Goal: Information Seeking & Learning: Find specific page/section

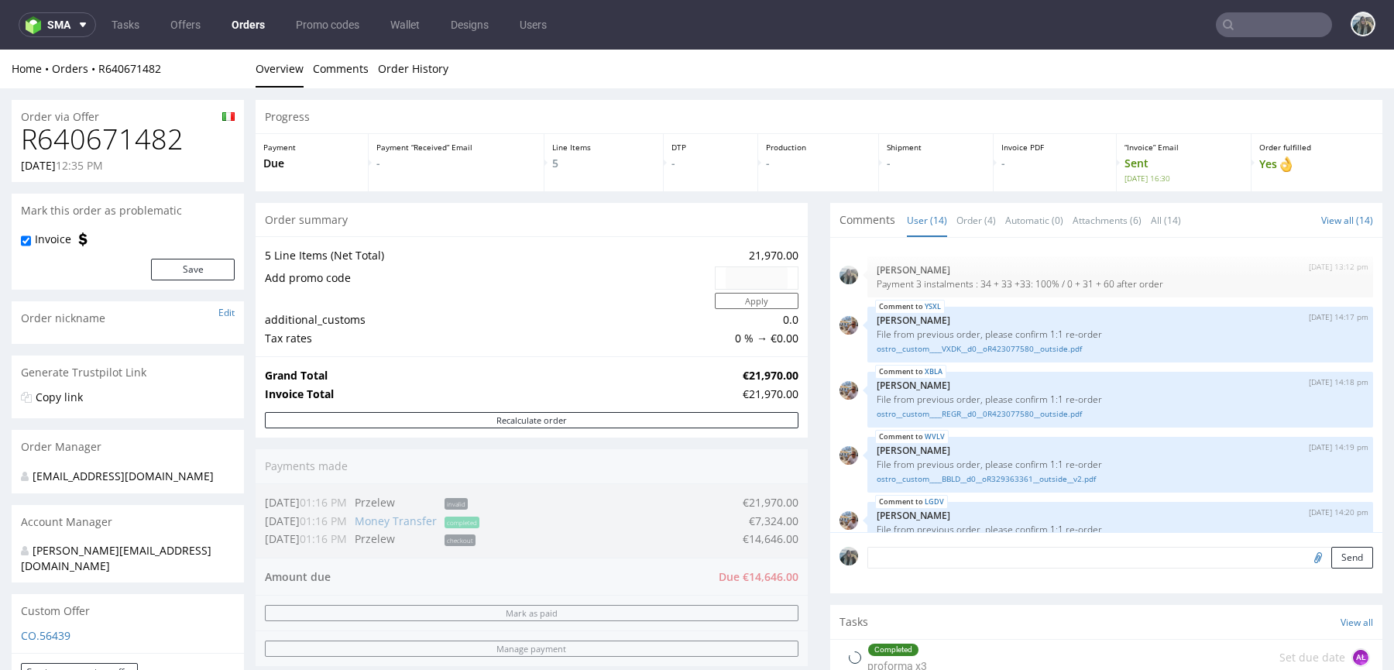
scroll to position [516, 0]
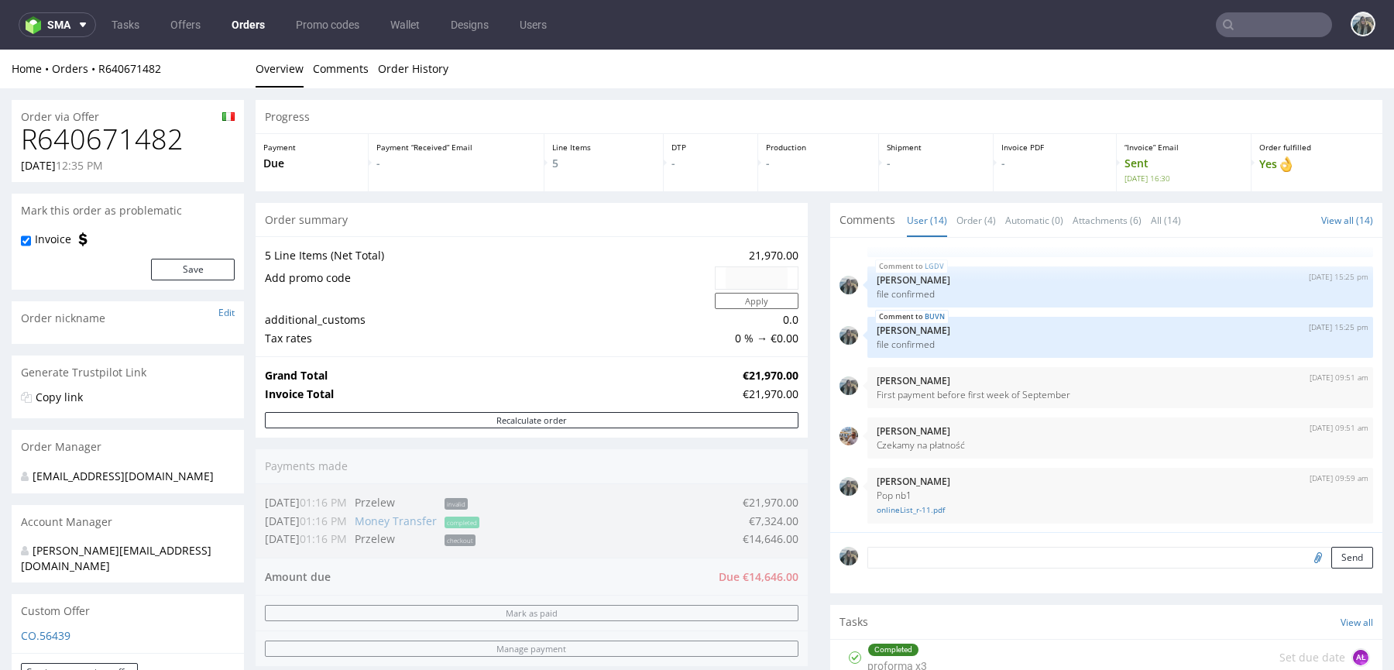
click at [146, 139] on h1 "R640671482" at bounding box center [128, 139] width 214 height 31
copy h1 "R640671482"
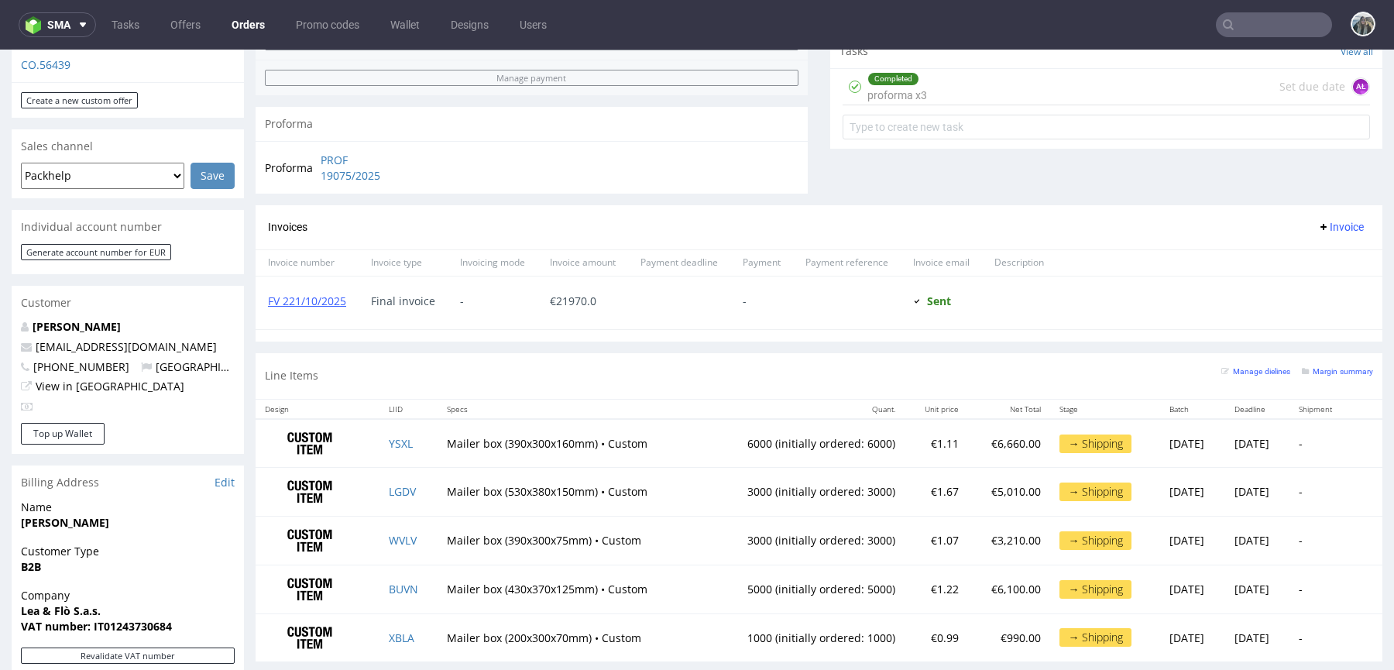
scroll to position [735, 0]
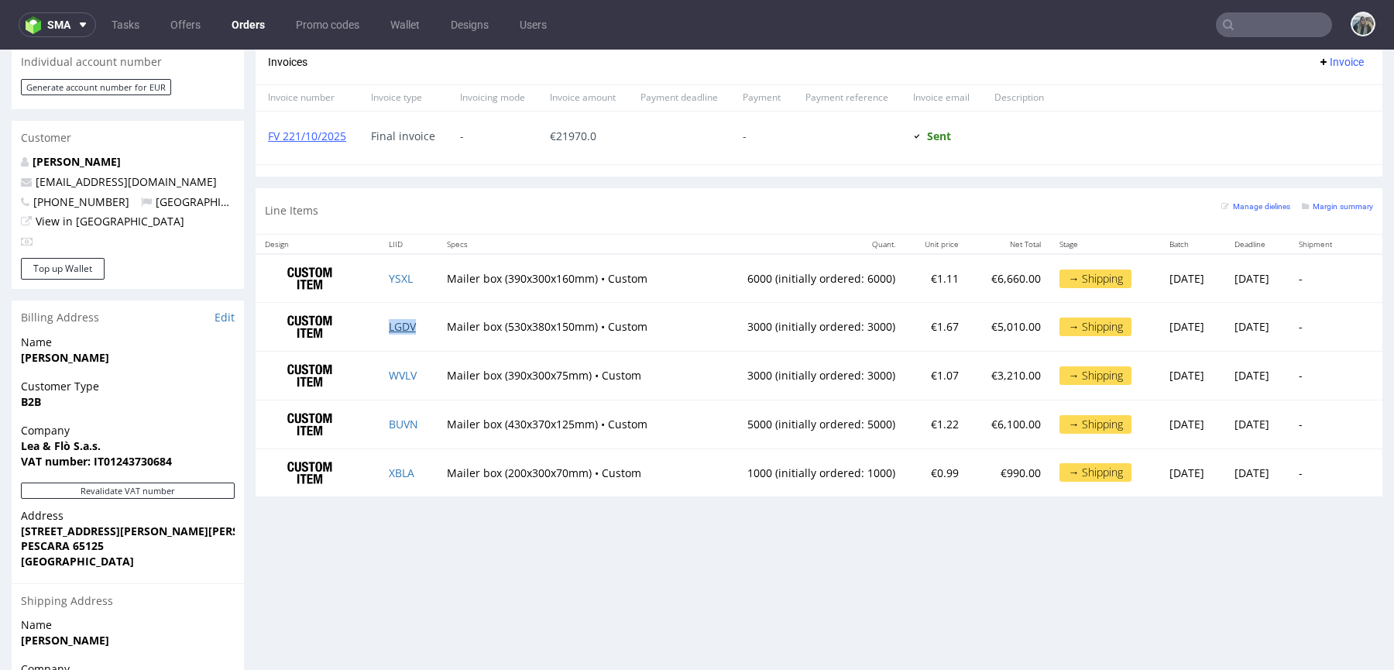
click at [396, 325] on link "LGDV" at bounding box center [402, 326] width 27 height 15
click at [437, 305] on td "Mailer box (530x380x150mm) • Custom" at bounding box center [570, 327] width 266 height 49
click at [392, 273] on link "YSXL" at bounding box center [401, 278] width 24 height 15
click at [389, 324] on link "LGDV" at bounding box center [402, 326] width 27 height 15
click at [389, 376] on link "WVLV" at bounding box center [403, 375] width 28 height 15
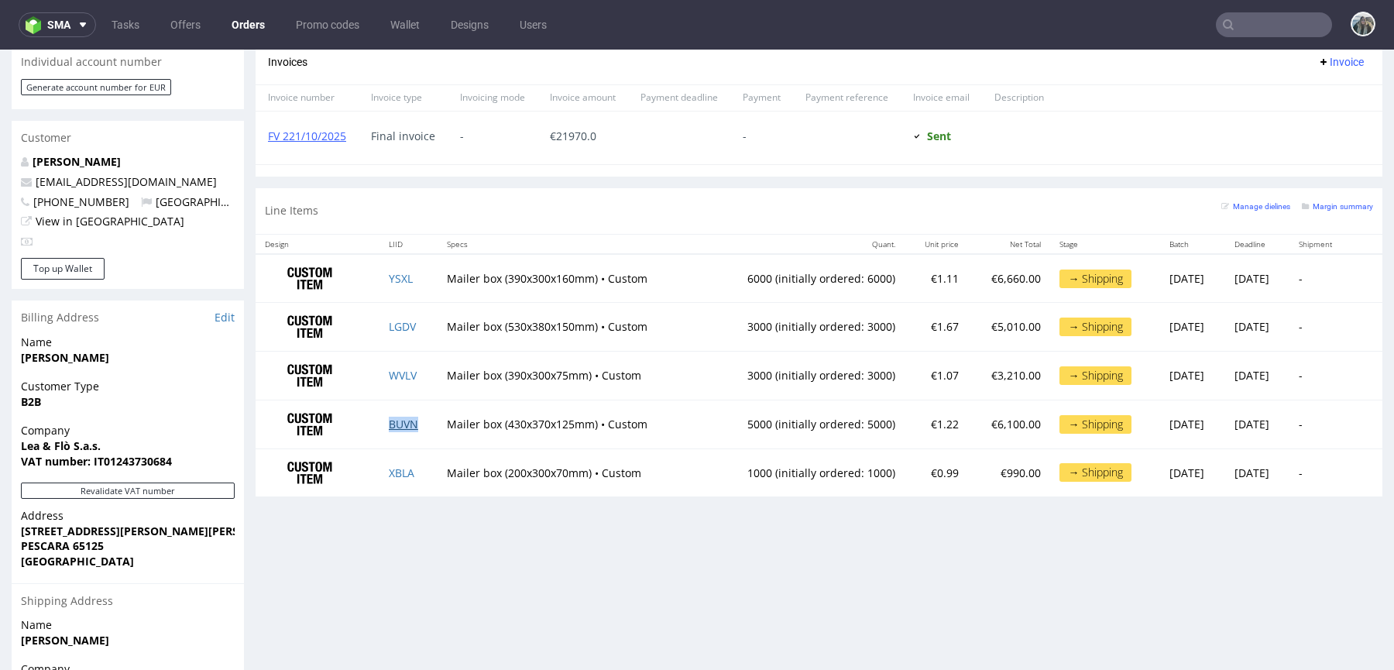
click at [396, 426] on link "BUVN" at bounding box center [403, 424] width 29 height 15
click at [398, 471] on link "XBLA" at bounding box center [402, 472] width 26 height 15
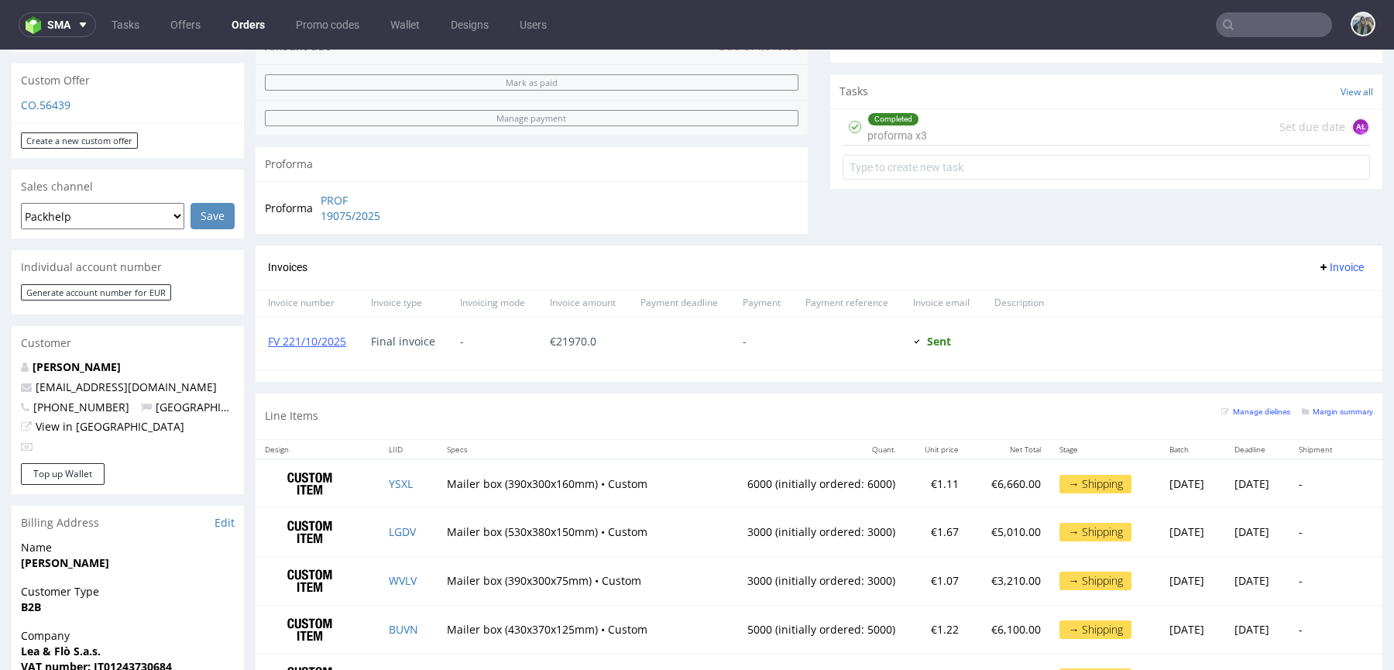
scroll to position [0, 0]
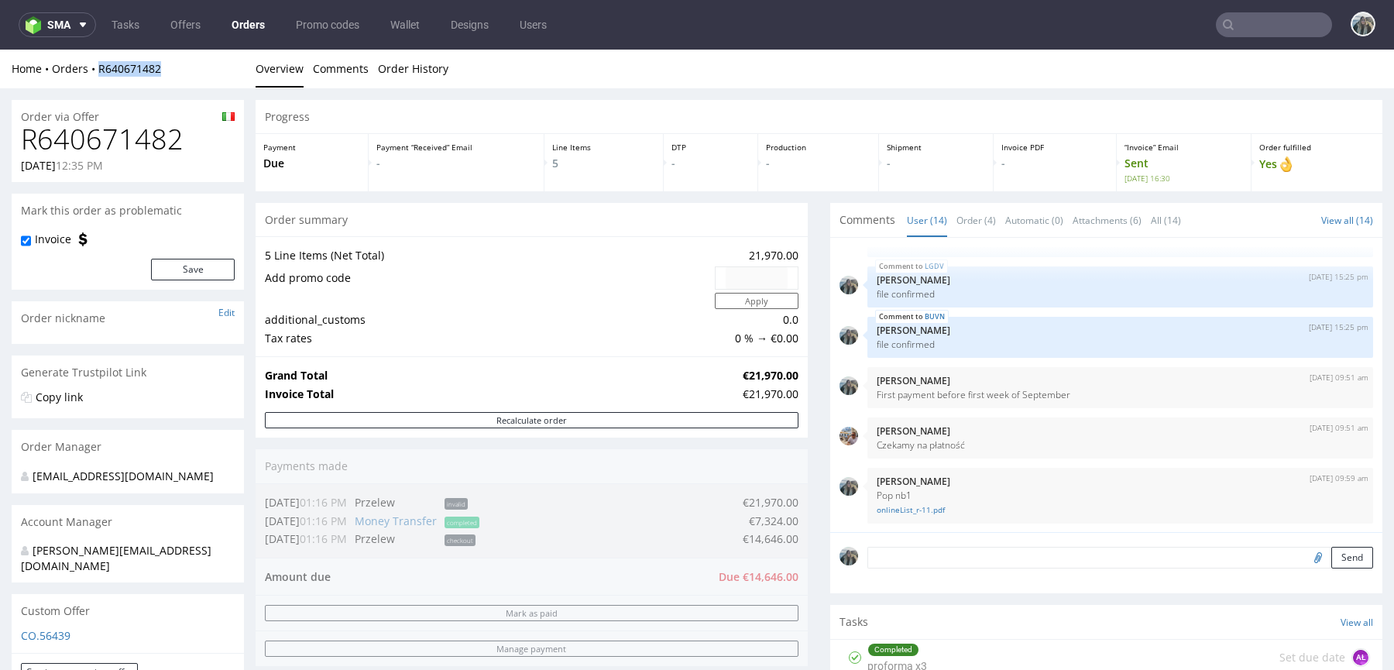
drag, startPoint x: 98, startPoint y: 85, endPoint x: 98, endPoint y: 75, distance: 10.1
click at [98, 76] on div "Home Orders R640671482 Overview Comments Order History" at bounding box center [697, 69] width 1394 height 39
copy link "R640671482"
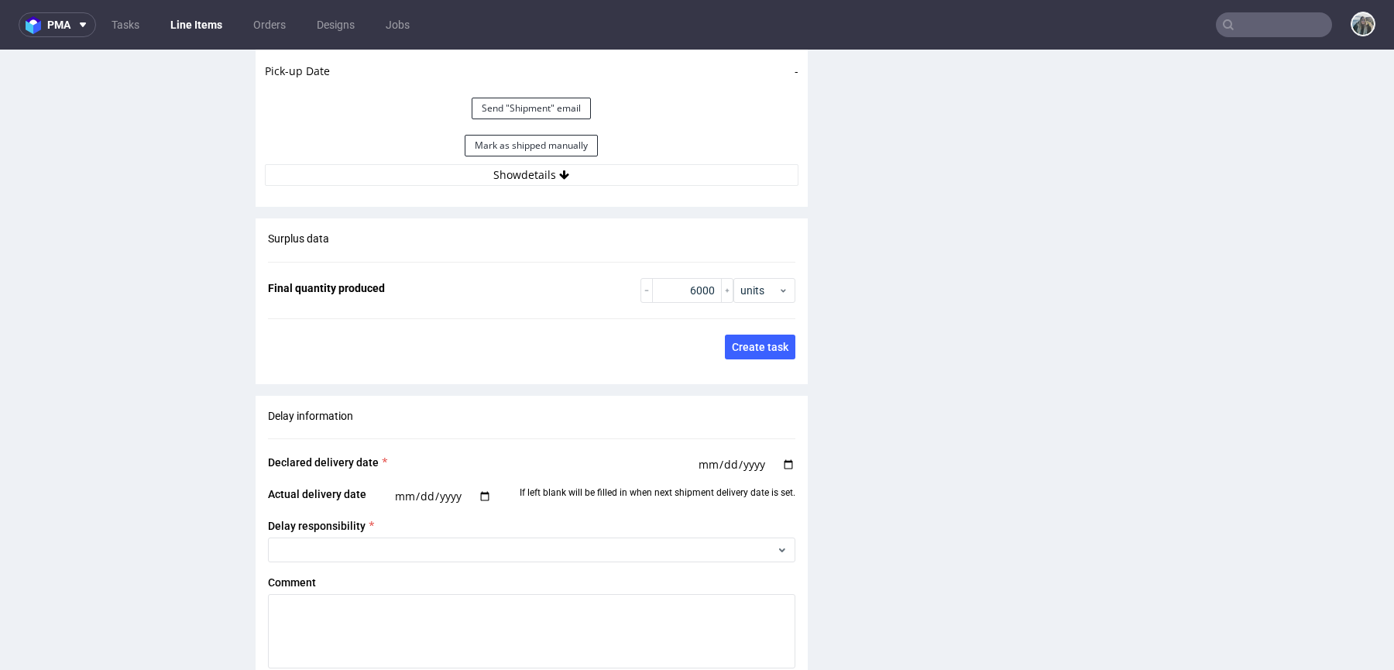
scroll to position [2363, 0]
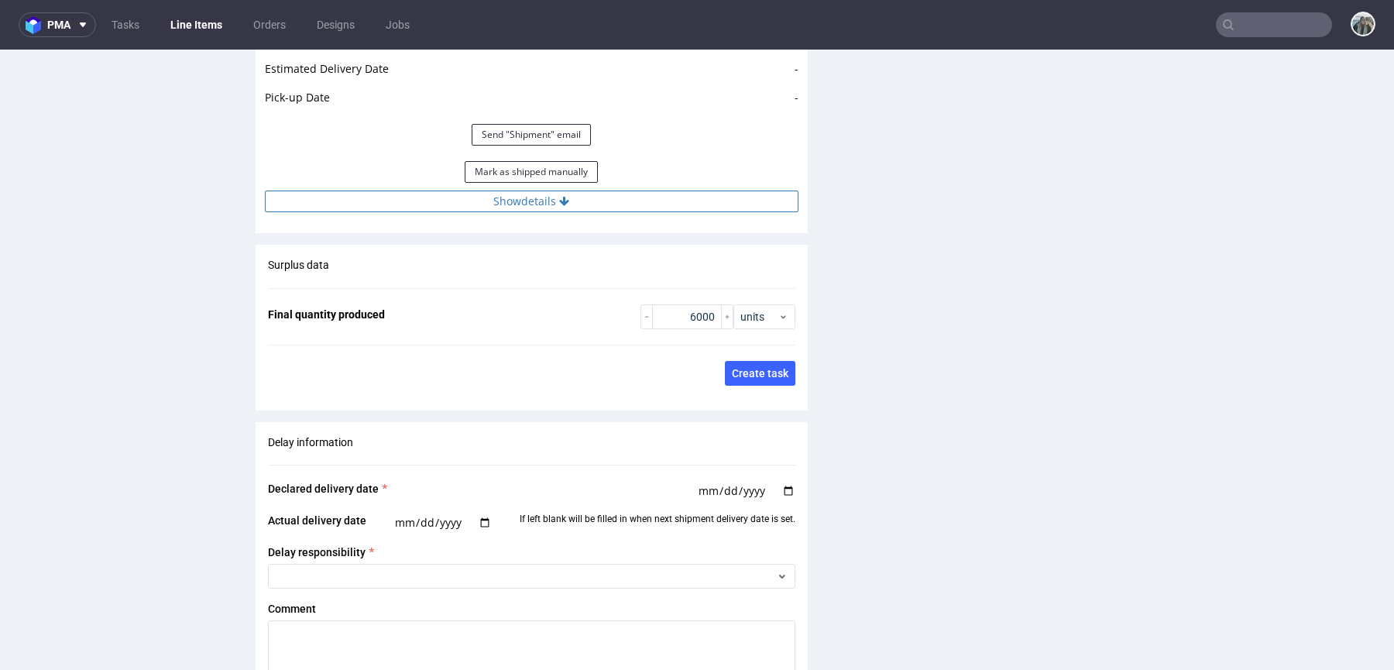
click at [599, 196] on button "Show details" at bounding box center [531, 201] width 533 height 22
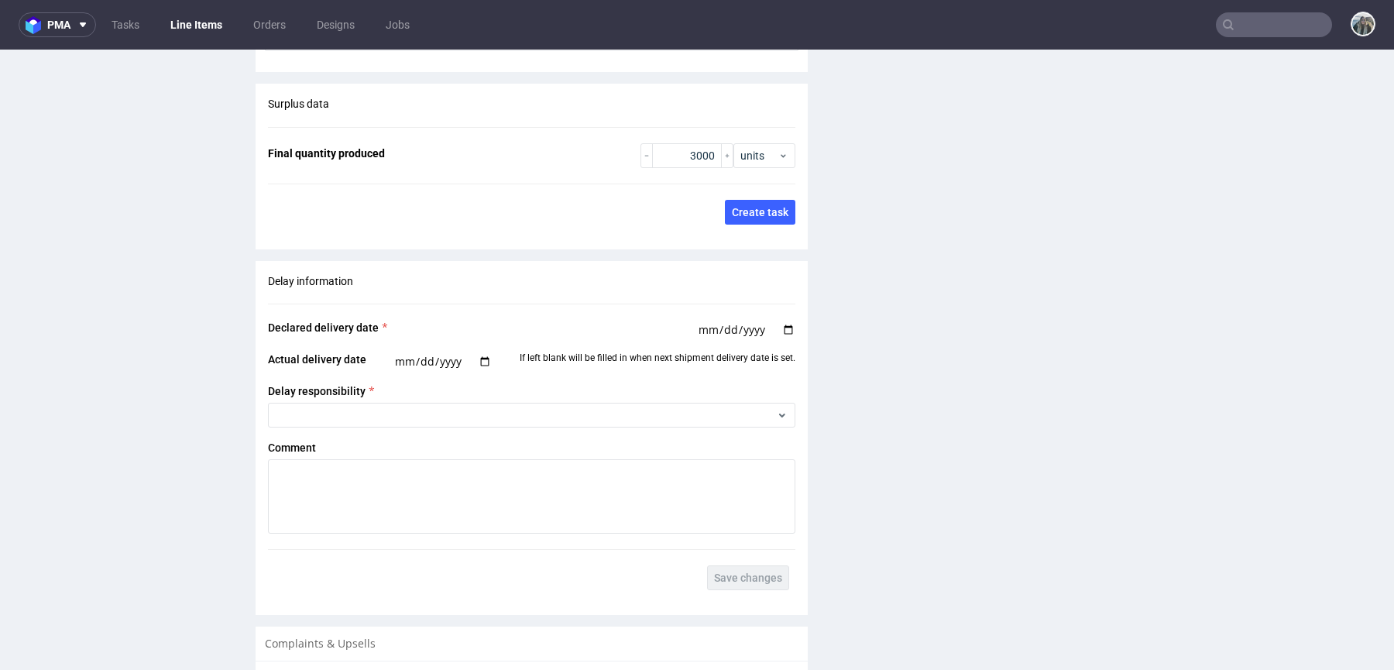
scroll to position [2336, 0]
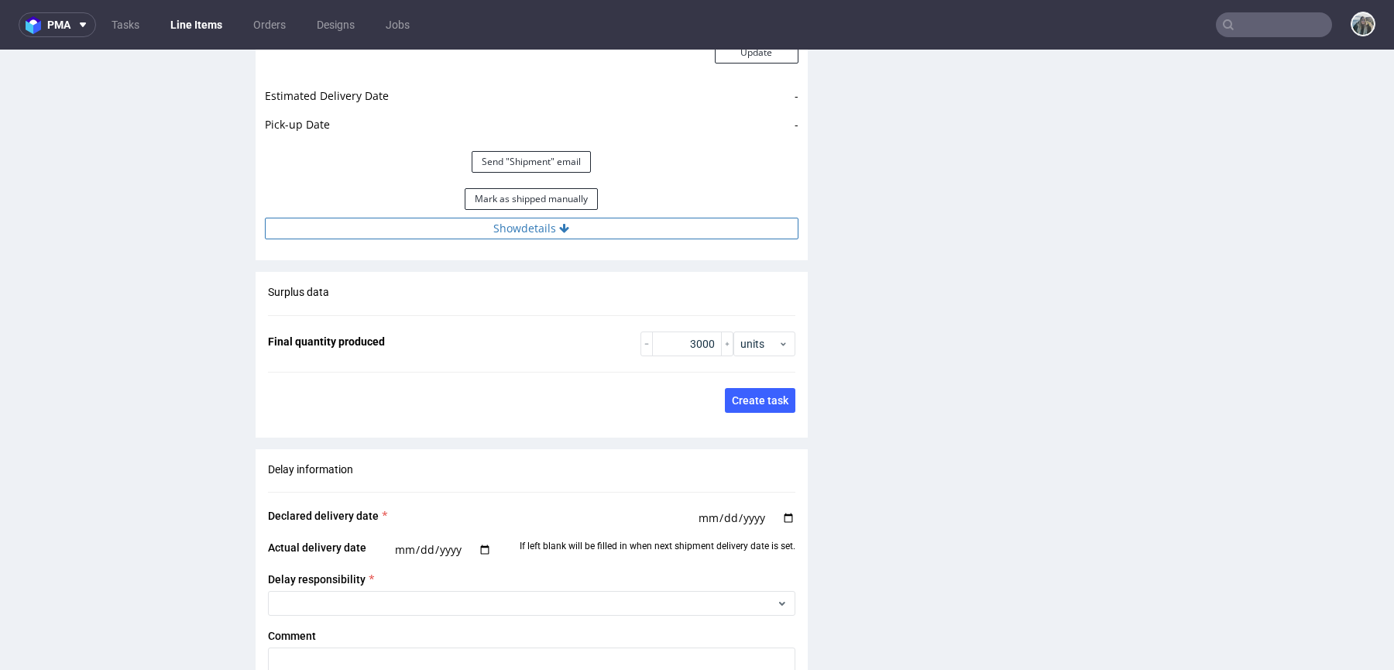
click at [560, 231] on button "Show details" at bounding box center [531, 229] width 533 height 22
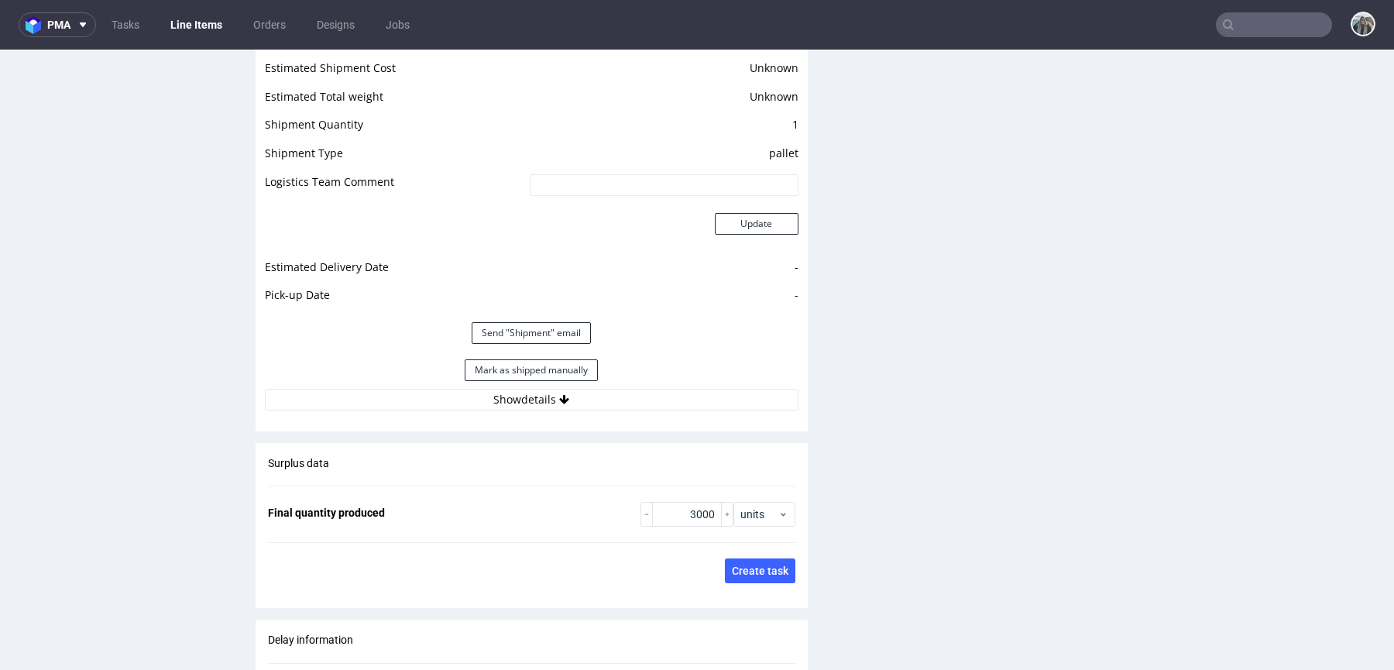
scroll to position [2504, 0]
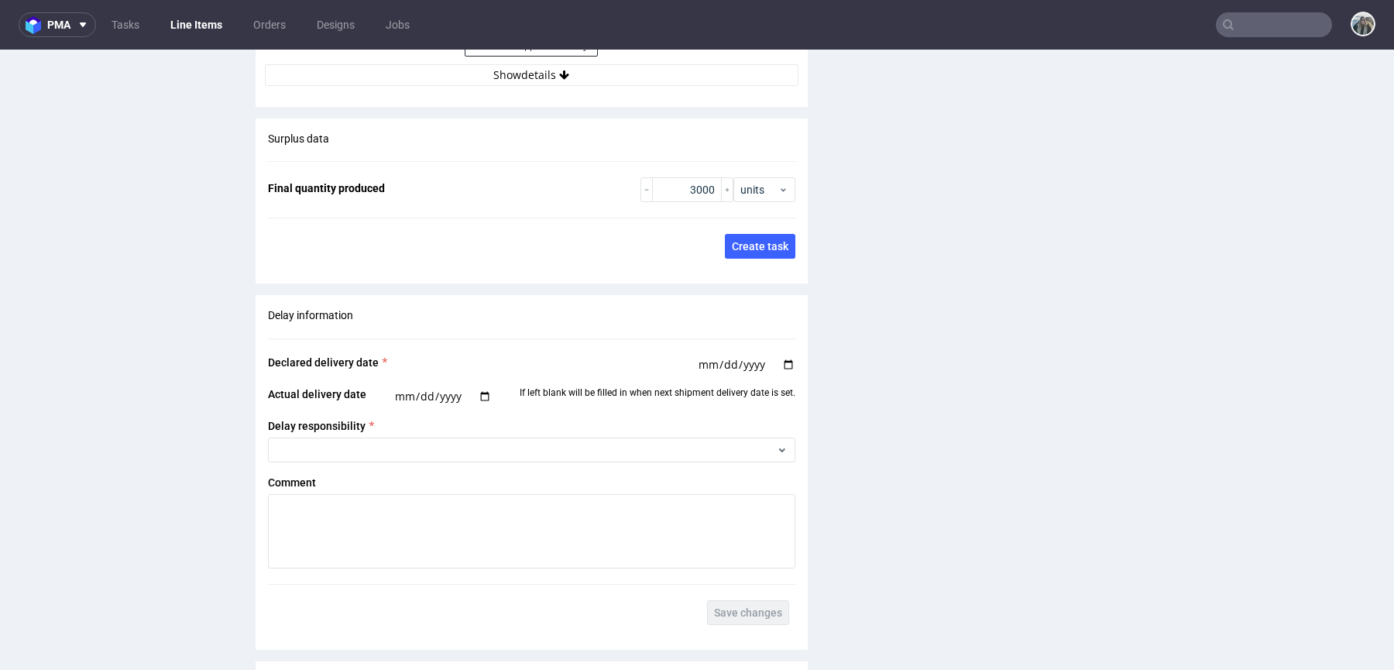
click at [633, 76] on button "Show details" at bounding box center [531, 75] width 533 height 22
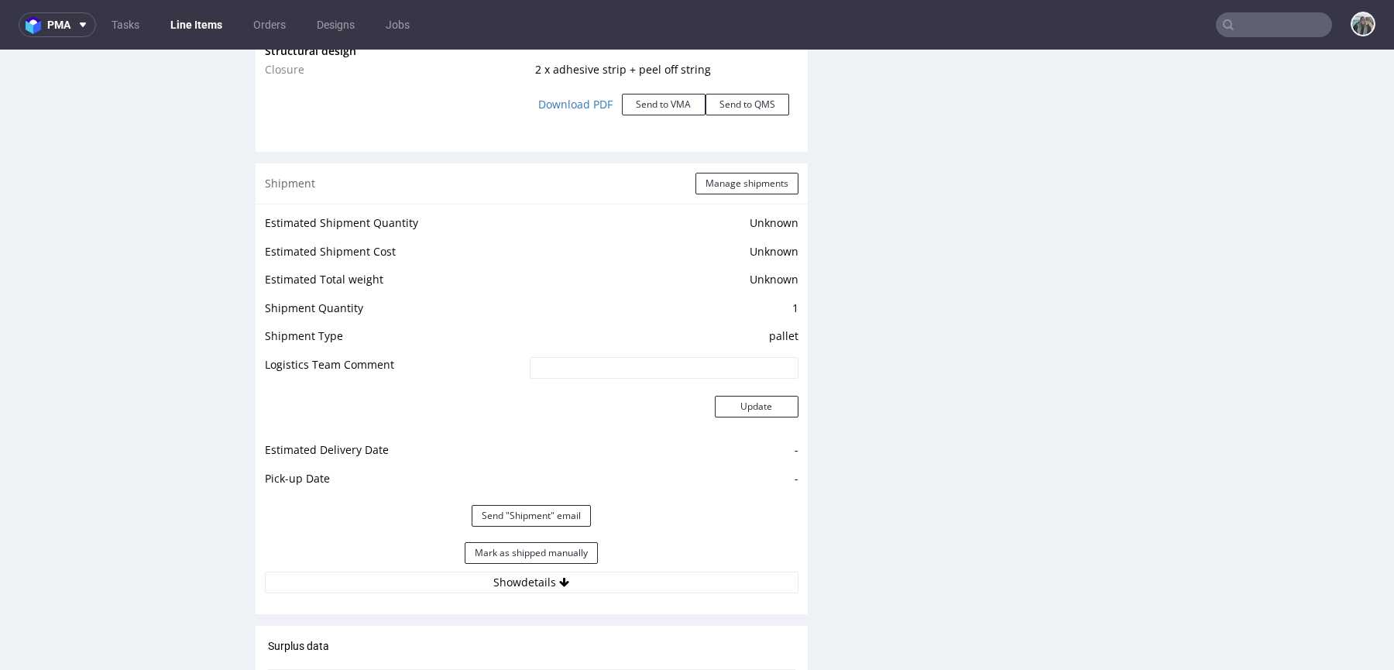
scroll to position [2110, 0]
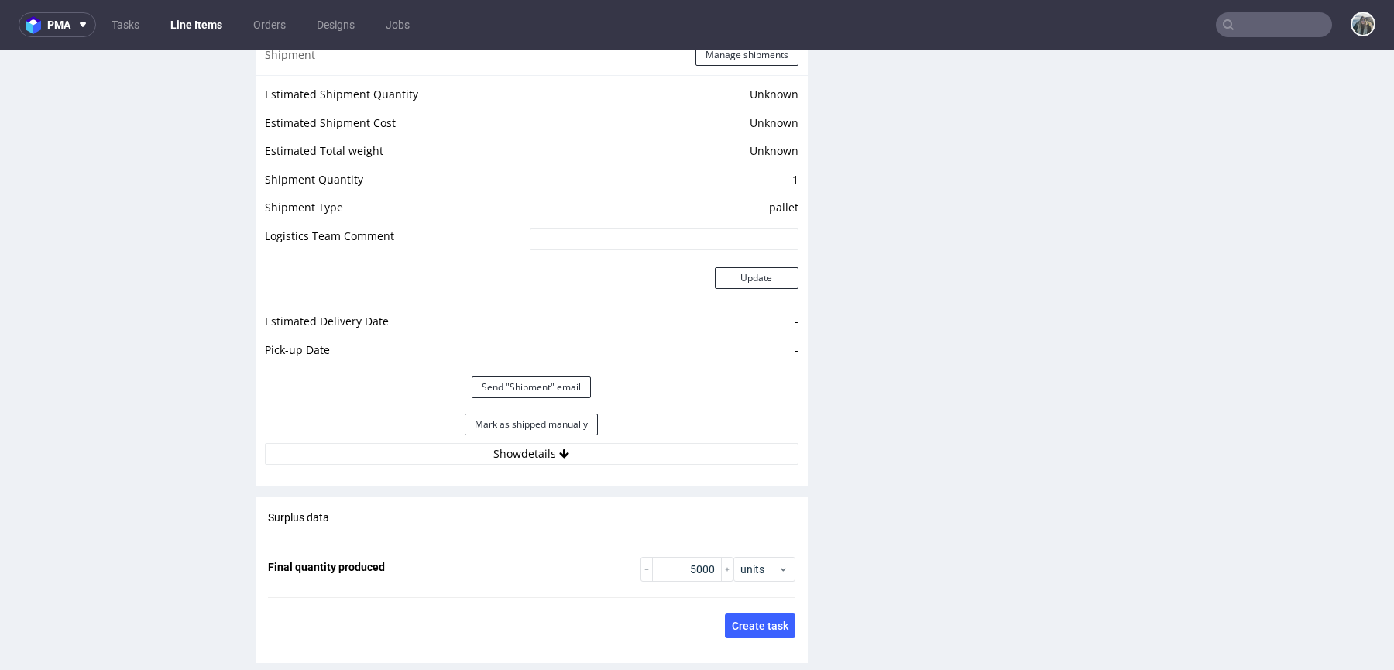
click at [568, 438] on div "Mark as shipped manually" at bounding box center [531, 424] width 533 height 37
click at [570, 451] on button "Show details" at bounding box center [531, 454] width 533 height 22
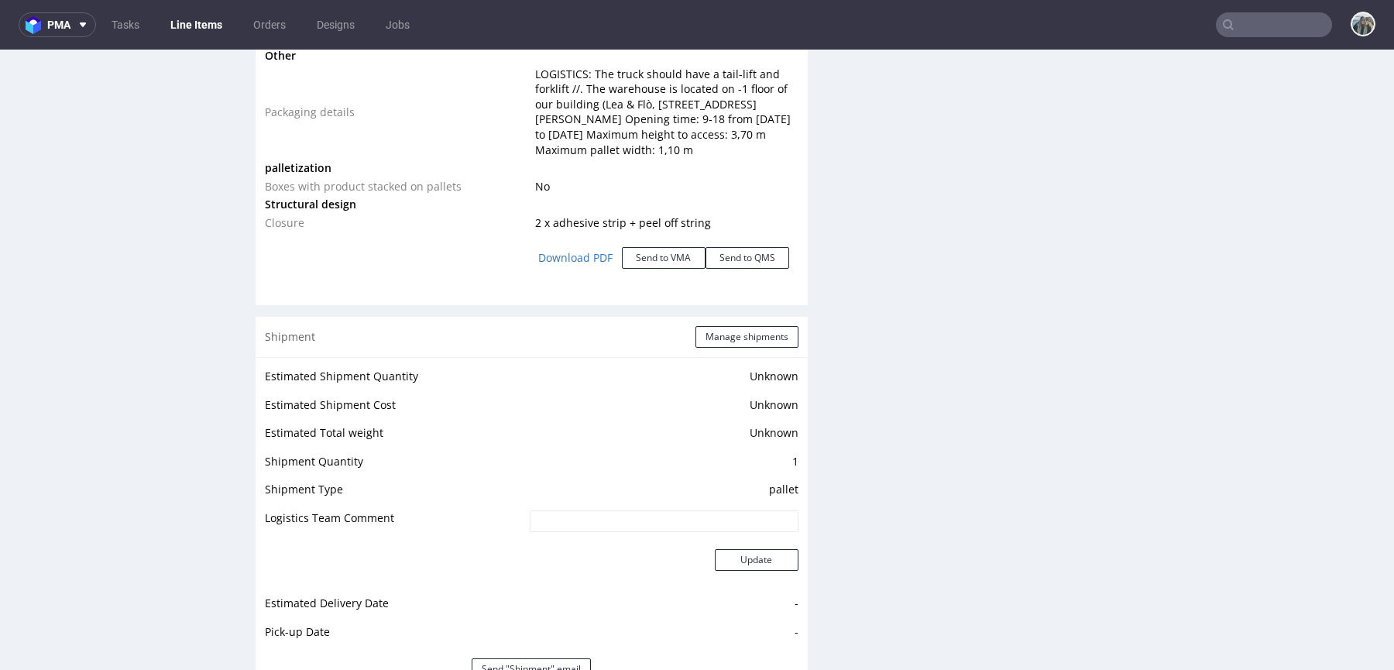
scroll to position [2199, 0]
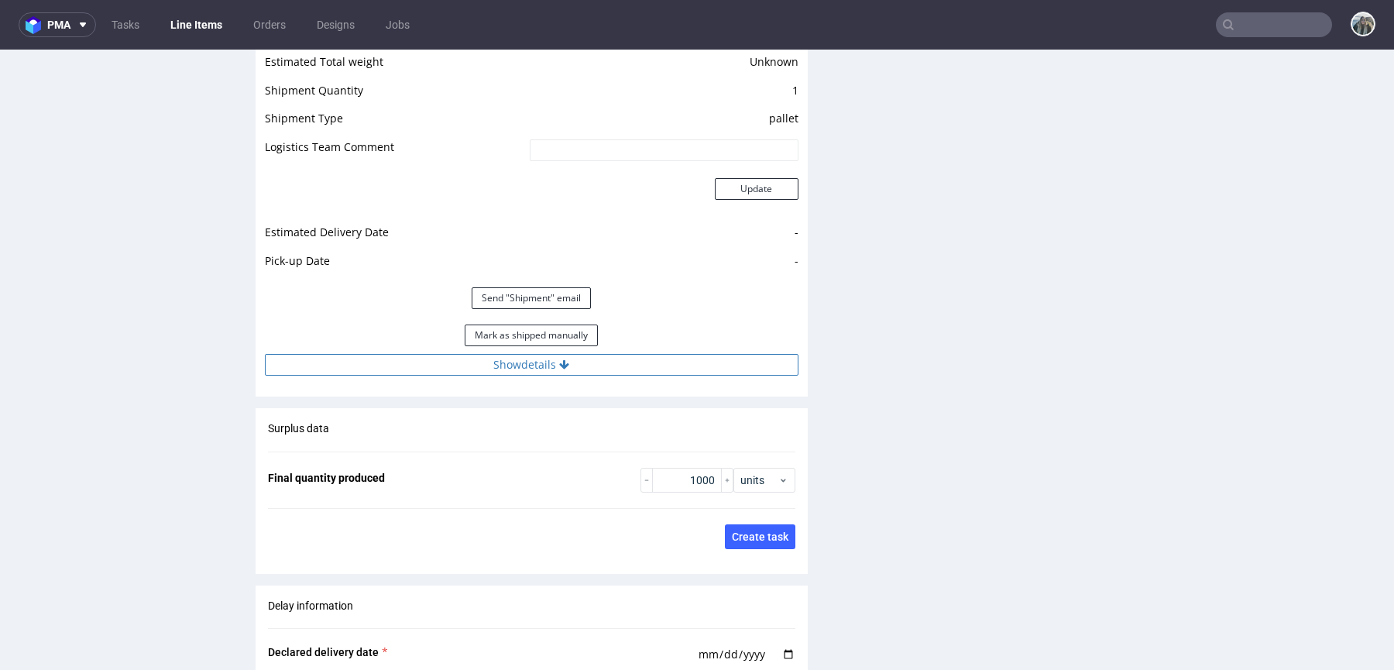
click at [593, 365] on button "Show details" at bounding box center [531, 365] width 533 height 22
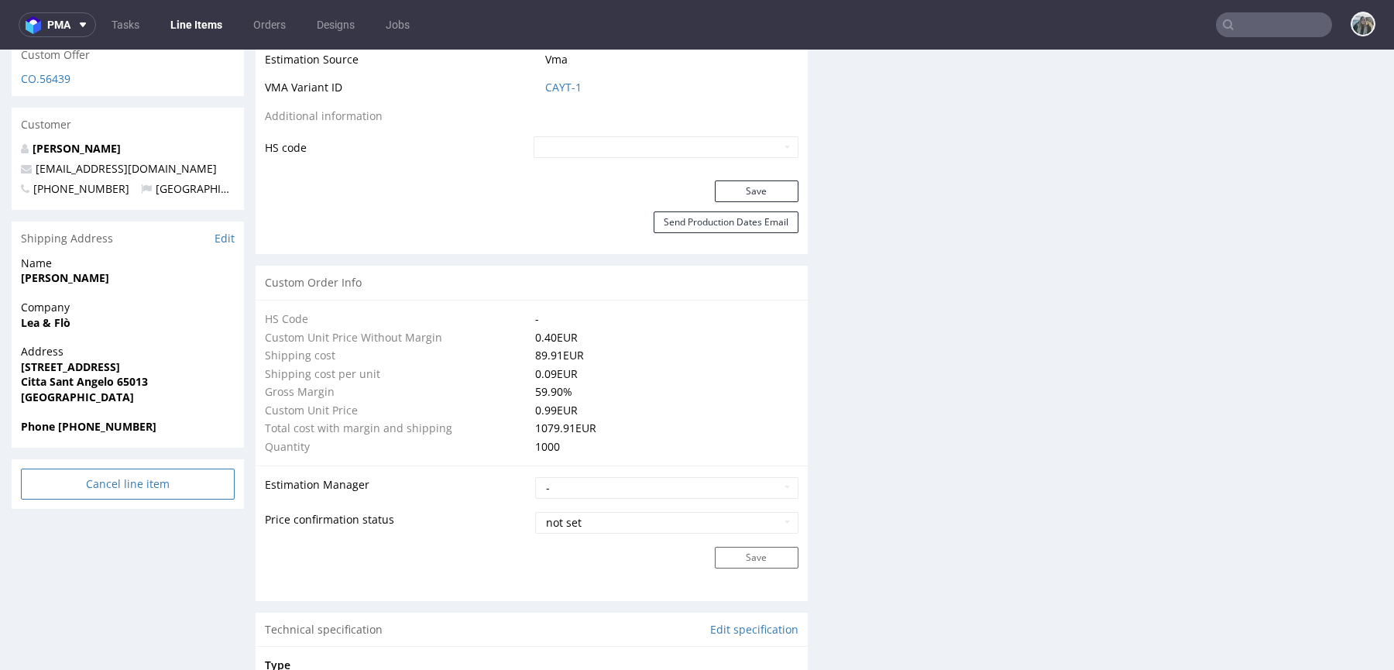
scroll to position [0, 0]
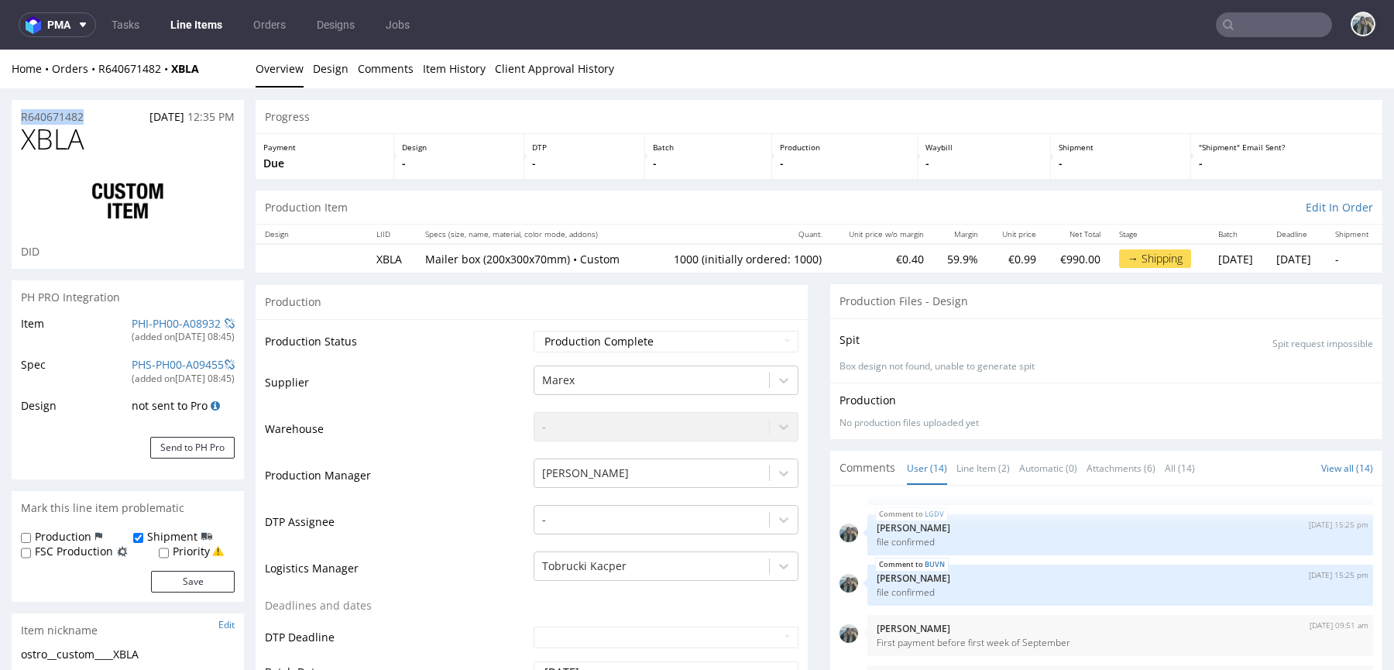
drag, startPoint x: 98, startPoint y: 117, endPoint x: 0, endPoint y: 117, distance: 97.5
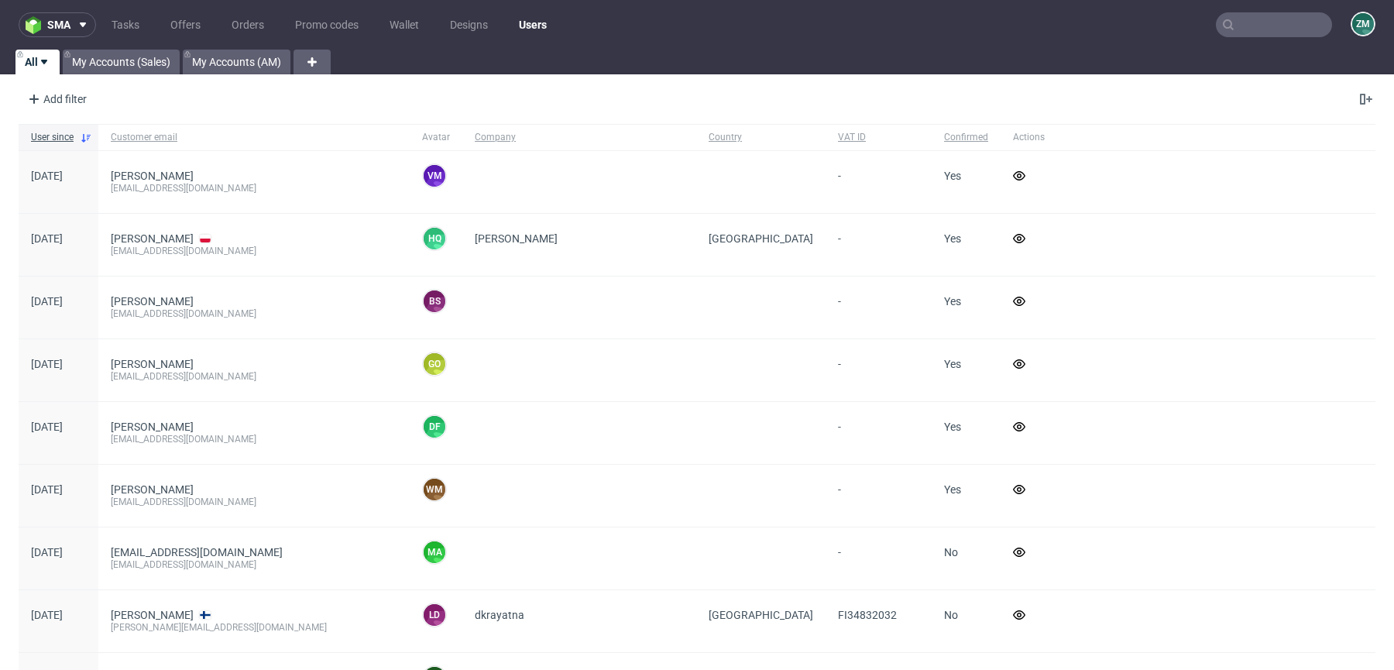
click at [1263, 27] on input "text" at bounding box center [1273, 24] width 116 height 25
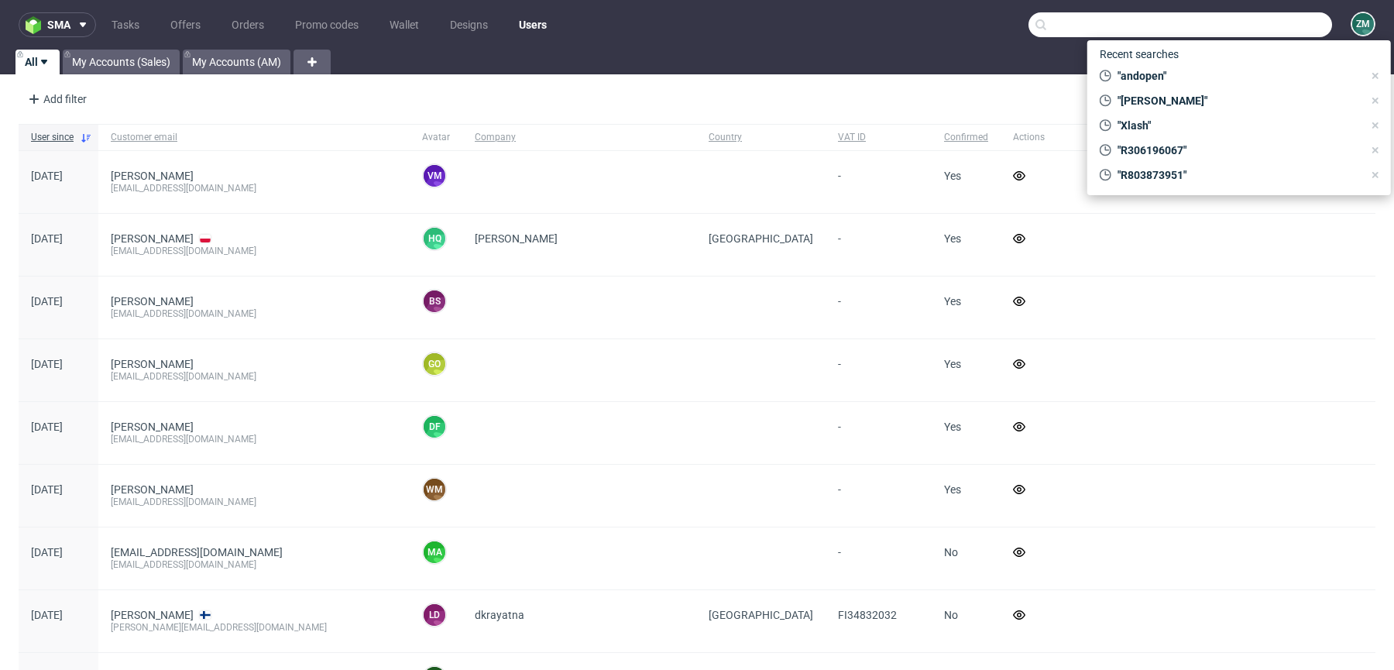
paste input "pharmaflex"
type input "pharmaflex"
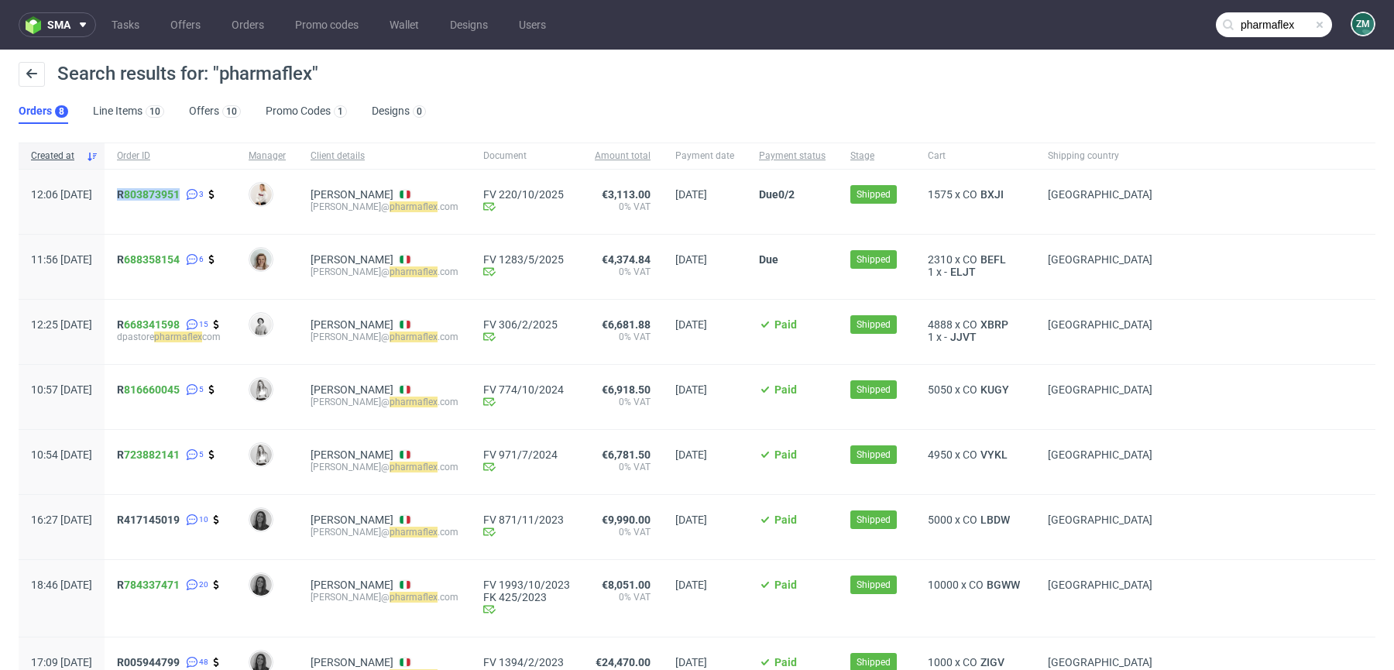
drag, startPoint x: 159, startPoint y: 214, endPoint x: 159, endPoint y: 190, distance: 24.8
click at [159, 190] on div "R 803873951 3" at bounding box center [171, 202] width 132 height 64
copy span "R 803873951"
click at [174, 197] on link "803873951" at bounding box center [152, 194] width 56 height 12
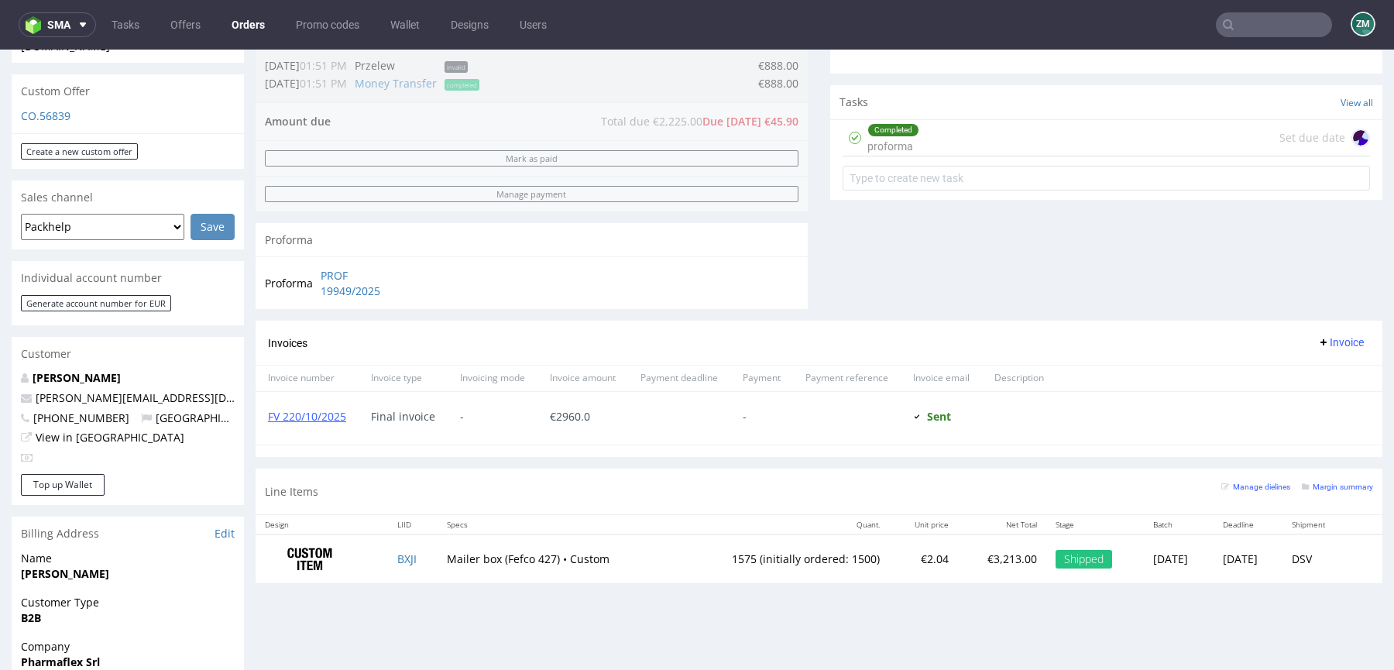
scroll to position [430, 0]
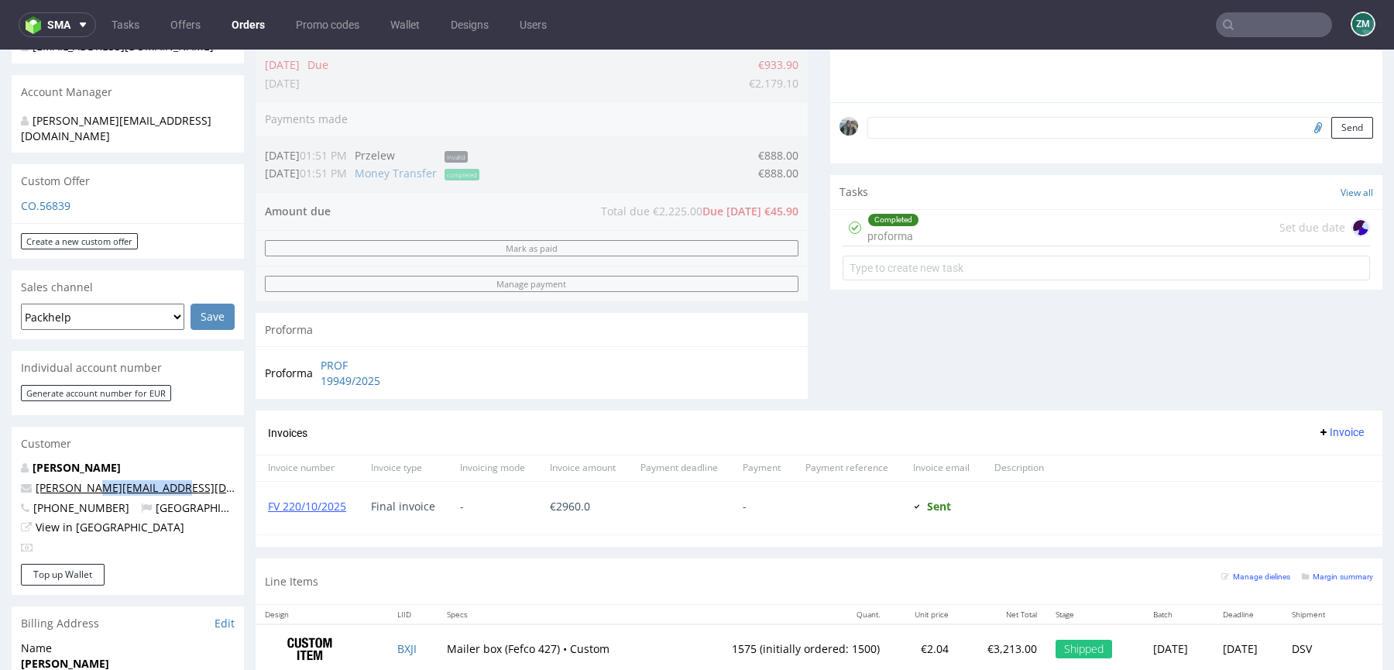
drag, startPoint x: 177, startPoint y: 474, endPoint x: 94, endPoint y: 475, distance: 82.8
click at [94, 480] on p "d.pastore@pharmaflex.com" at bounding box center [128, 487] width 214 height 15
copy link "pharmaflex.com"
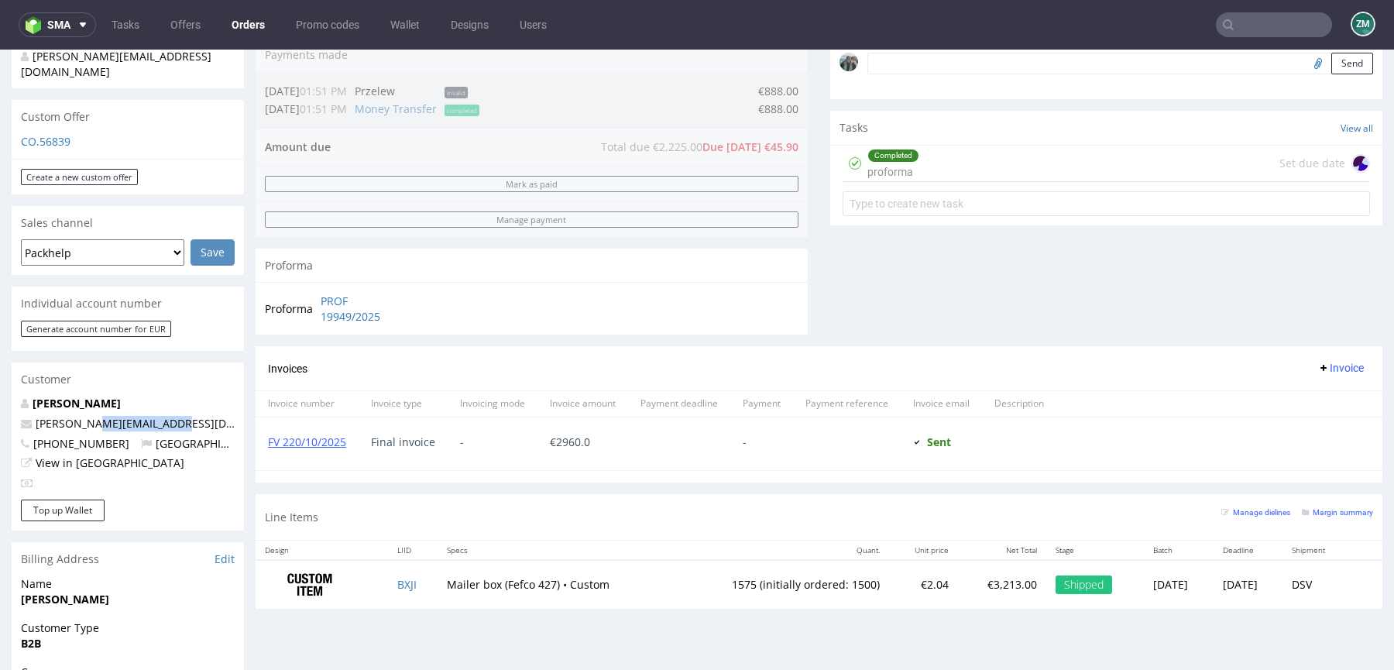
scroll to position [498, 0]
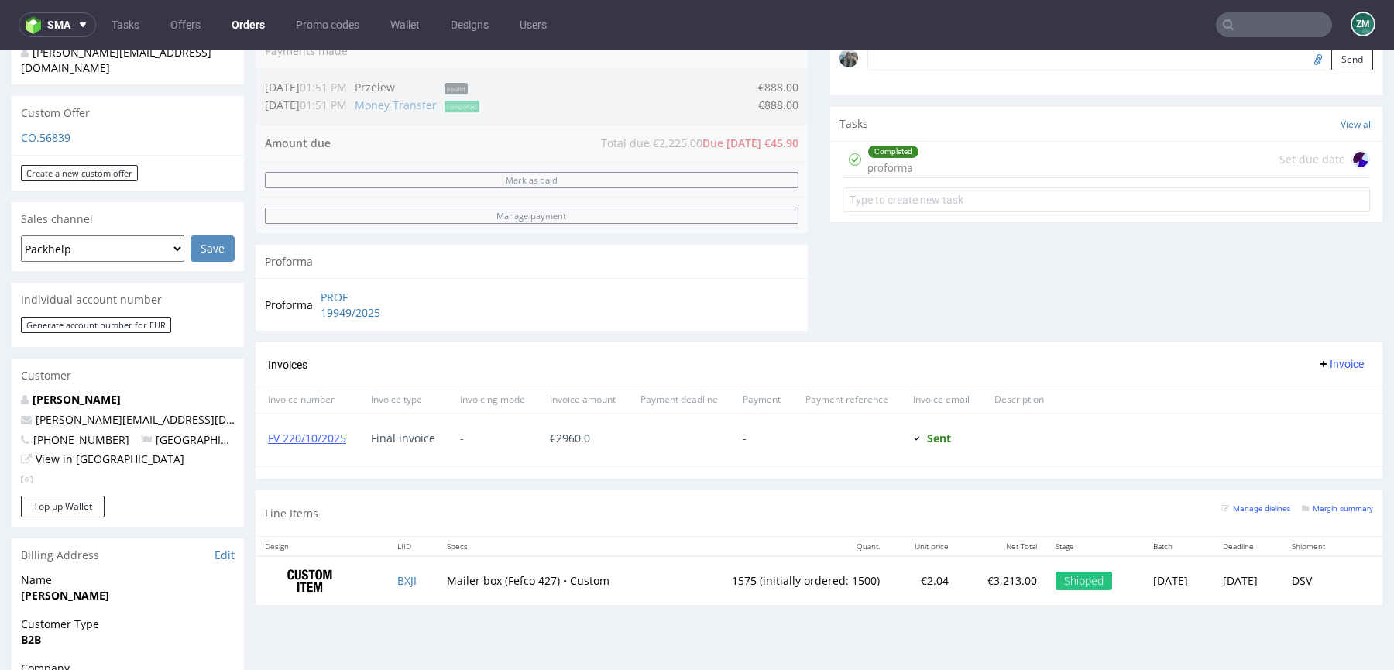
click at [920, 156] on div "Completed proforma Set due date" at bounding box center [1105, 160] width 527 height 36
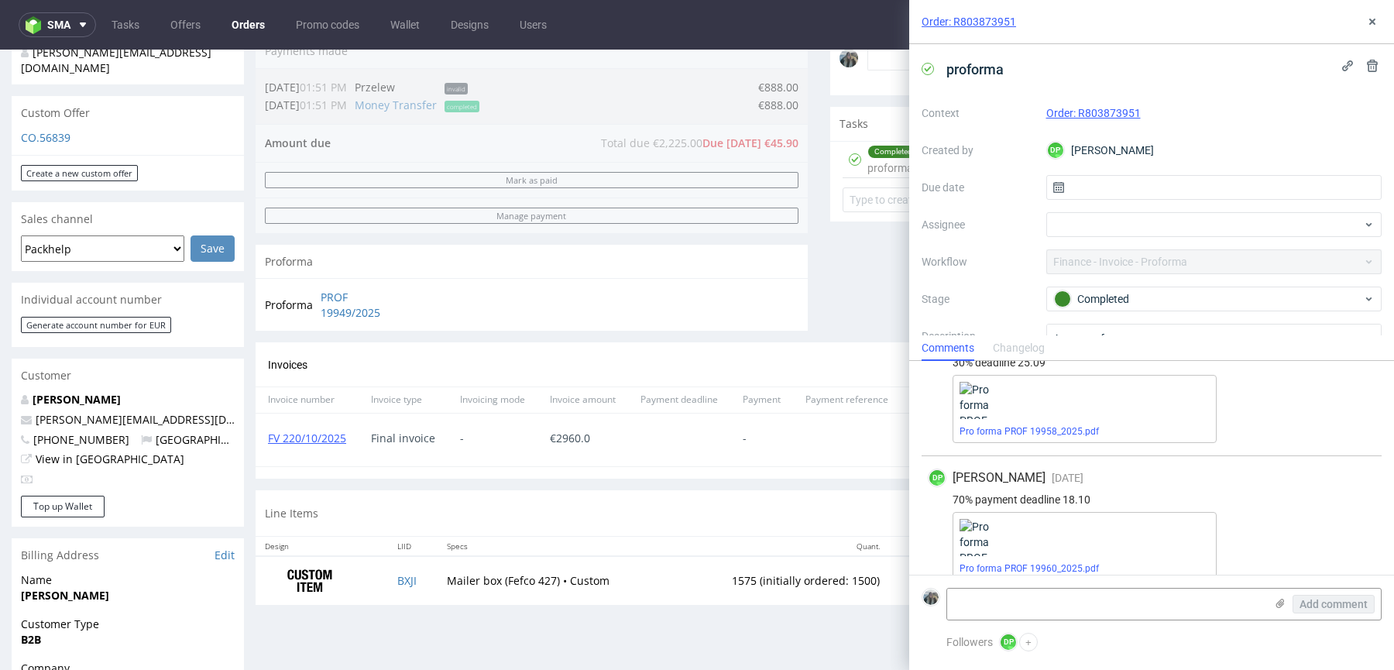
scroll to position [57, 0]
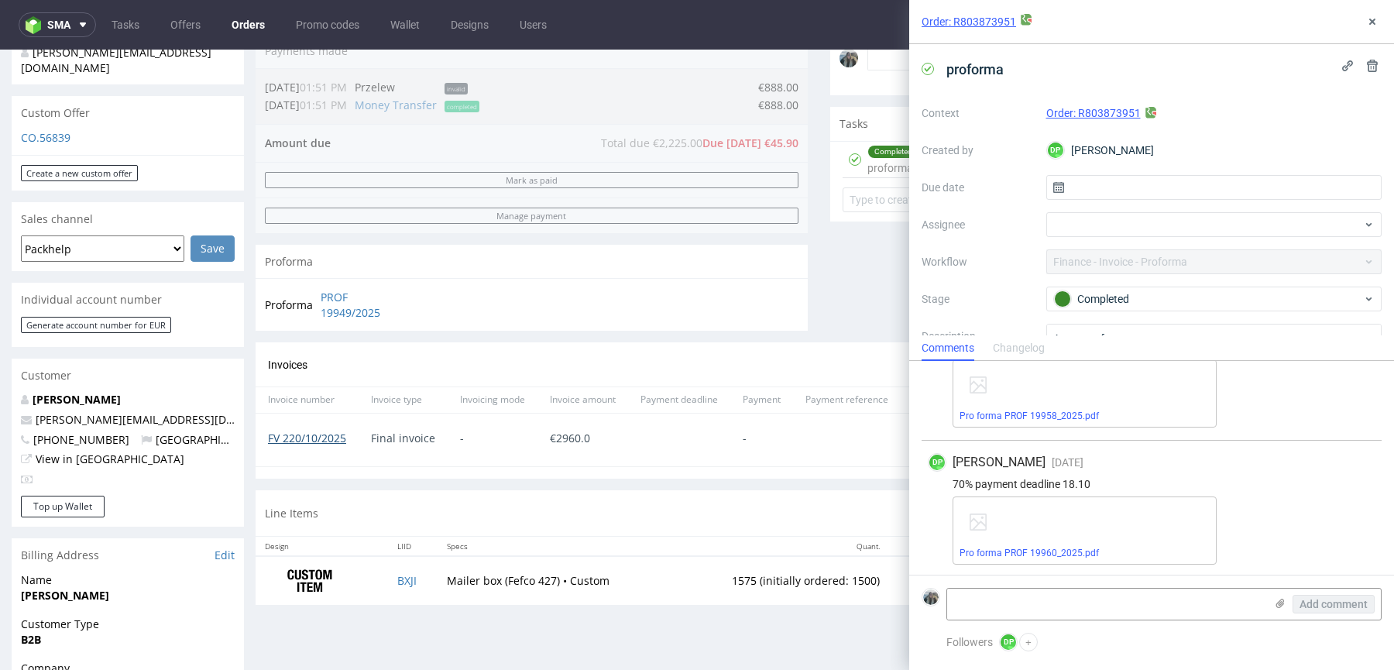
click at [321, 434] on link "FV 220/10/2025" at bounding box center [307, 437] width 78 height 15
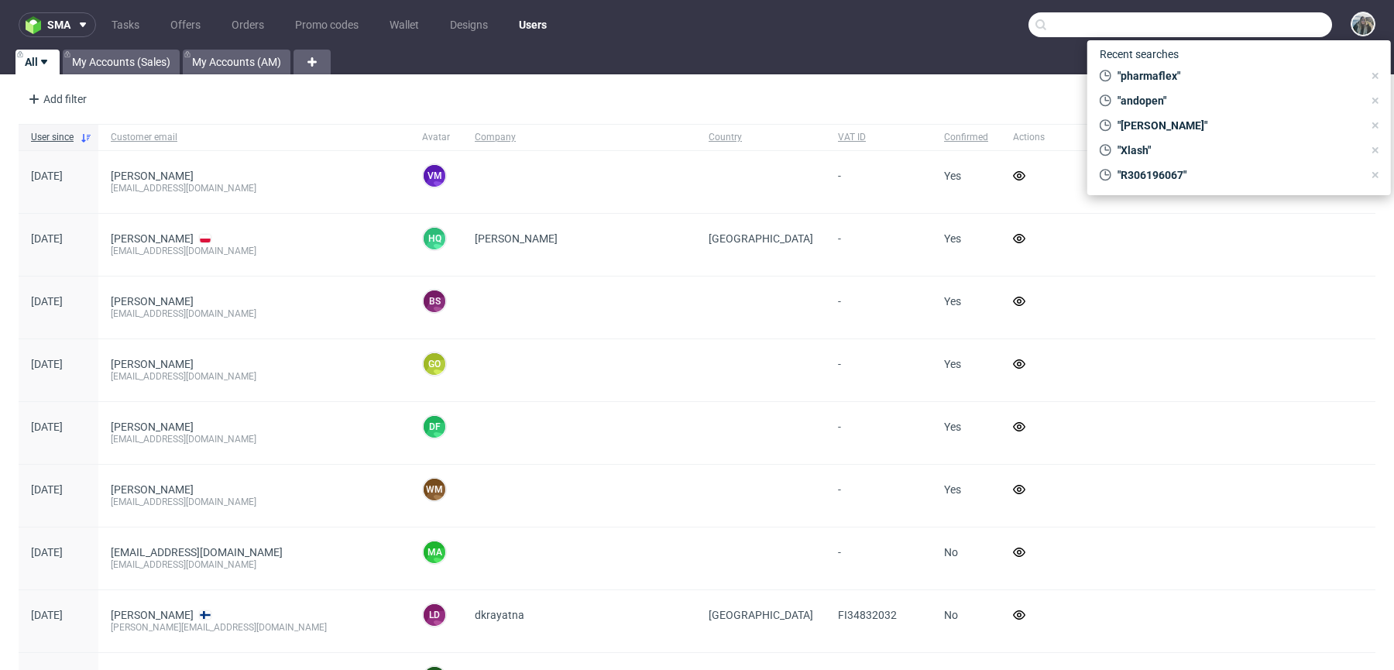
click at [1265, 25] on input "text" at bounding box center [1179, 24] width 303 height 25
paste input "andopen"
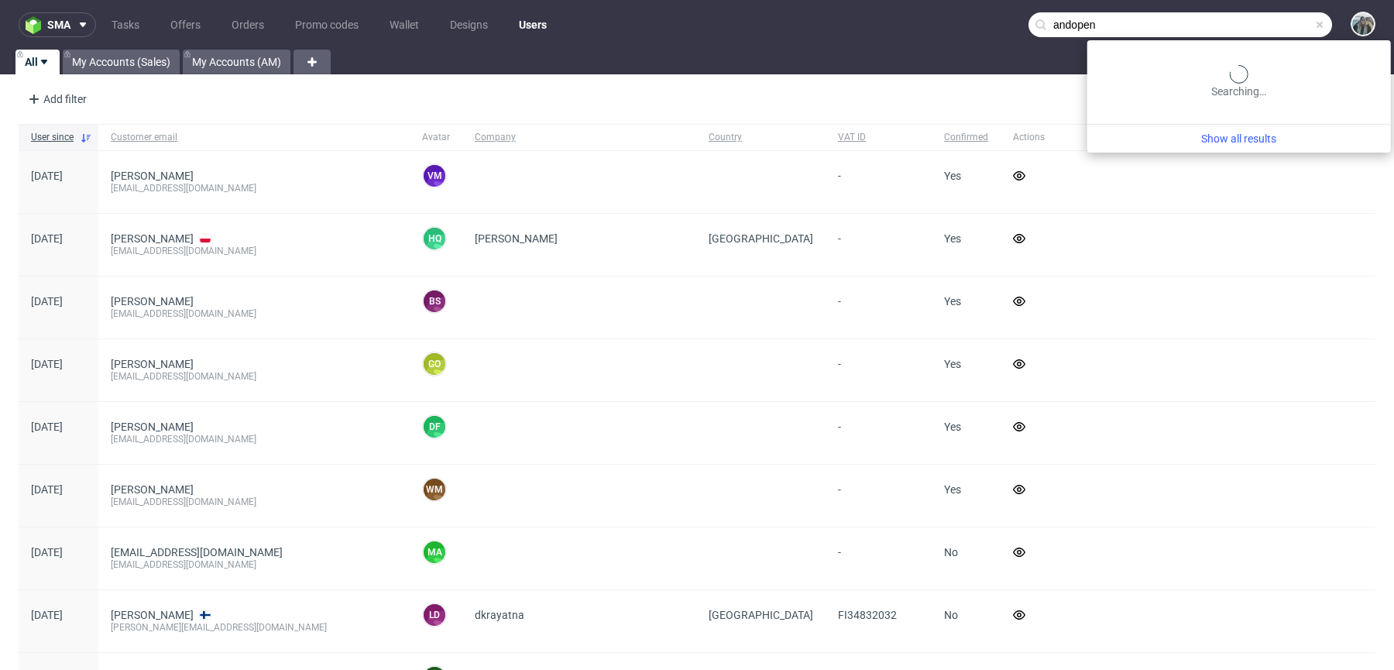
type input "andopen"
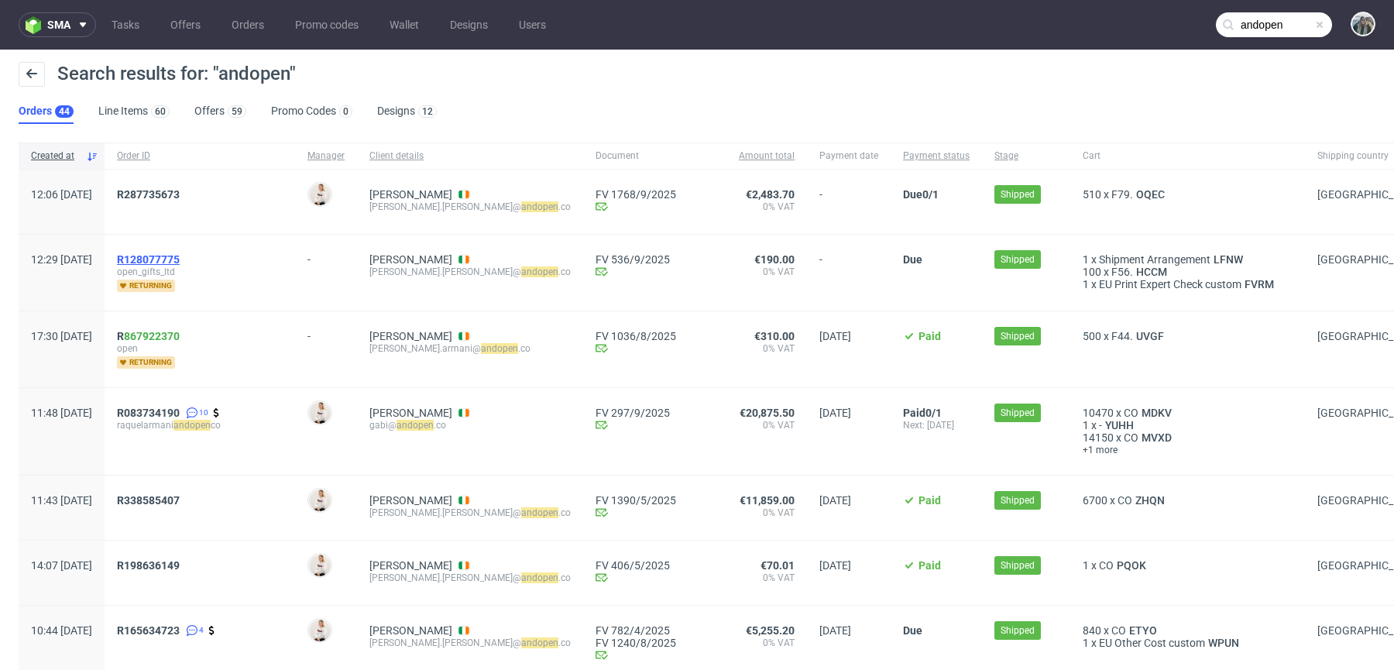
click at [176, 253] on span "R128077775" at bounding box center [148, 259] width 63 height 12
click at [180, 257] on span "R128077775" at bounding box center [148, 259] width 63 height 12
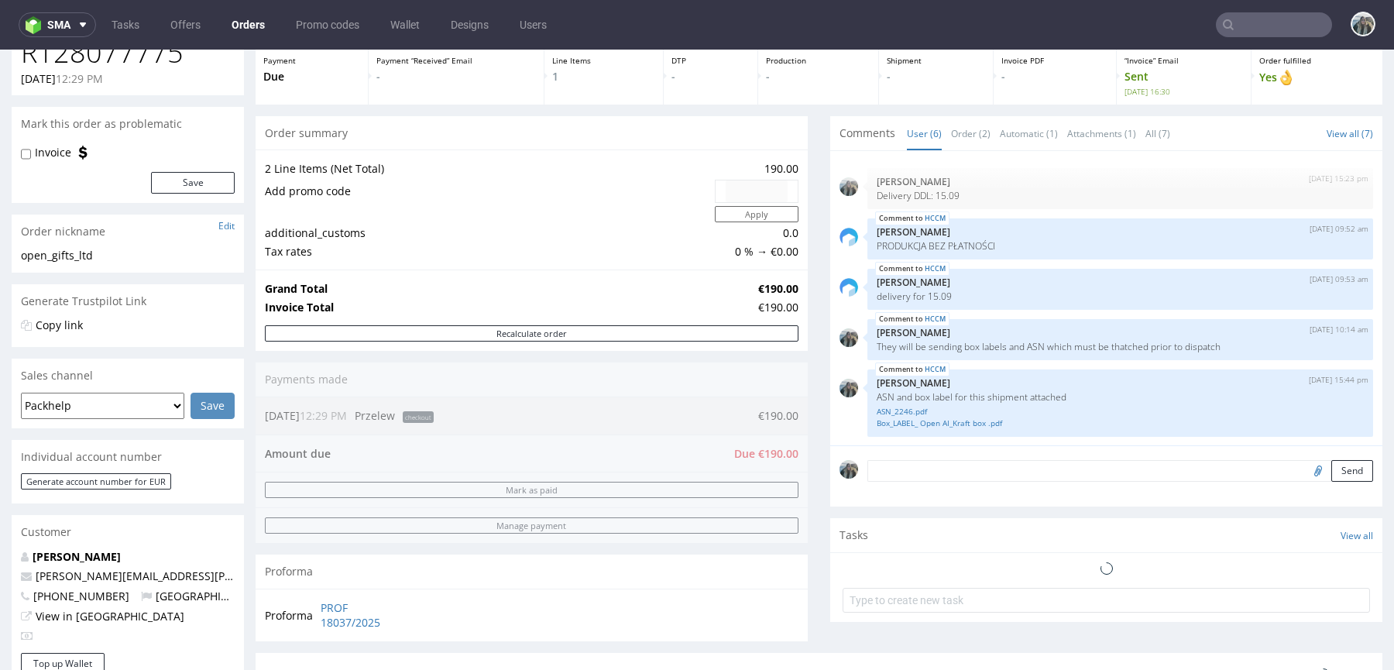
scroll to position [595, 0]
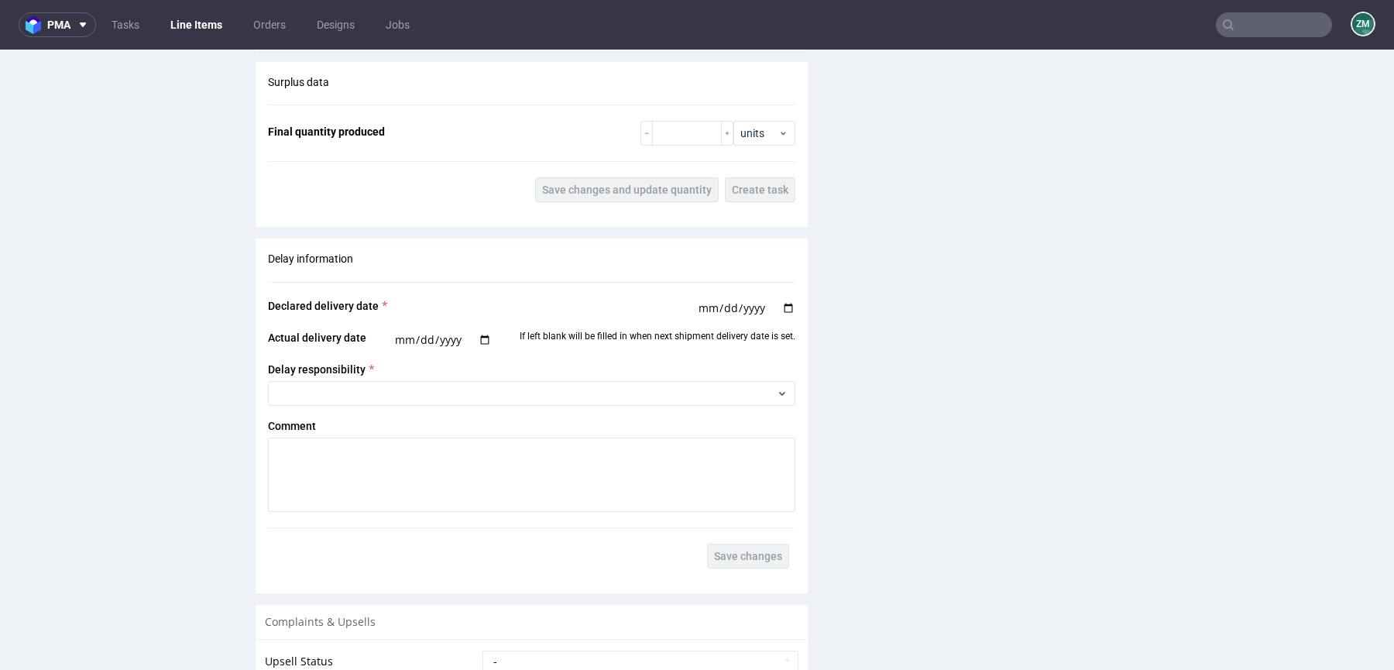
scroll to position [1781, 0]
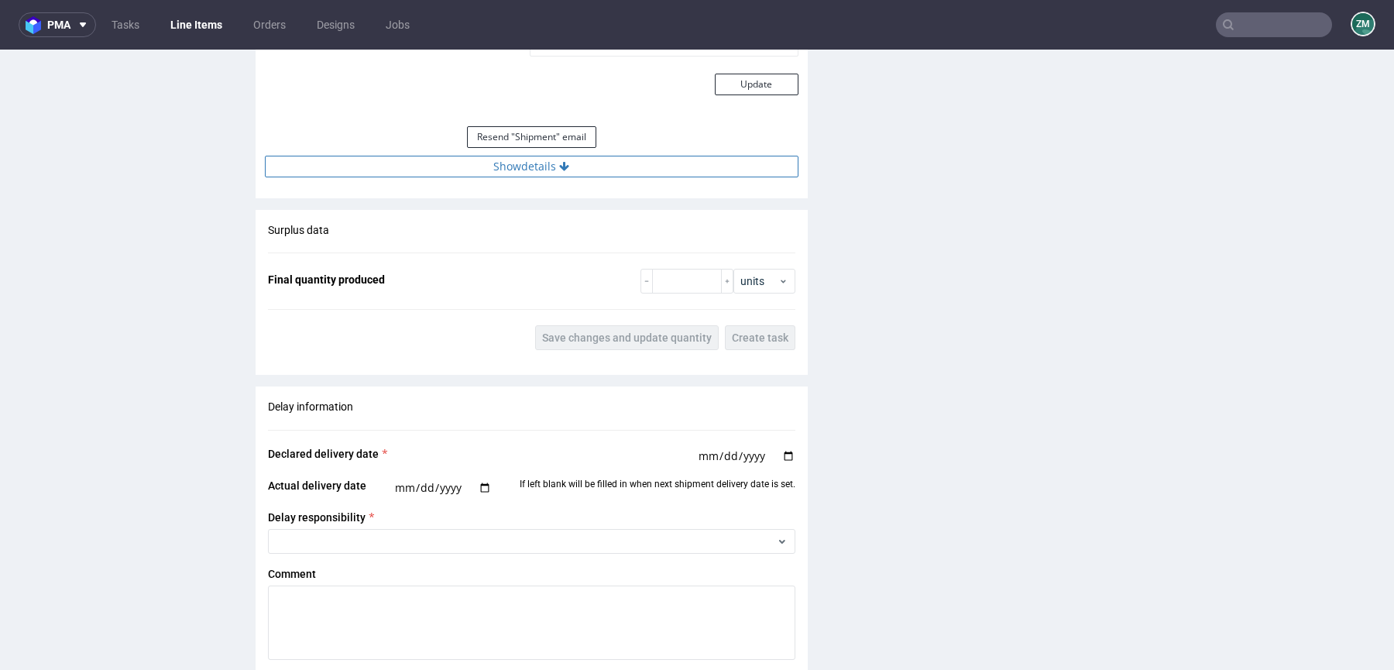
click at [623, 163] on button "Show details" at bounding box center [531, 167] width 533 height 22
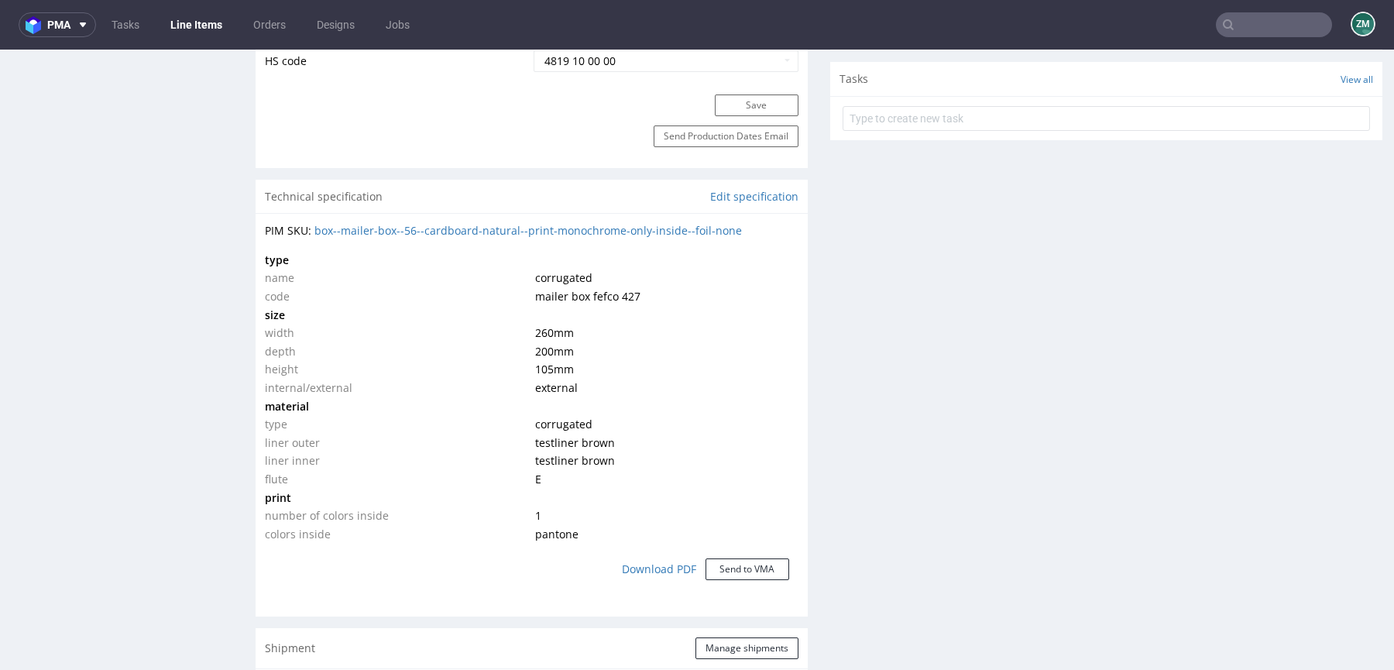
scroll to position [996, 0]
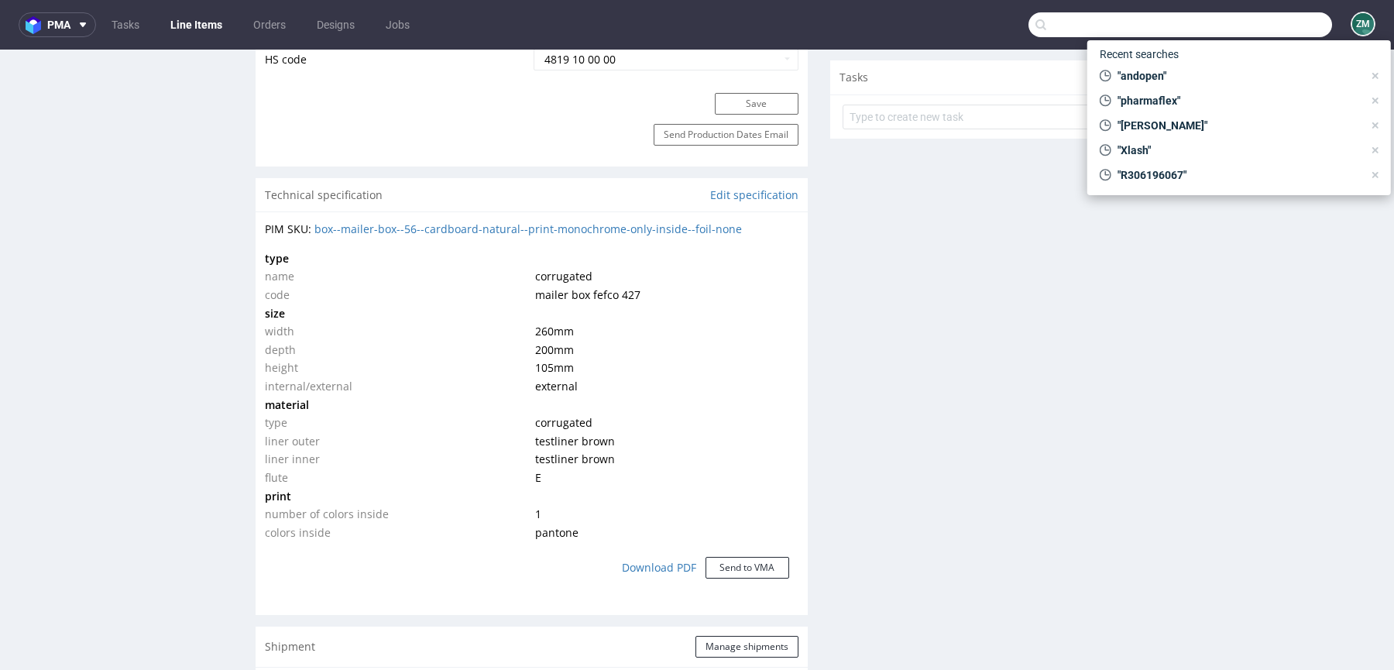
click at [1271, 26] on input "text" at bounding box center [1179, 24] width 303 height 25
paste input "R363581141"
type input "R363581141"
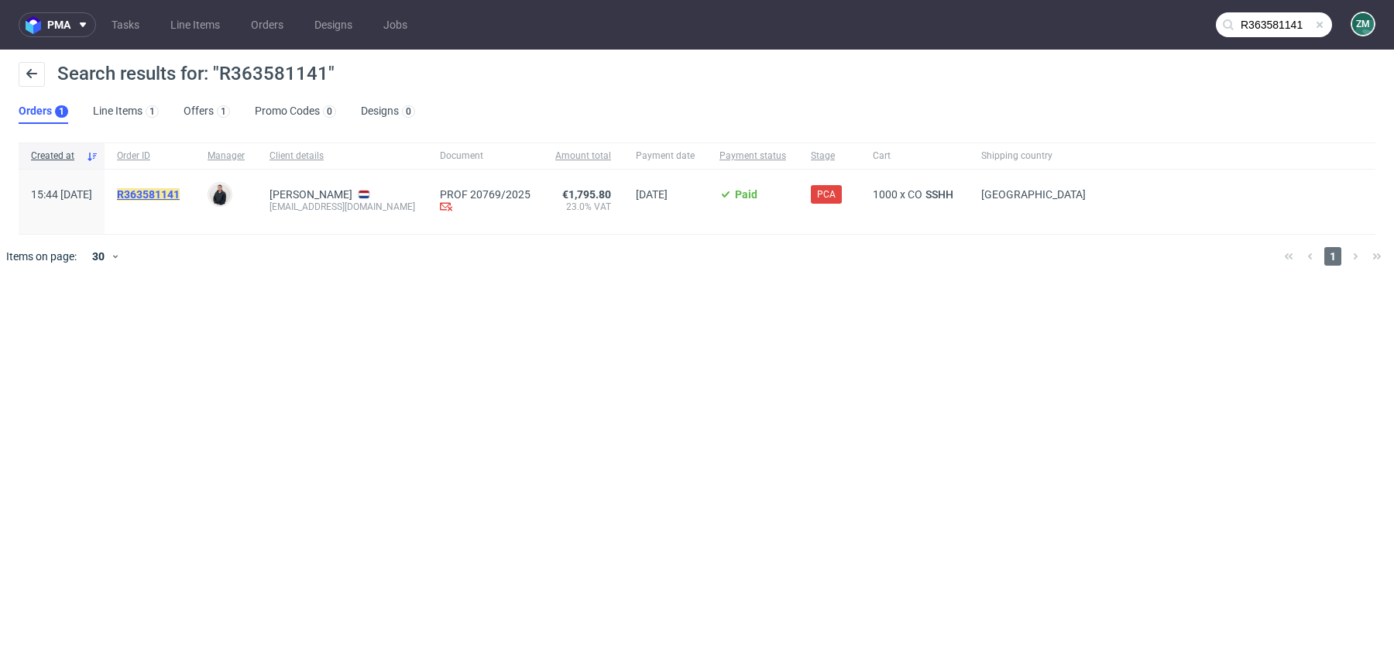
click at [180, 188] on mark "R363581141" at bounding box center [148, 194] width 63 height 12
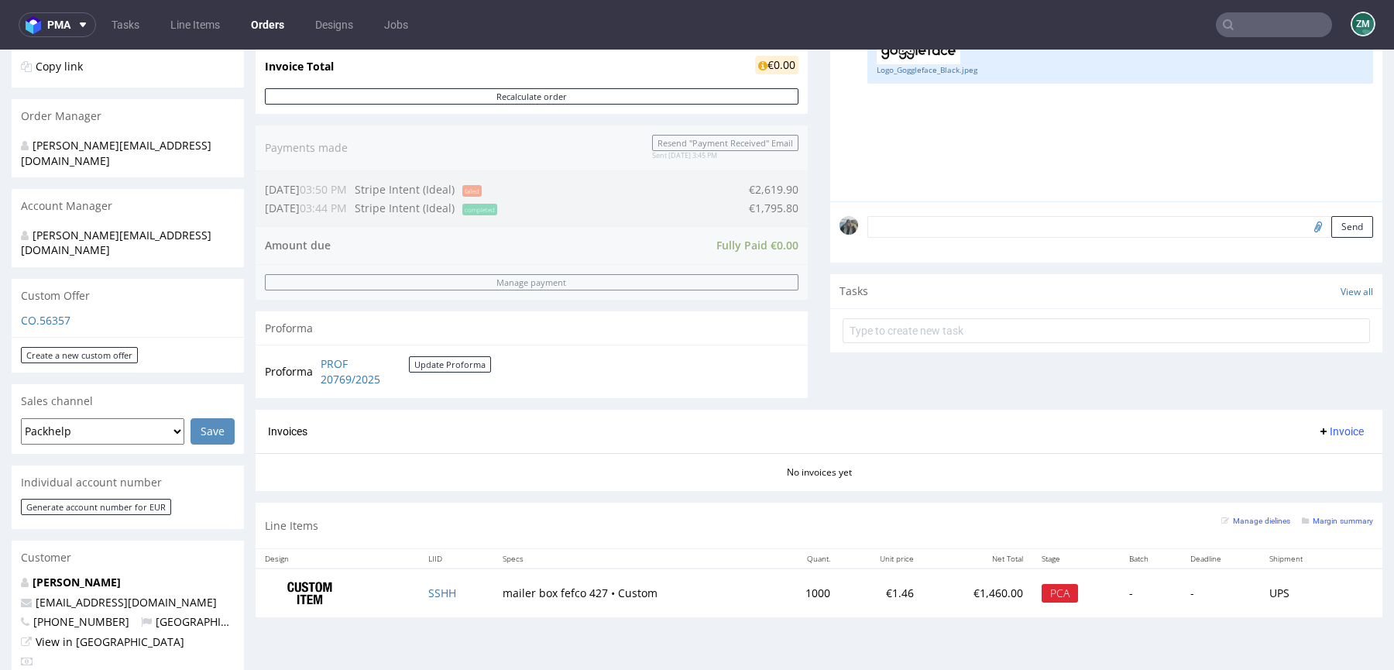
scroll to position [346, 0]
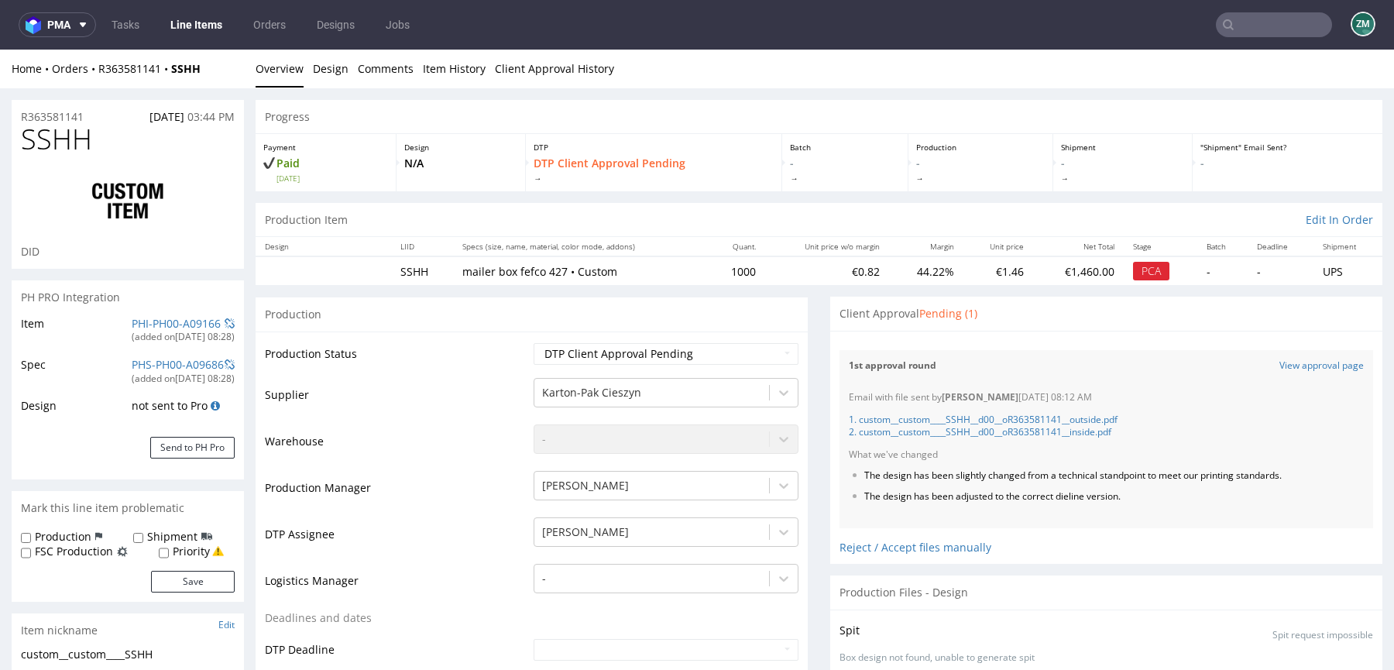
scroll to position [10, 0]
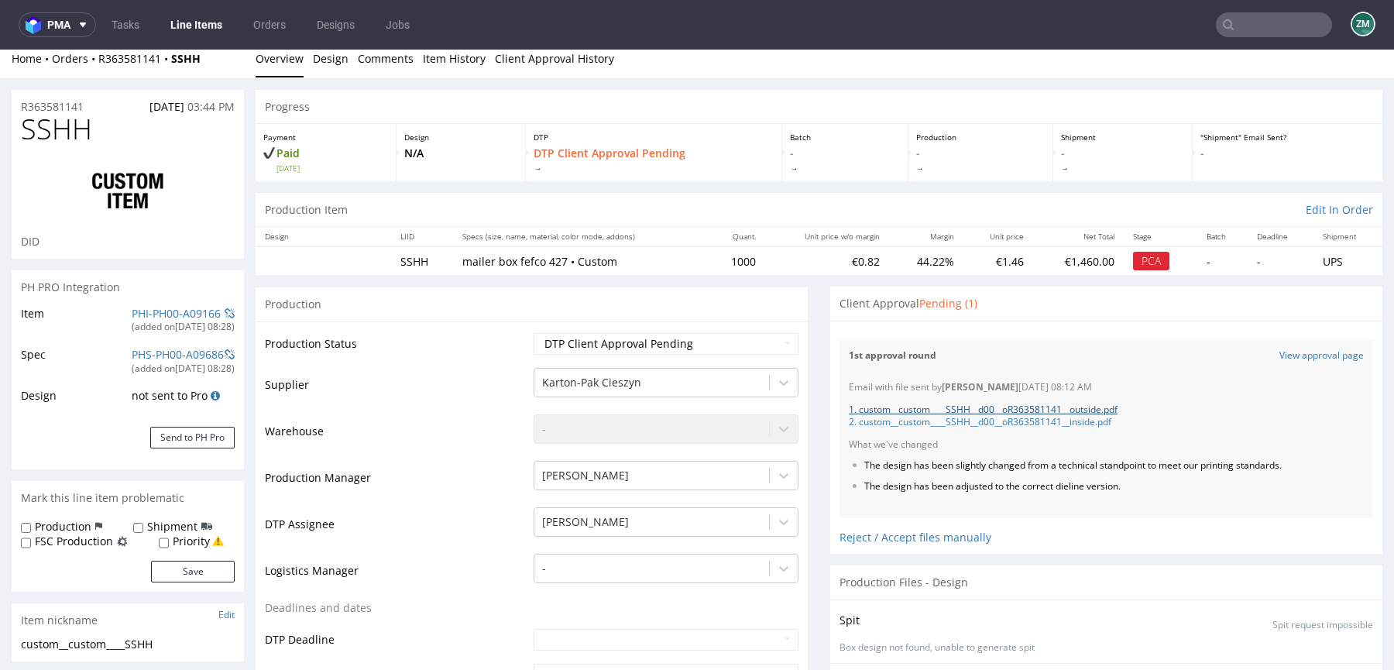
click at [1109, 404] on link "1. custom__custom____SSHH__d00__oR363581141__outside.pdf" at bounding box center [983, 409] width 269 height 13
drag, startPoint x: 1102, startPoint y: 426, endPoint x: 1071, endPoint y: 398, distance: 42.2
click at [1103, 426] on link "2. custom__custom____SSHH__d00__oR363581141__inside.pdf" at bounding box center [980, 421] width 262 height 13
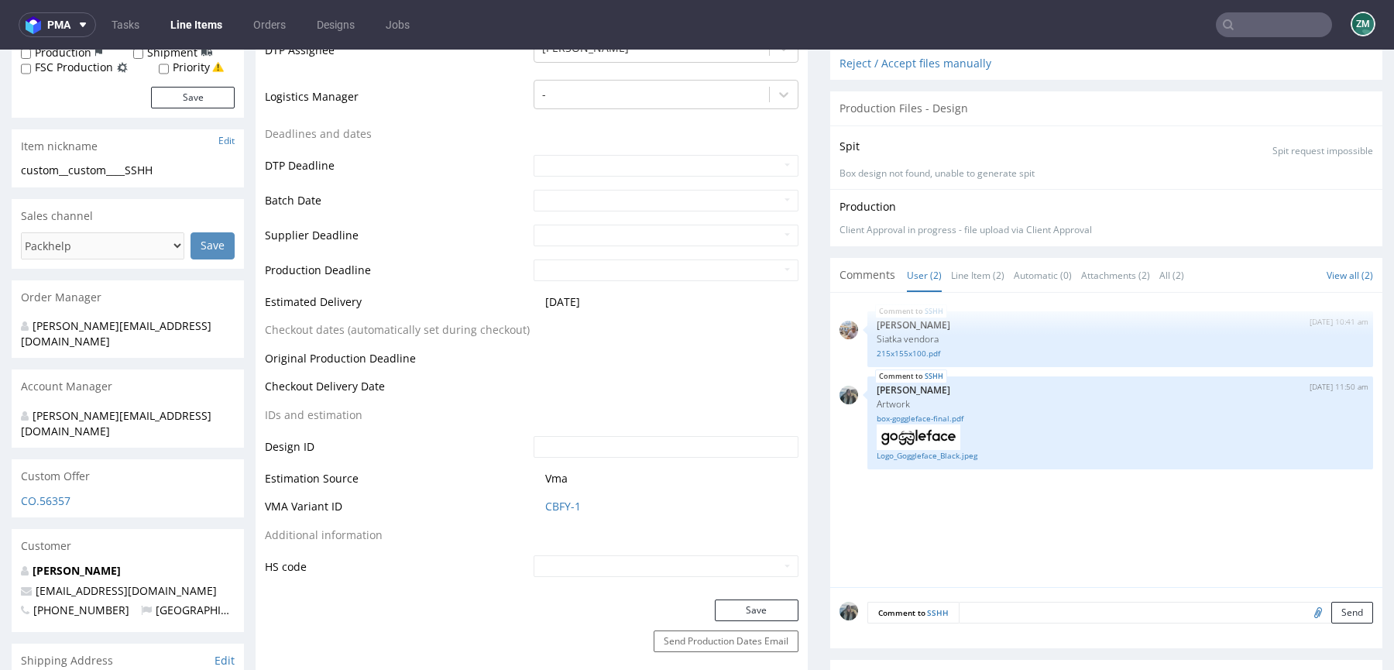
scroll to position [552, 0]
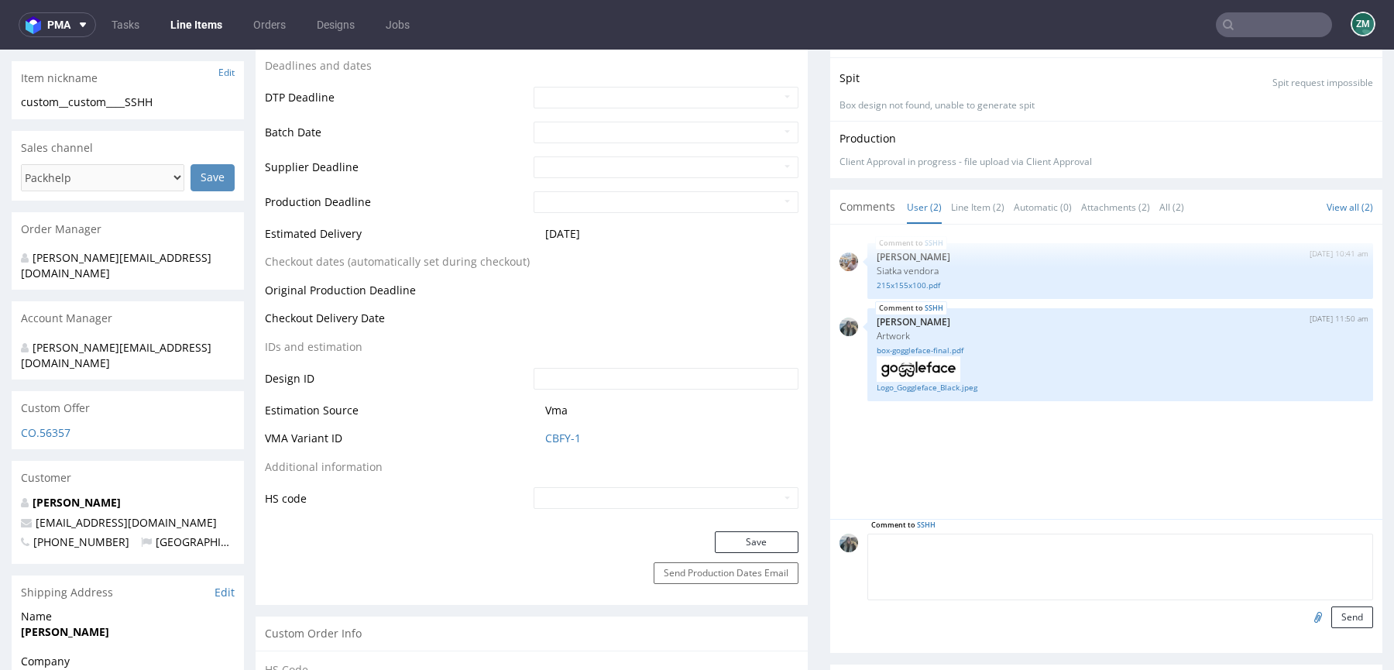
click at [1048, 533] on textarea at bounding box center [1120, 566] width 506 height 67
paste textarea "Thank you for the design but can you please put the text on the other side beca…"
type textarea "Thank you for the design but can you please put the text on the other side beca…"
click at [1305, 616] on input "file" at bounding box center [1316, 616] width 22 height 20
type input "C:\fakepath\Screenshot 2025-10-03 at 23.22.51.png"
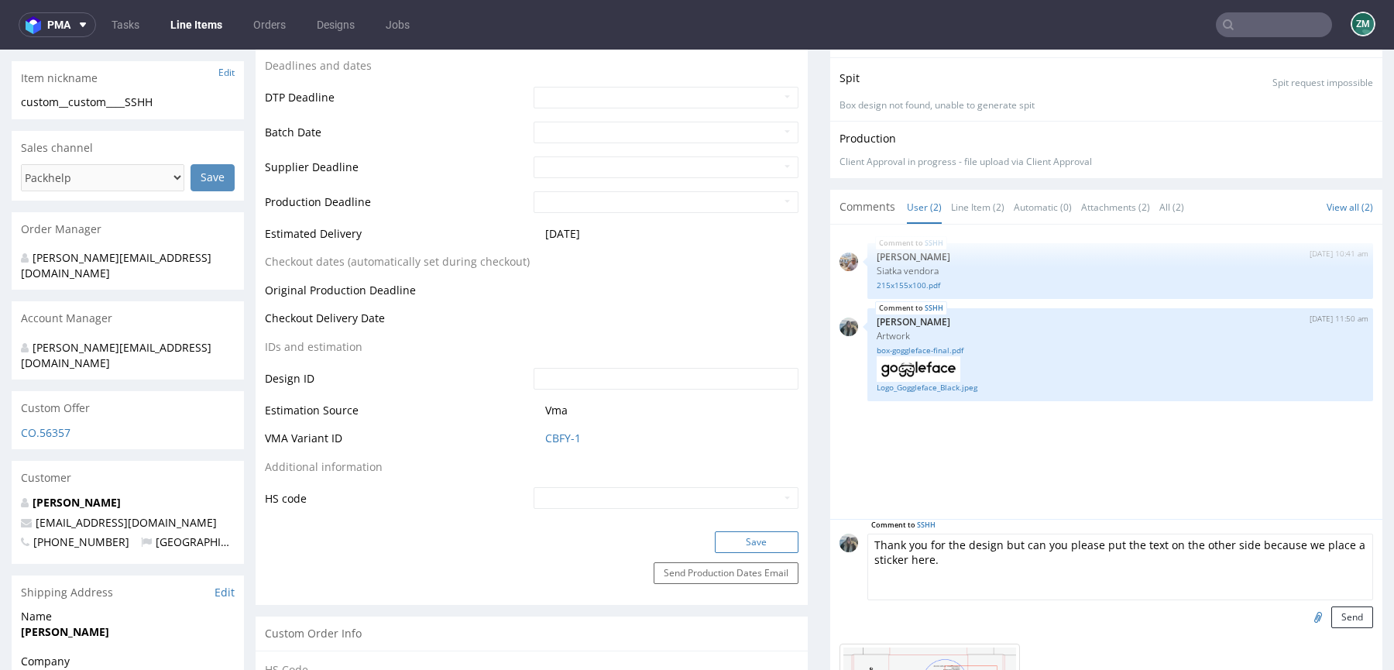
drag, startPoint x: 1021, startPoint y: 540, endPoint x: 760, endPoint y: 540, distance: 260.9
type textarea ""Can you please put the text on the other side because we place a sticker here.""
click at [1349, 620] on button "Send" at bounding box center [1352, 617] width 42 height 22
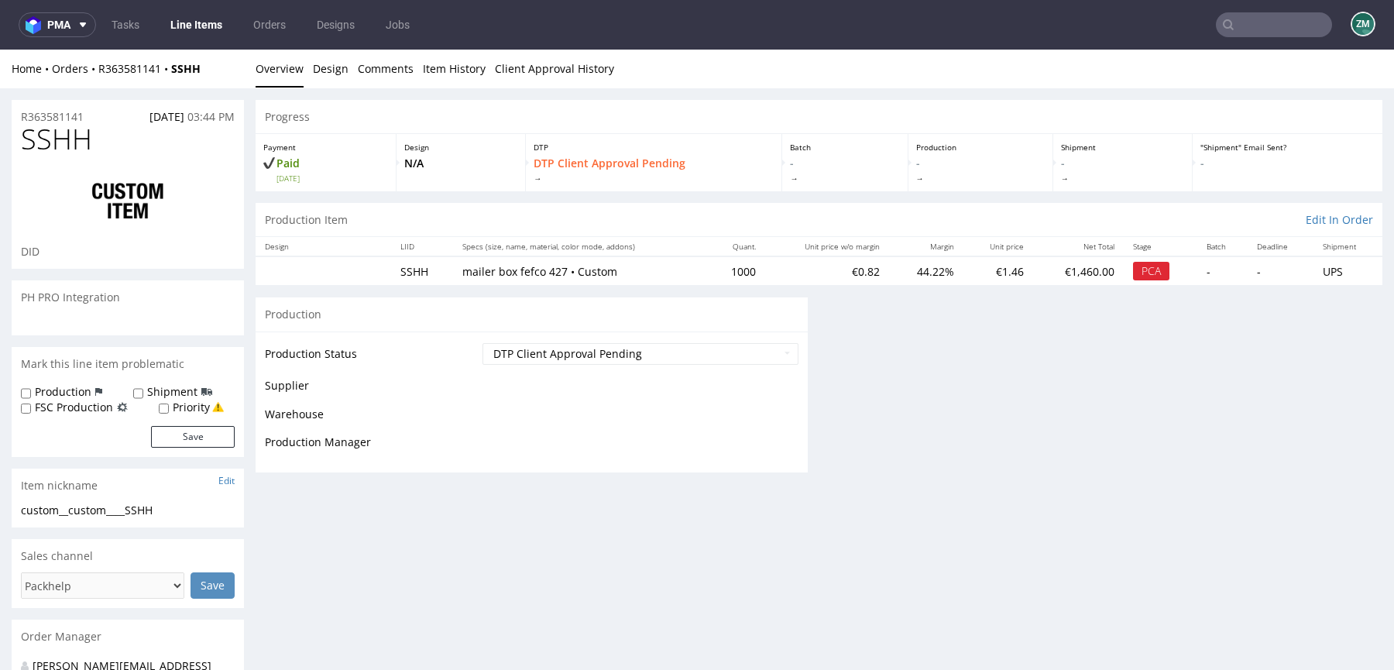
scroll to position [0, 0]
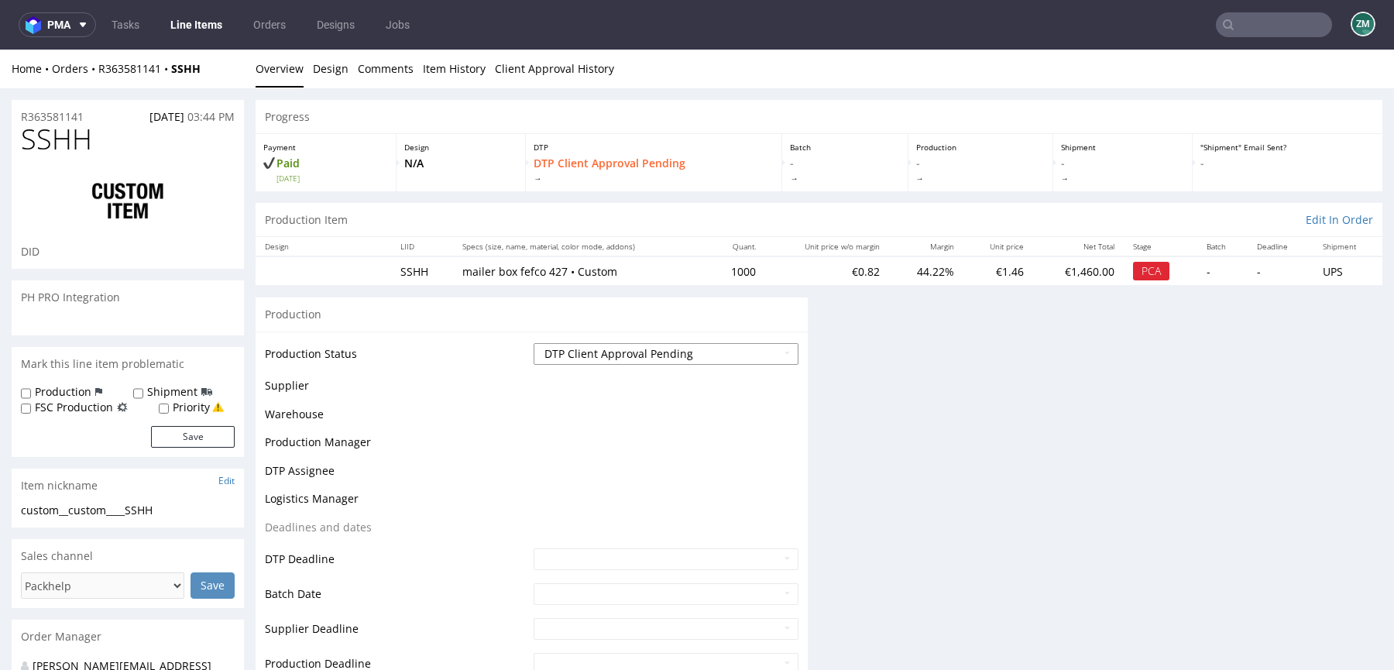
click at [594, 355] on select "Waiting for Artwork Waiting for Diecut Waiting for Mockup Waiting for DTP Waiti…" at bounding box center [665, 354] width 265 height 22
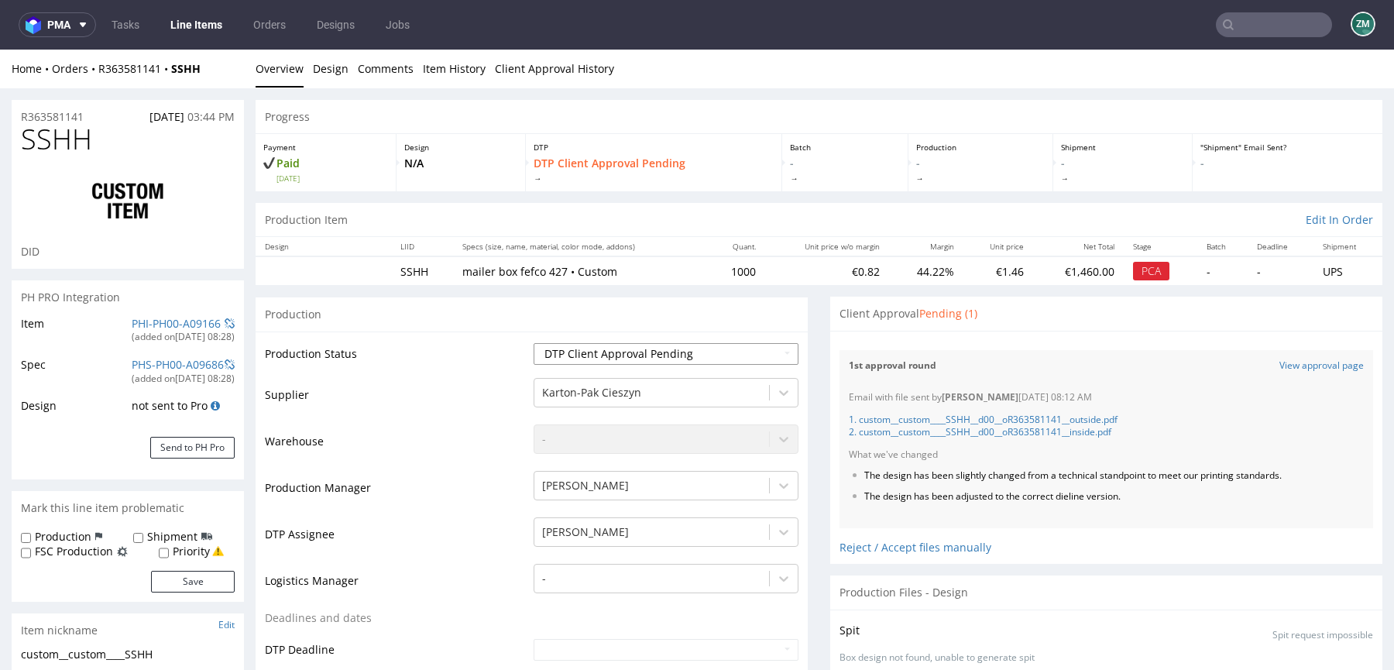
select select "back_for_dtp"
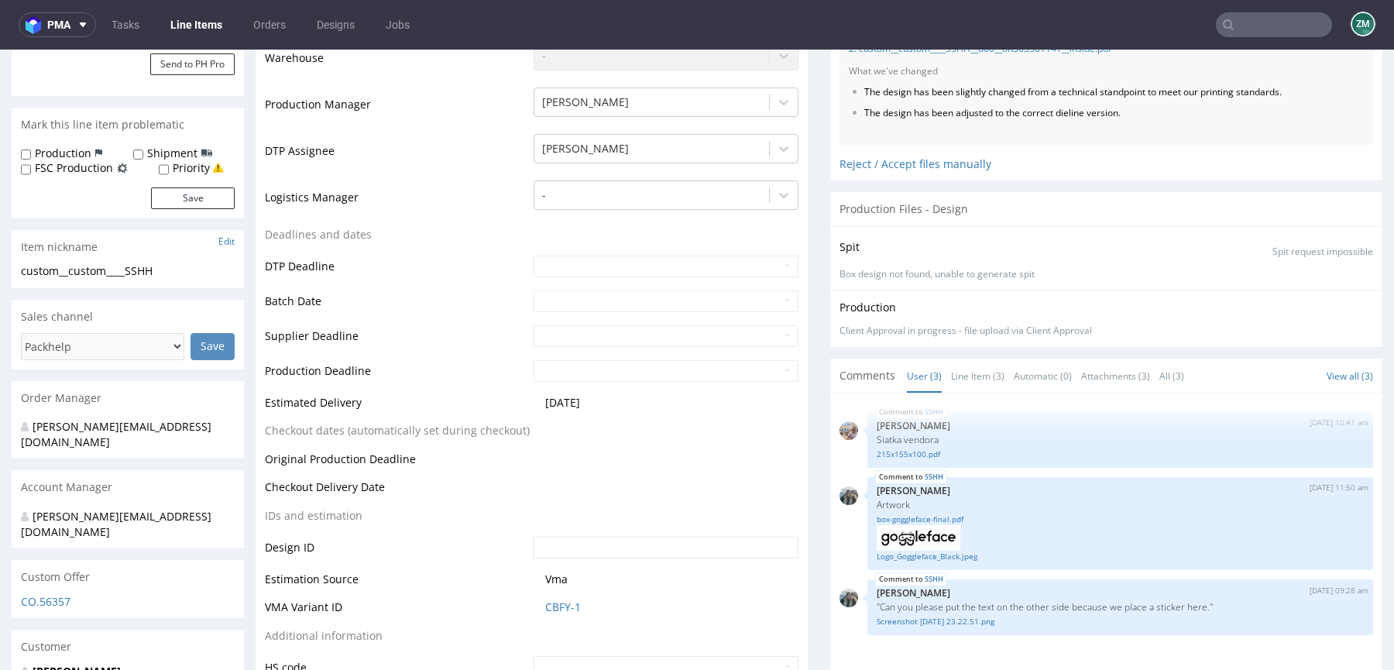
scroll to position [583, 0]
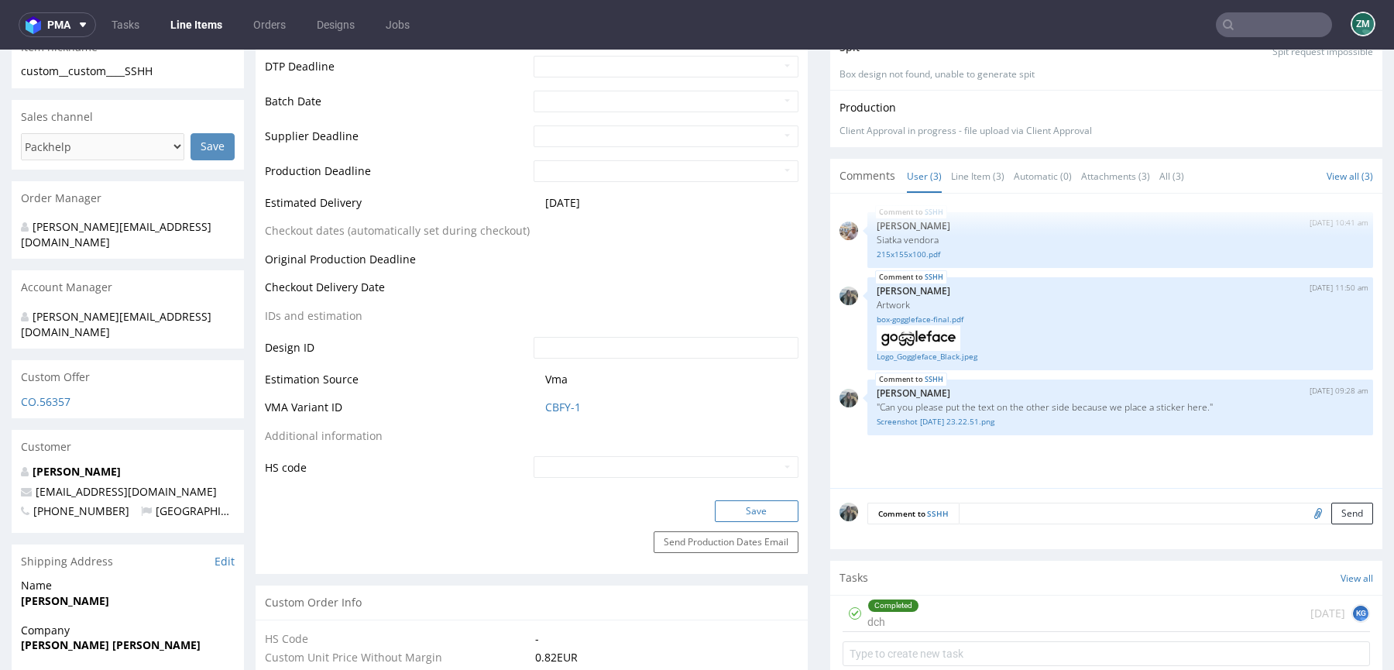
click at [773, 502] on button "Save" at bounding box center [757, 511] width 84 height 22
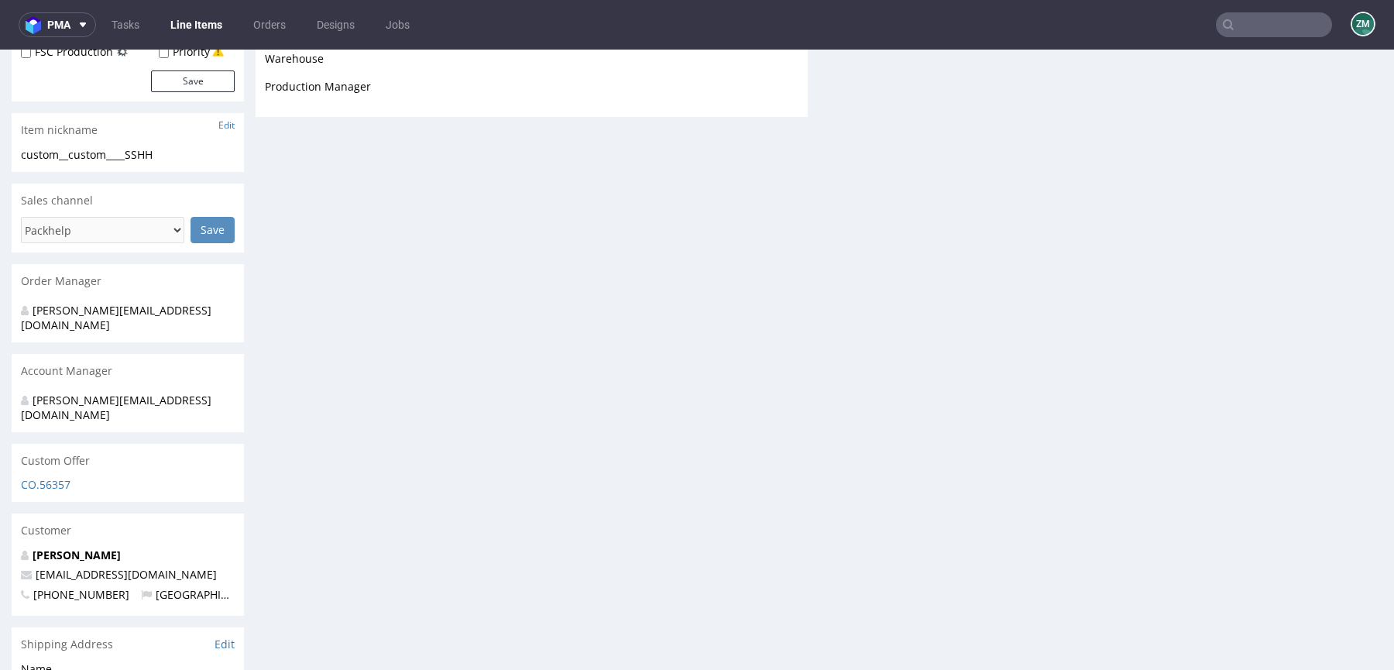
scroll to position [0, 0]
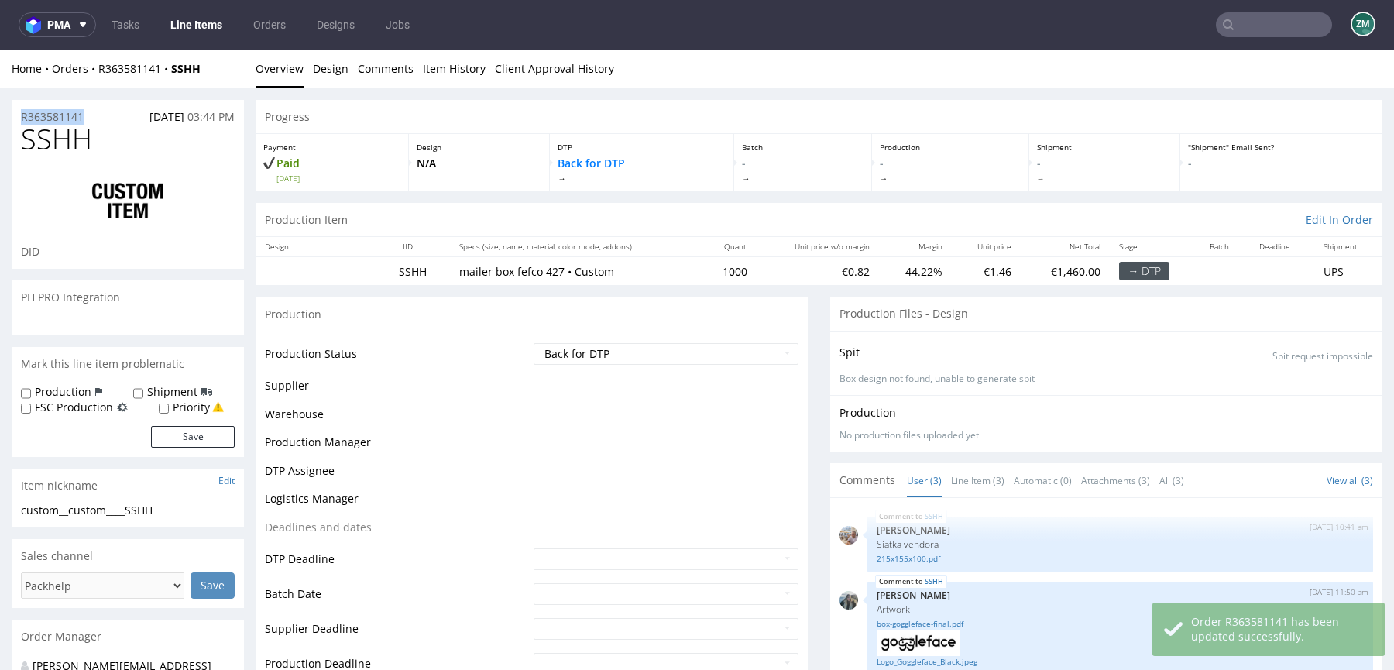
drag, startPoint x: 88, startPoint y: 118, endPoint x: 0, endPoint y: 118, distance: 88.3
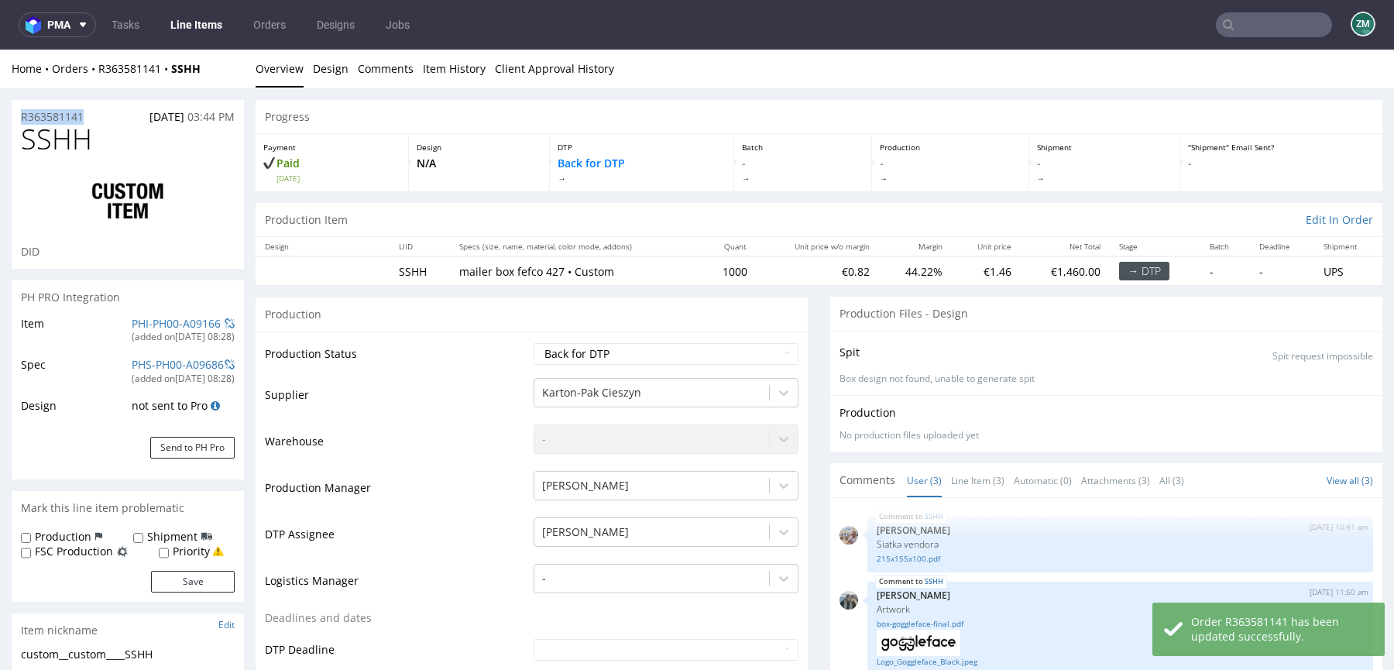
copy p "R363581141"
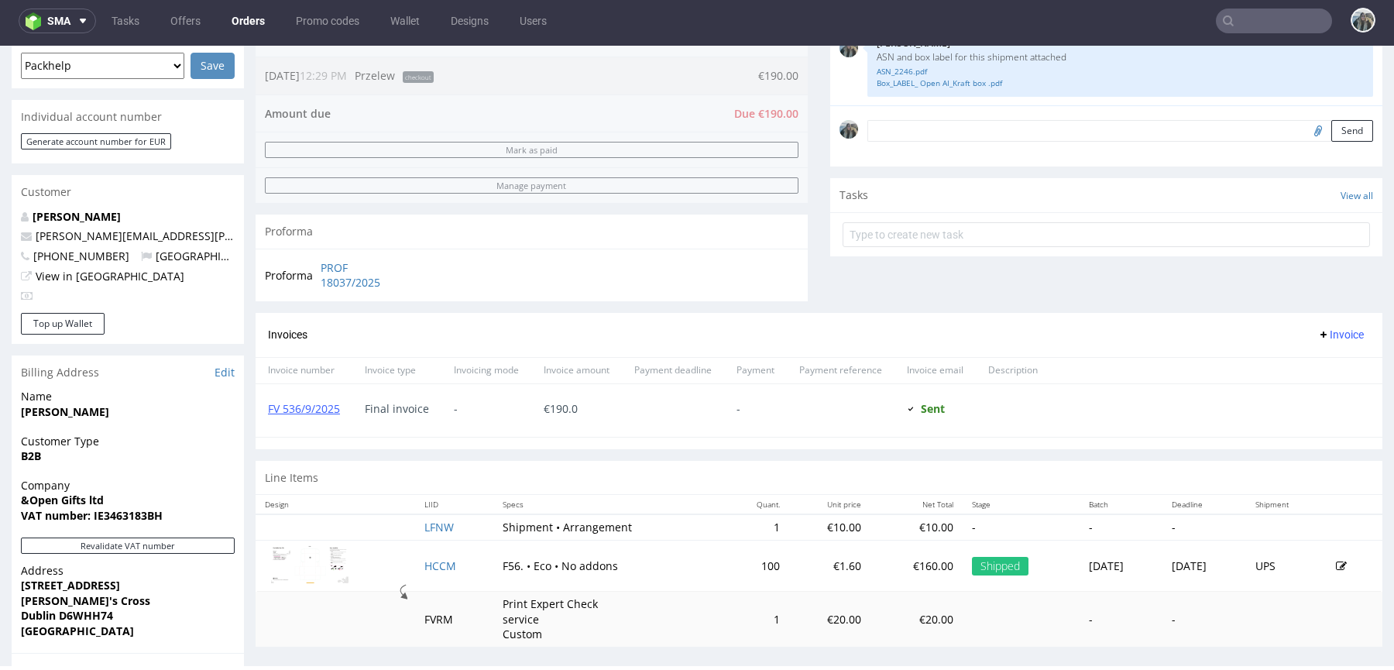
scroll to position [423, 0]
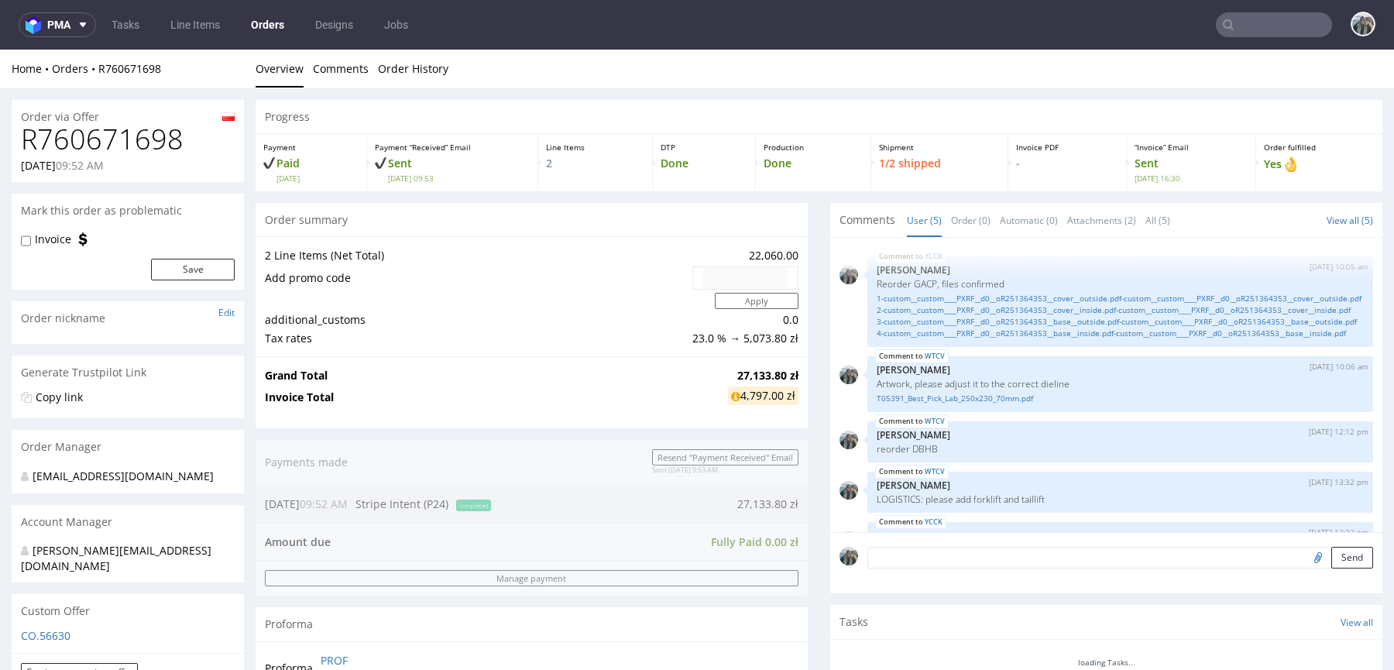
scroll to position [86, 0]
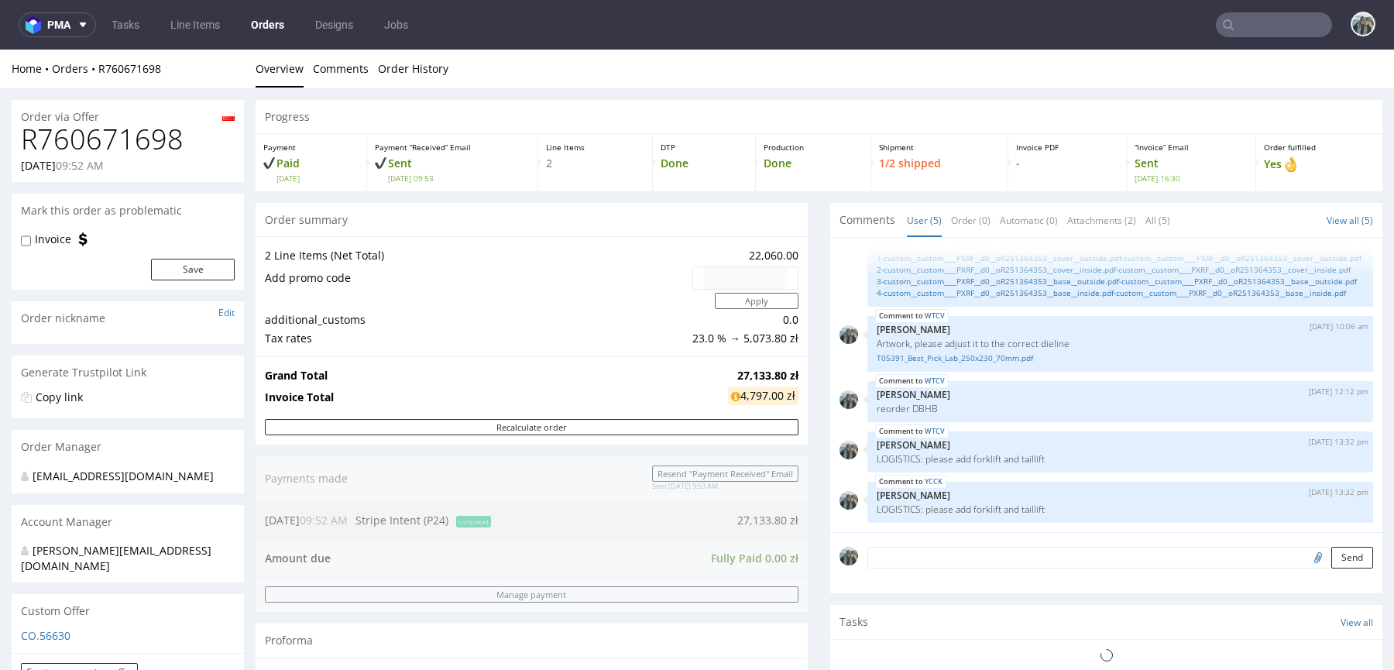
click at [104, 162] on span "09:52 AM" at bounding box center [80, 165] width 48 height 15
click at [122, 141] on h1 "R760671698" at bounding box center [128, 139] width 214 height 31
copy h1 "R760671698"
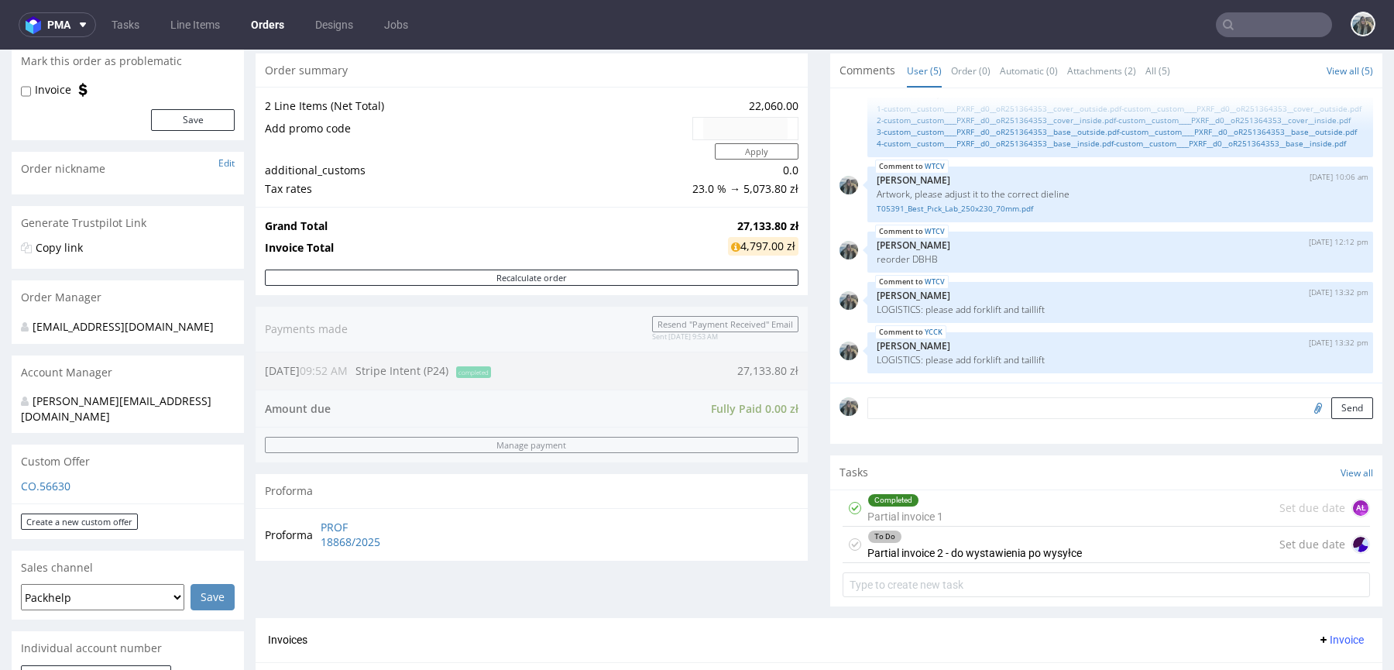
scroll to position [287, 0]
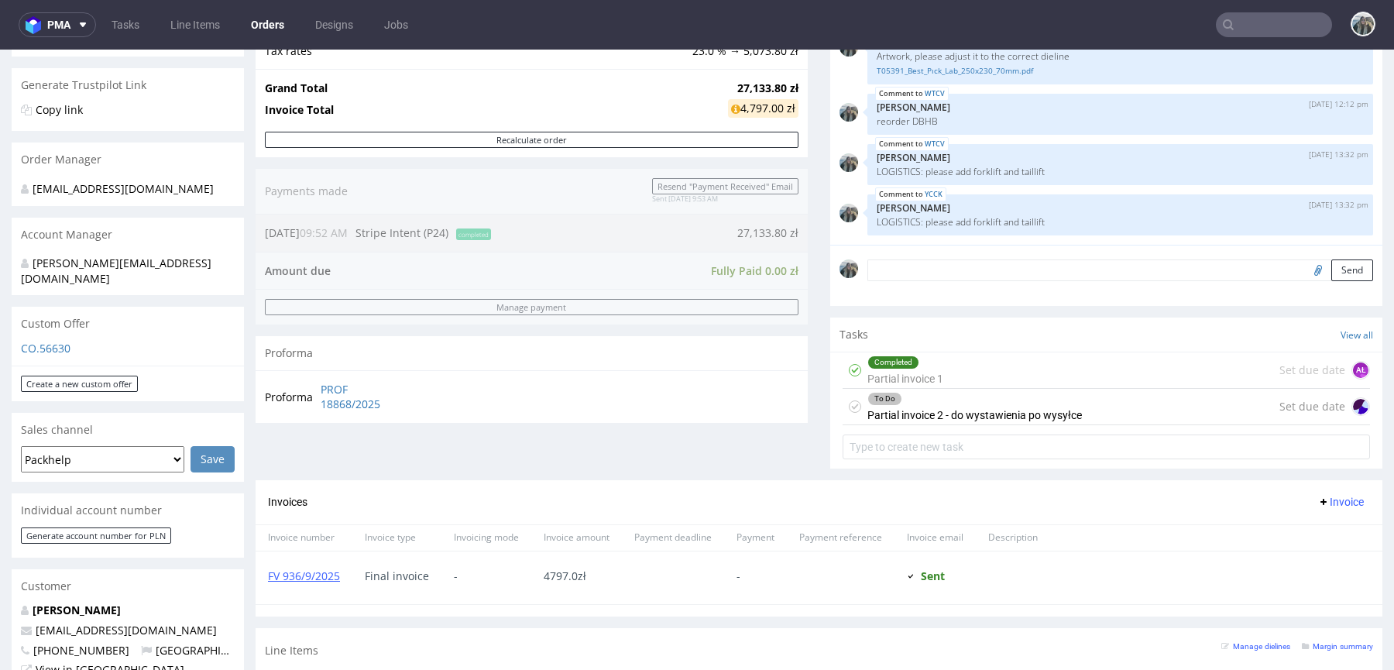
click at [1229, 7] on nav "pma Tasks Line Items Orders Designs Jobs" at bounding box center [697, 25] width 1394 height 50
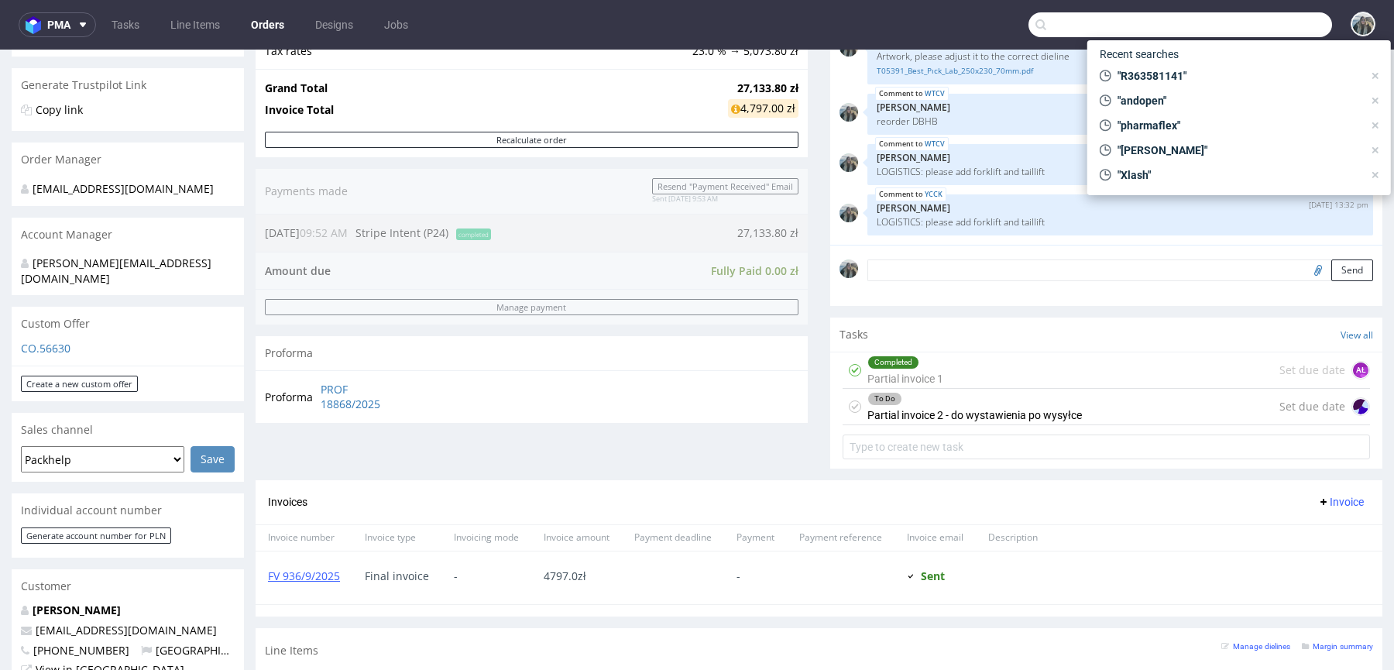
click at [1243, 22] on input "text" at bounding box center [1179, 24] width 303 height 25
click at [1261, 28] on input "text" at bounding box center [1179, 24] width 303 height 25
paste input "Evolume"
type input "Evolume"
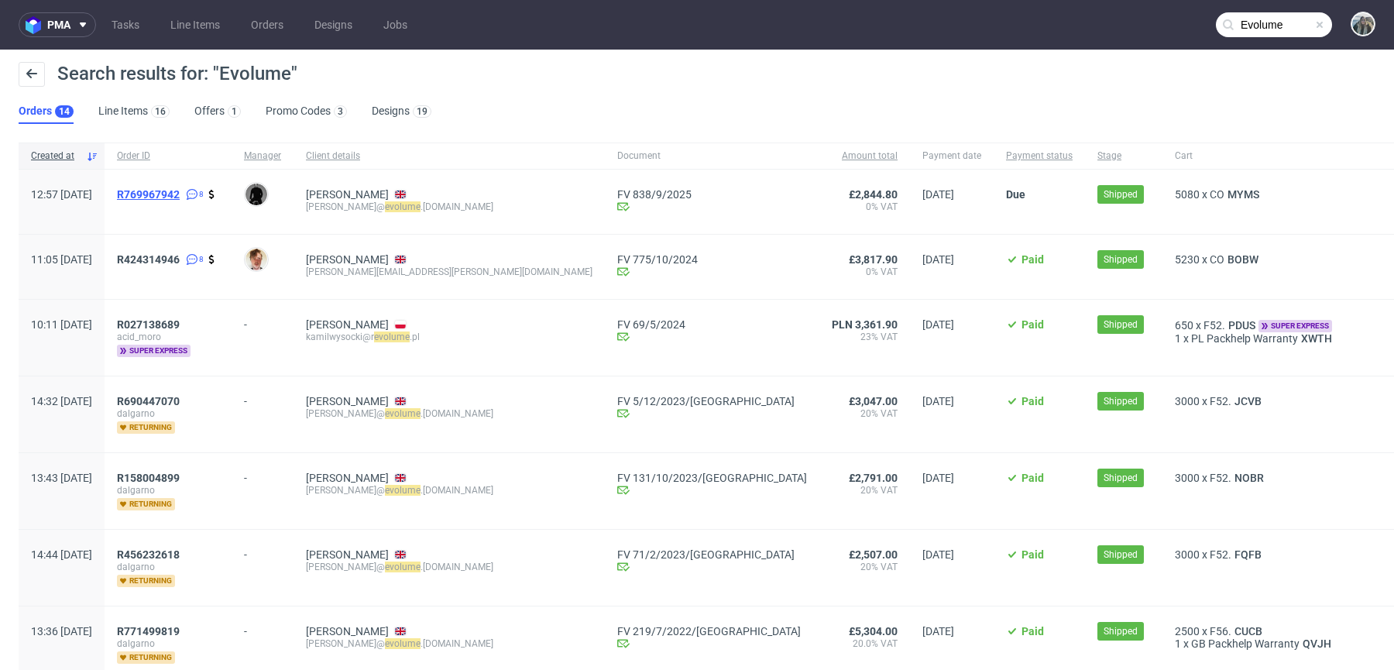
click at [180, 193] on span "R769967942" at bounding box center [148, 194] width 63 height 12
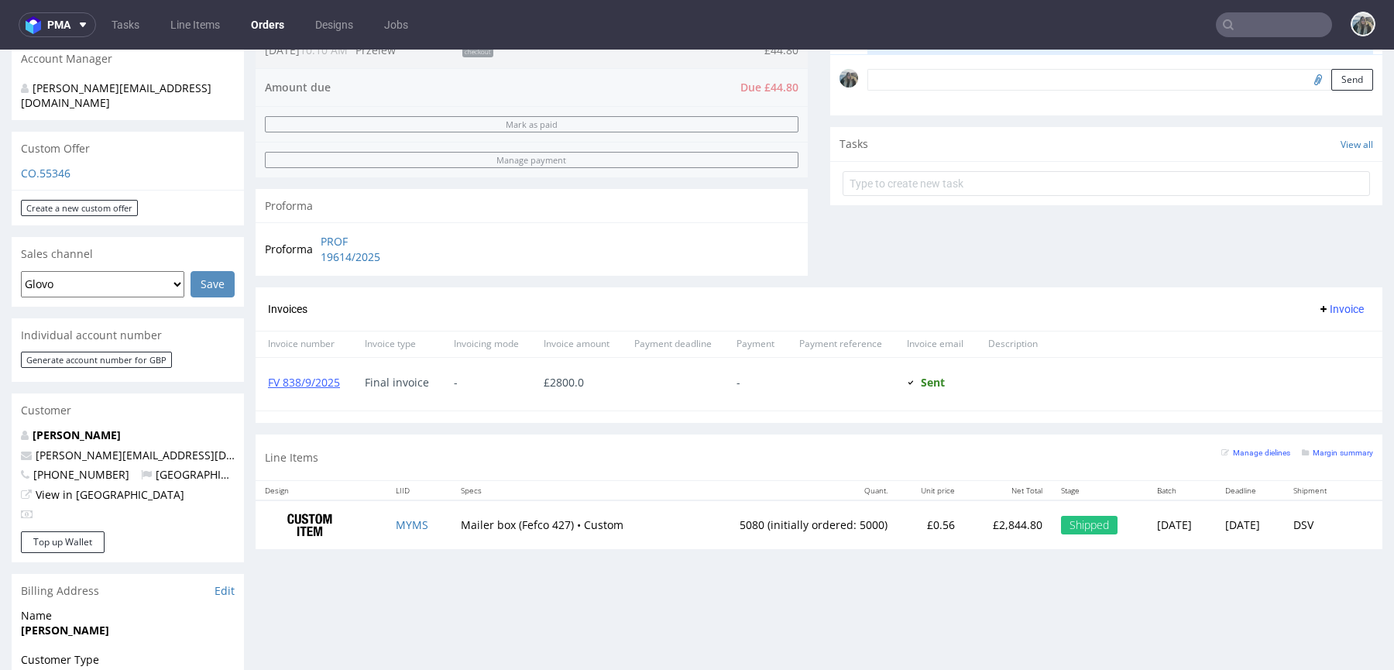
scroll to position [505, 0]
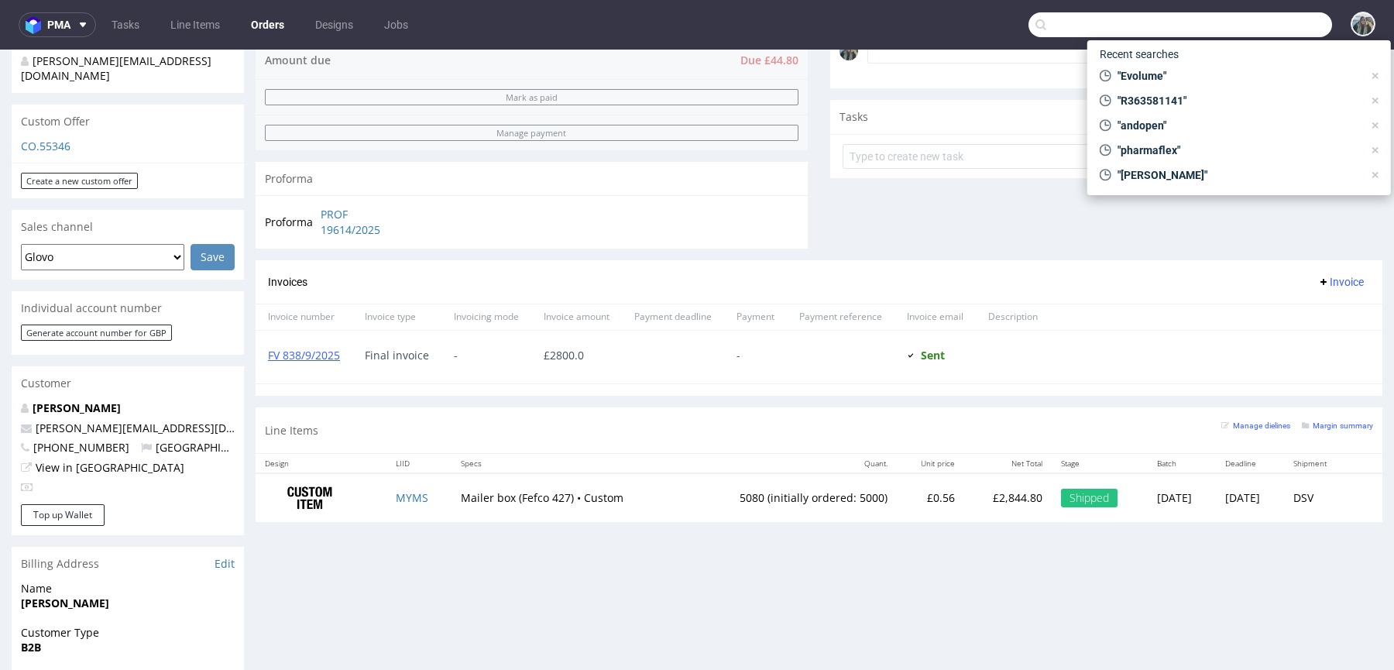
click at [1267, 36] on input "text" at bounding box center [1179, 24] width 303 height 25
click at [1267, 27] on input "text" at bounding box center [1179, 24] width 303 height 25
paste input "R287735673"
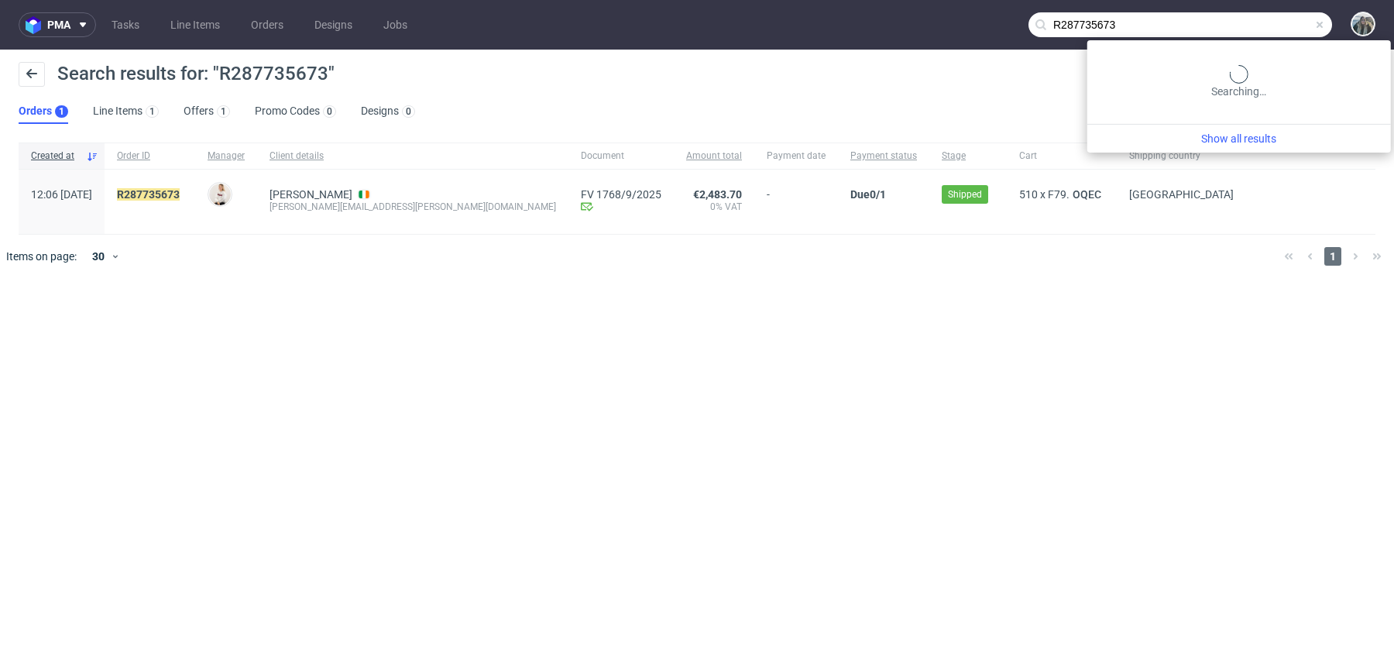
click at [1267, 27] on input "R287735673" at bounding box center [1179, 24] width 303 height 25
paste input "bambubloom"
type input "bambubloom"
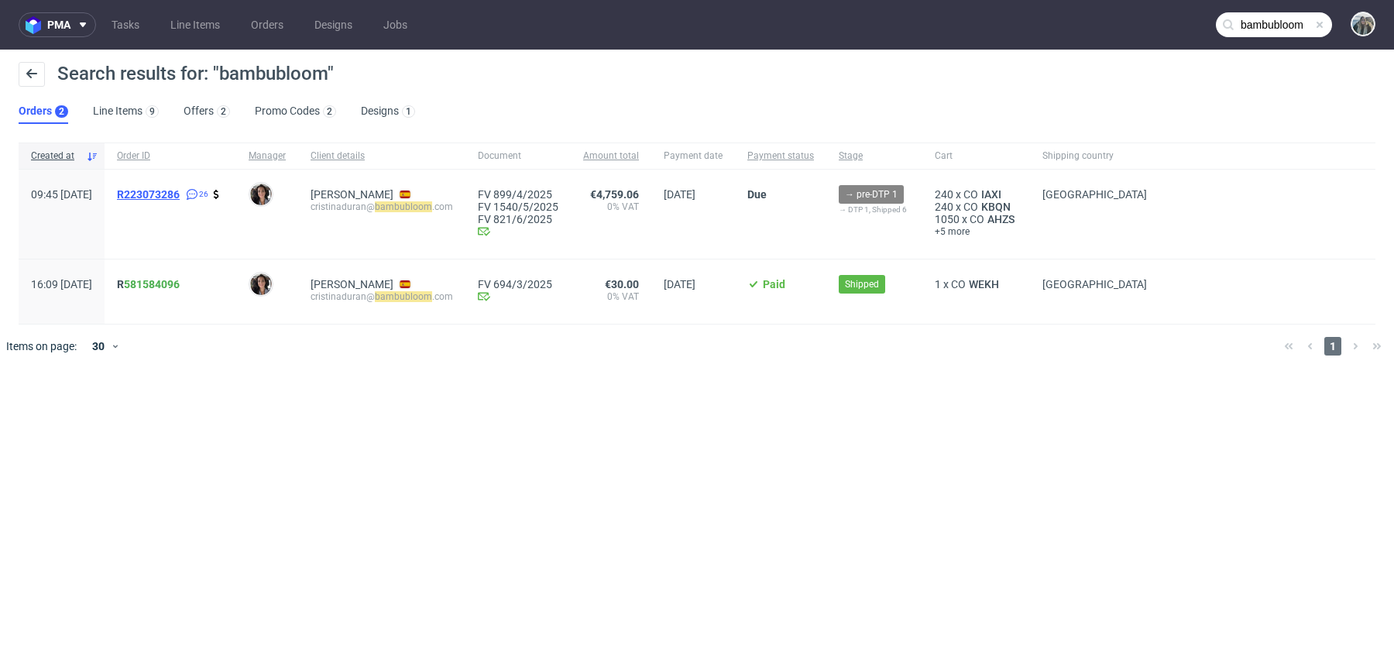
click at [180, 188] on span "R223073286" at bounding box center [148, 194] width 63 height 12
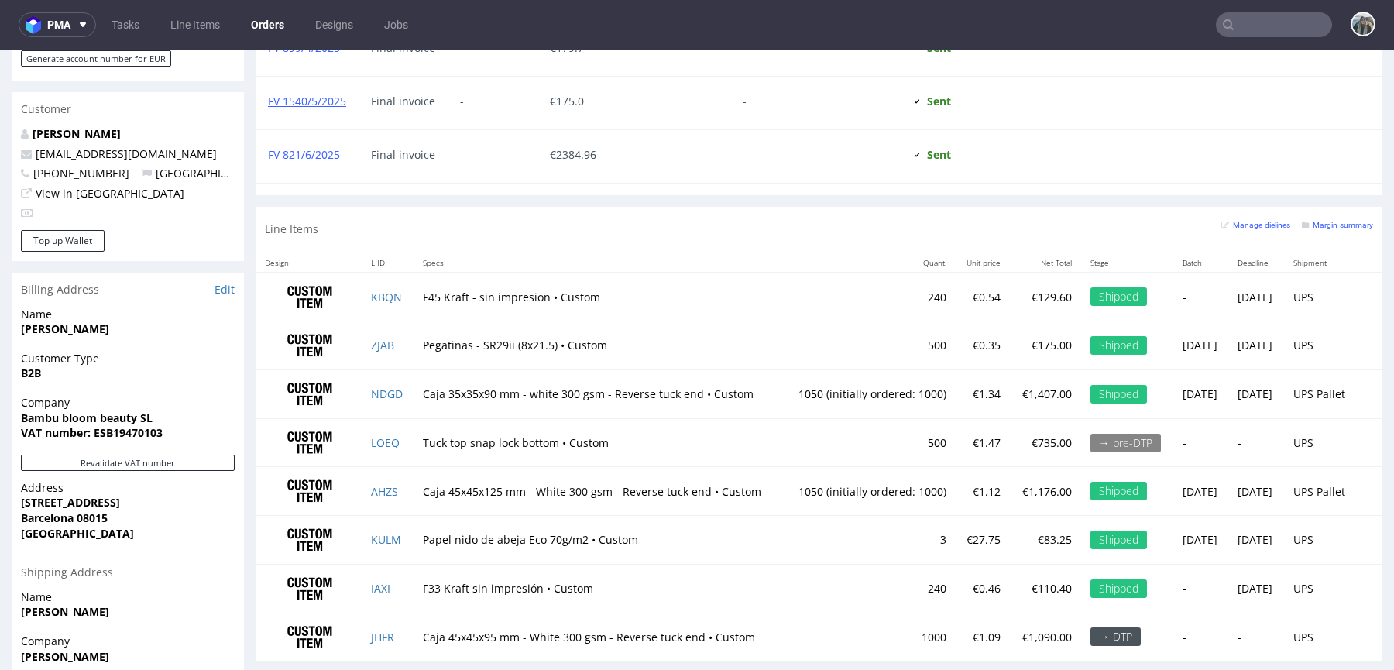
scroll to position [879, 0]
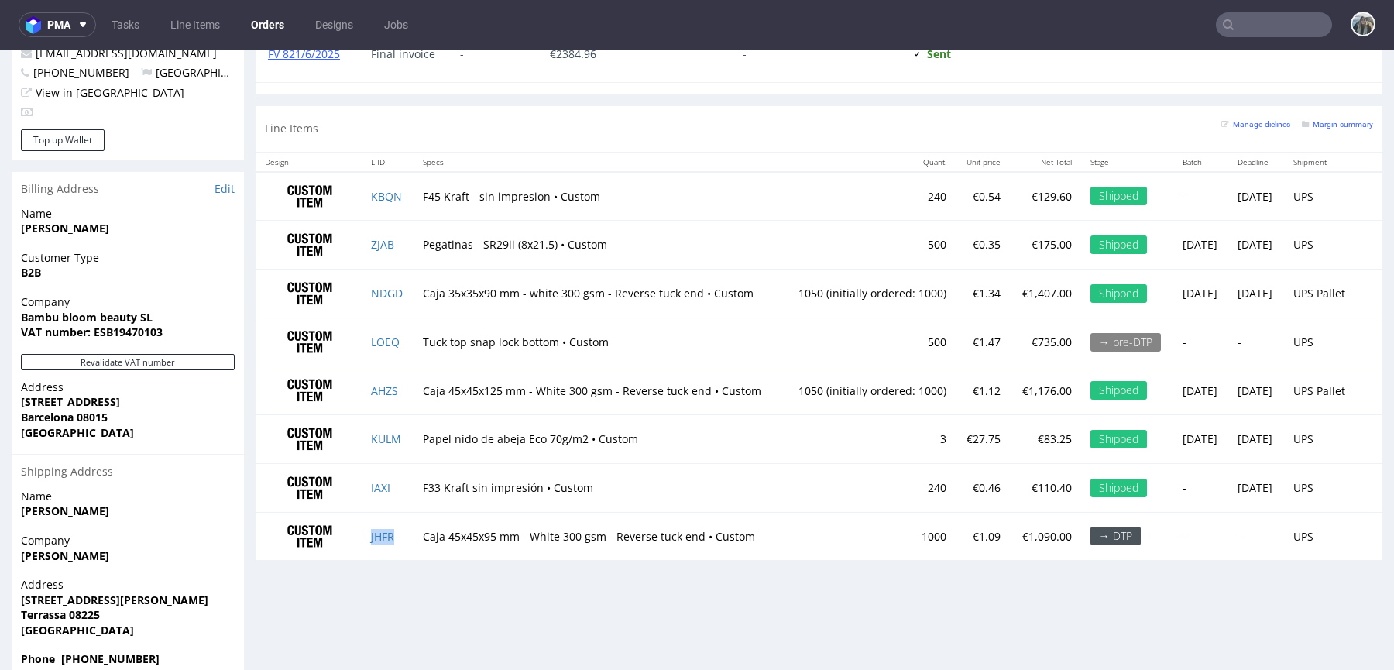
click at [402, 530] on td "JHFR" at bounding box center [388, 536] width 52 height 48
click at [1261, 25] on input "text" at bounding box center [1273, 24] width 116 height 25
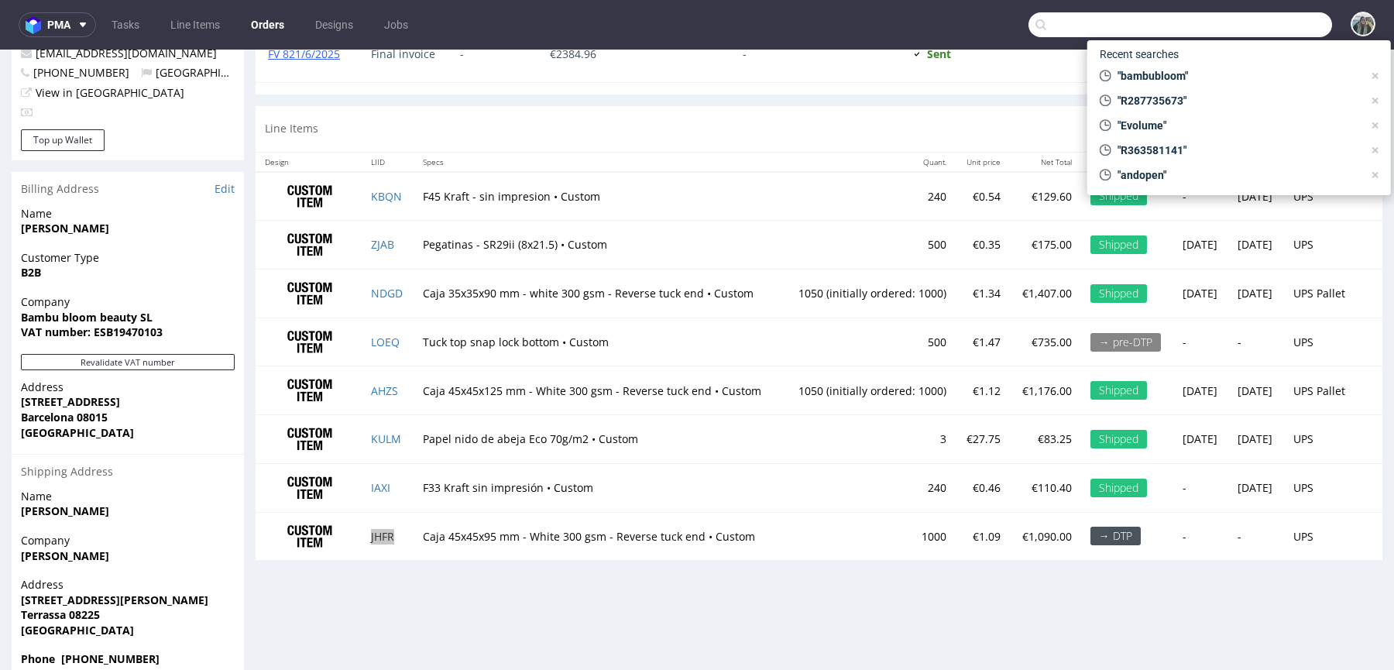
paste input "MyPos"
type input "MyPos"
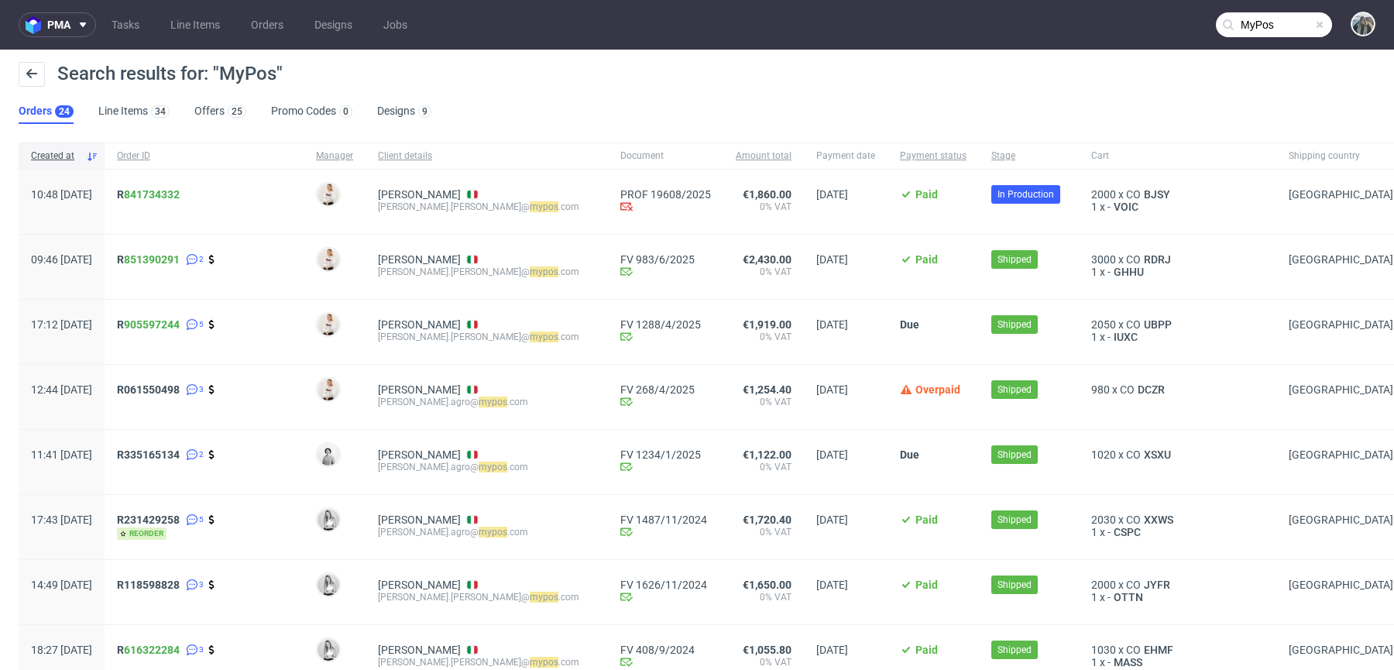
click at [194, 204] on span "R 841734332" at bounding box center [204, 201] width 174 height 27
click at [180, 191] on link "841734332" at bounding box center [152, 194] width 56 height 12
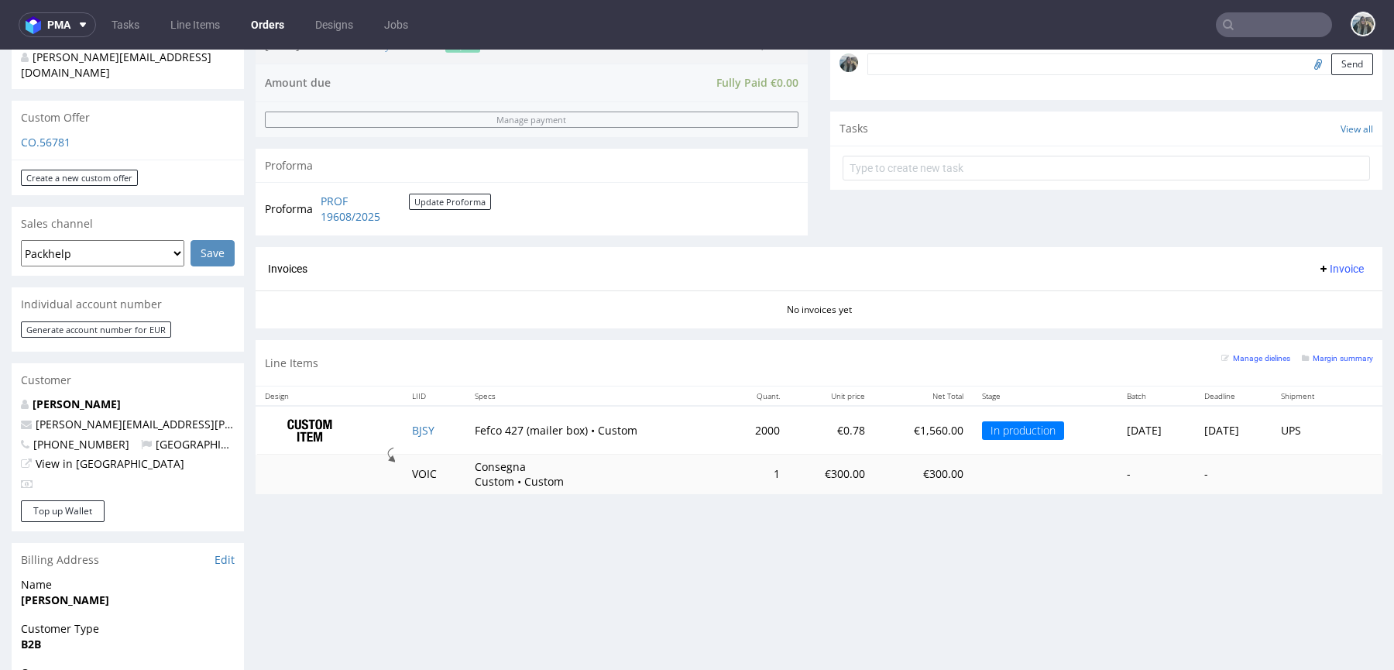
scroll to position [530, 0]
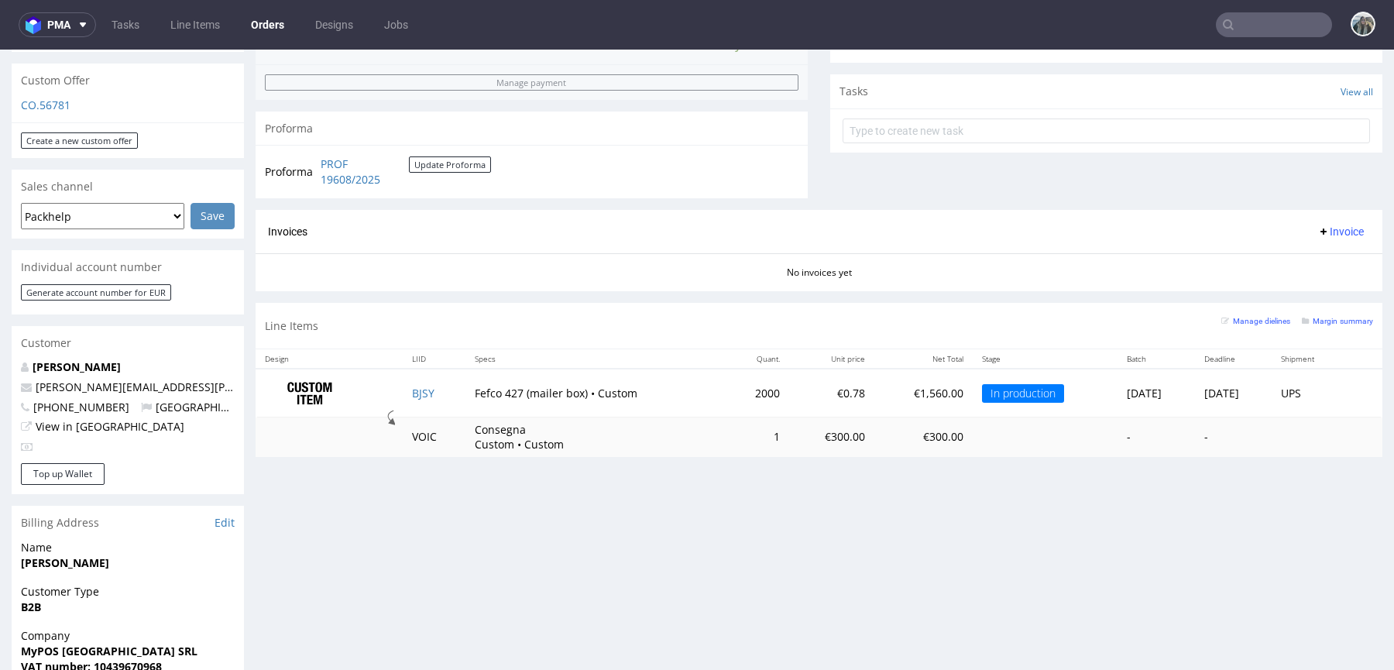
click at [1240, 23] on input "text" at bounding box center [1273, 24] width 116 height 25
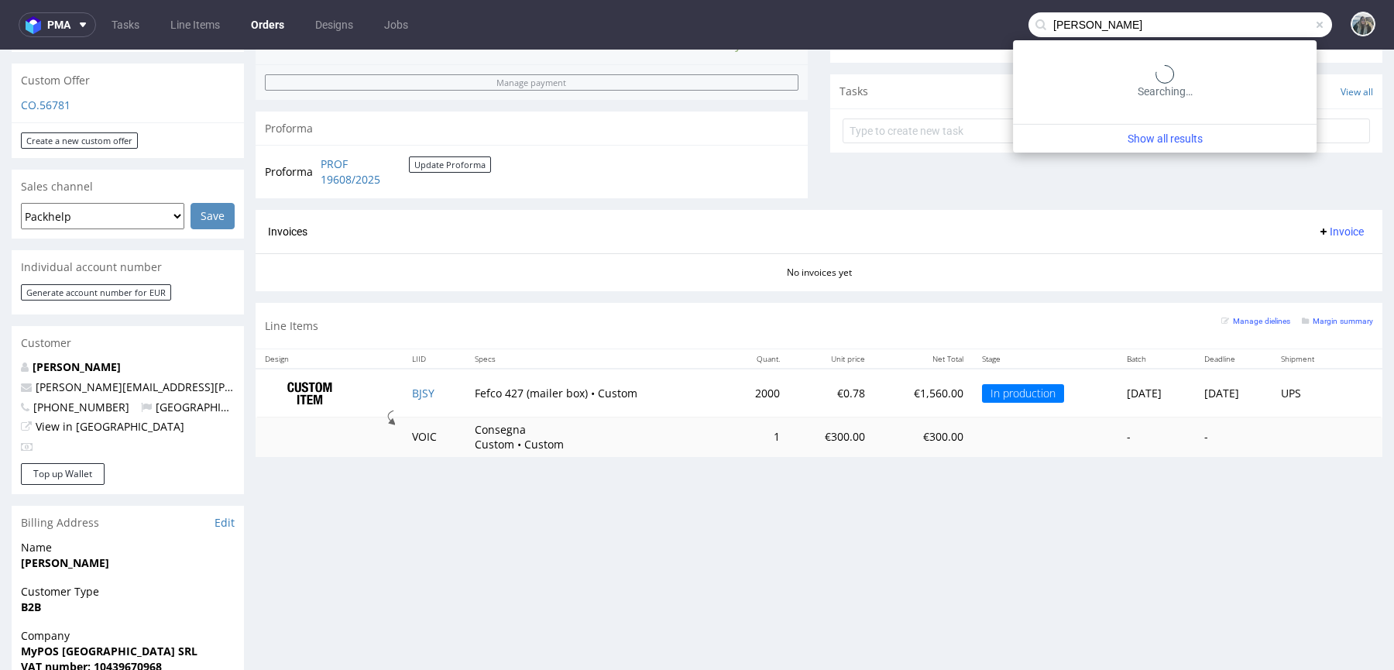
type input "[PERSON_NAME]"
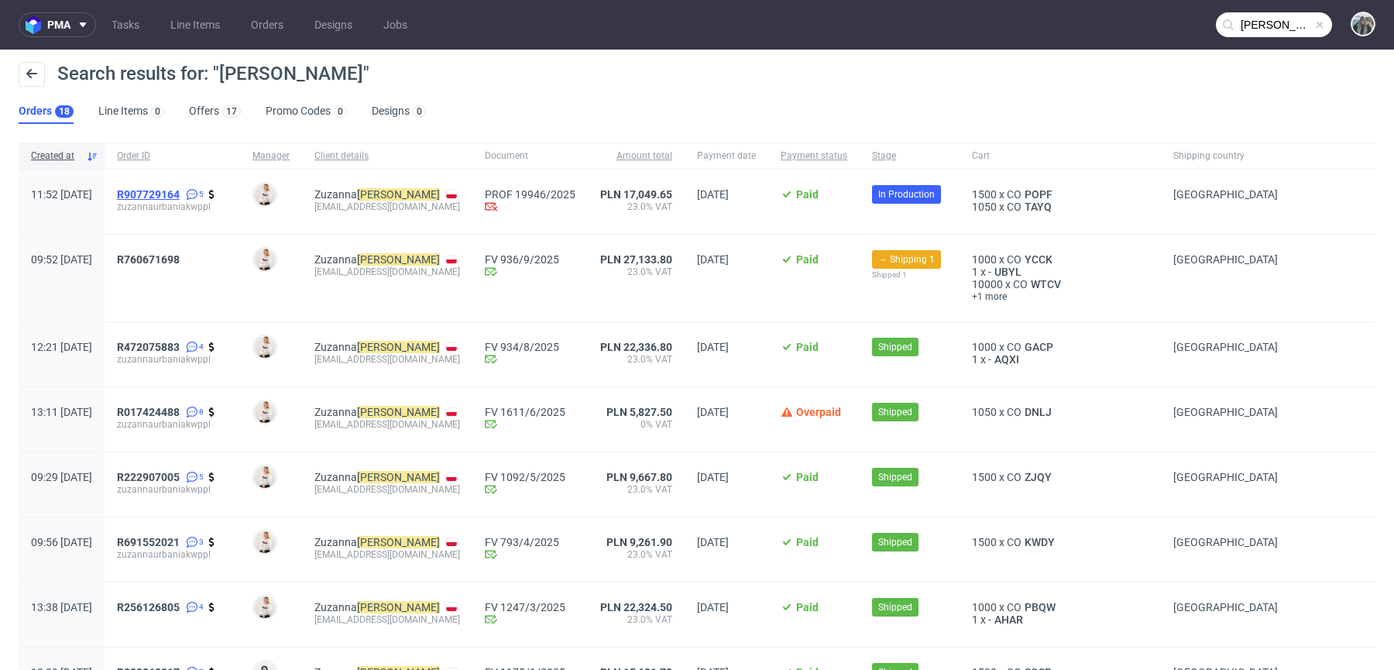
click at [180, 199] on span "R907729164" at bounding box center [148, 194] width 63 height 12
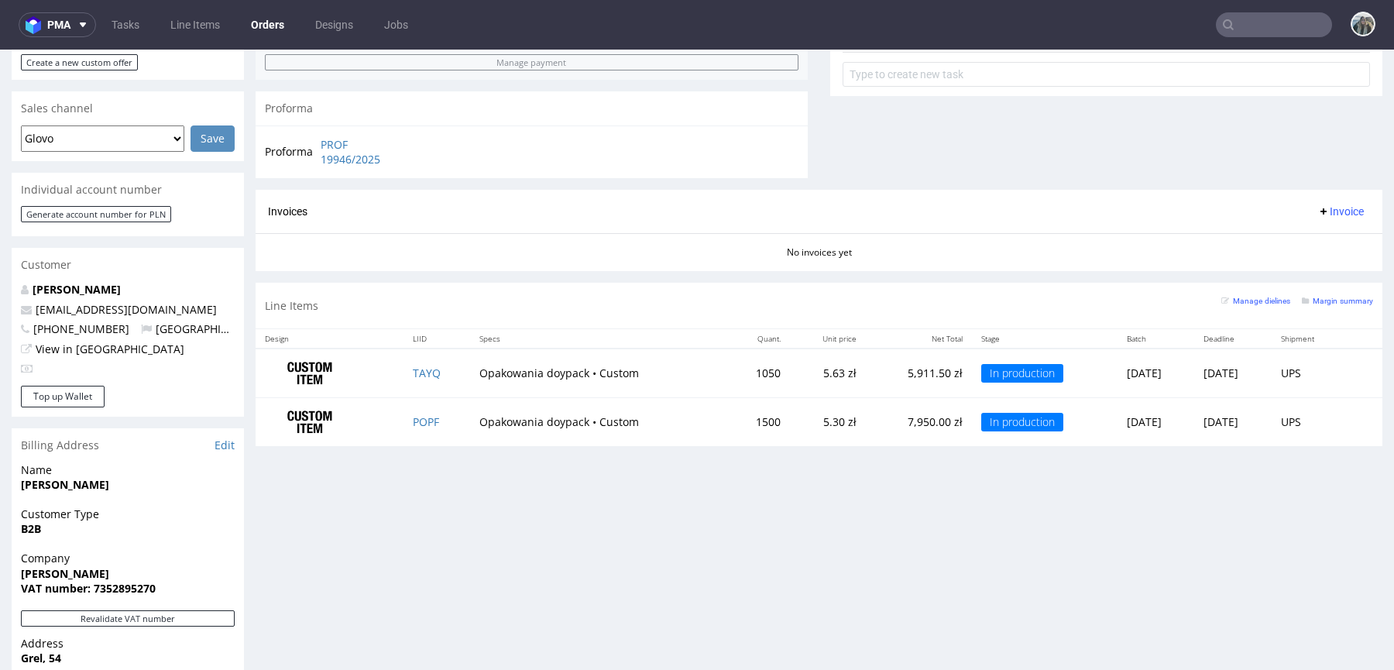
scroll to position [626, 0]
type input "[PERSON_NAME]"
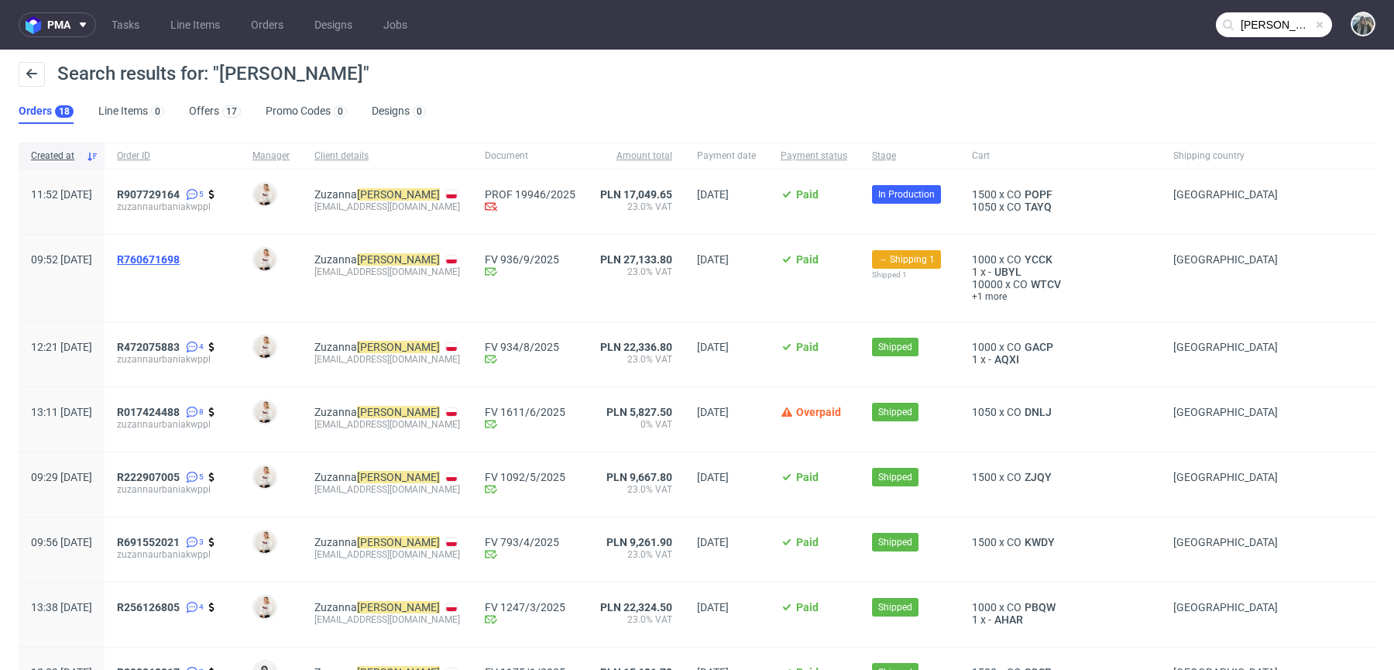
click at [180, 253] on span "R760671698" at bounding box center [148, 259] width 63 height 12
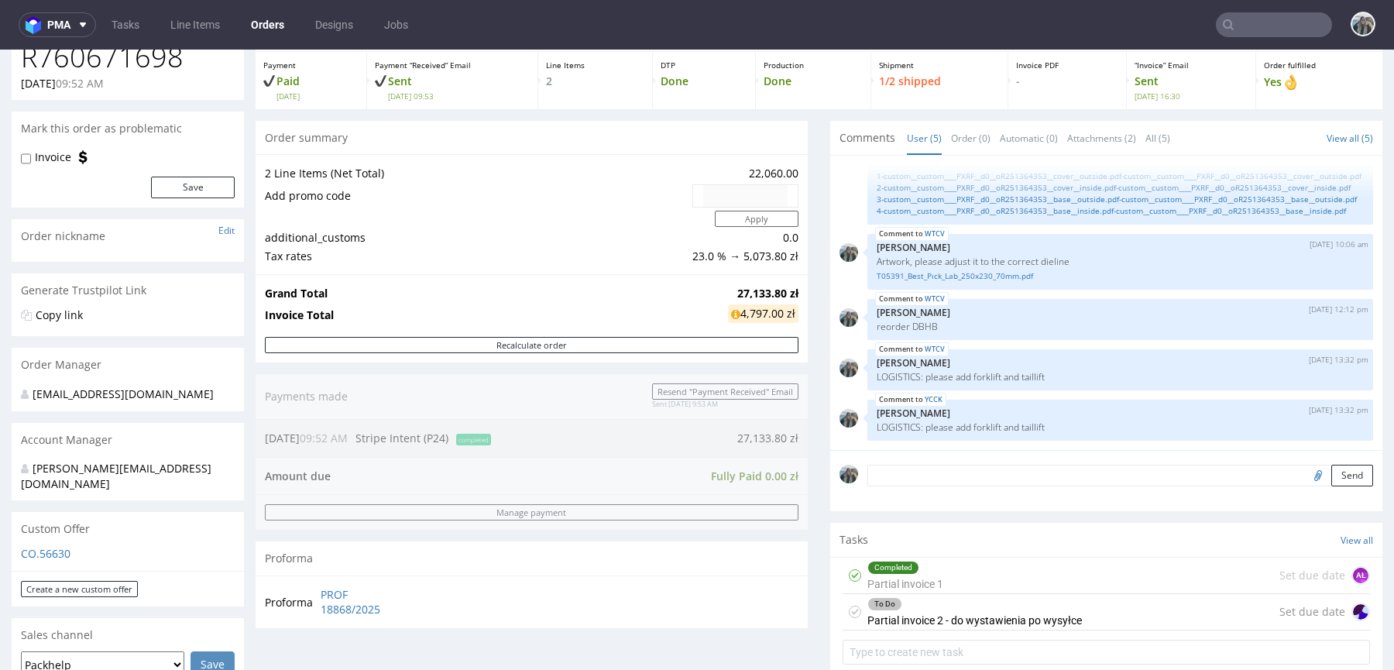
scroll to position [591, 0]
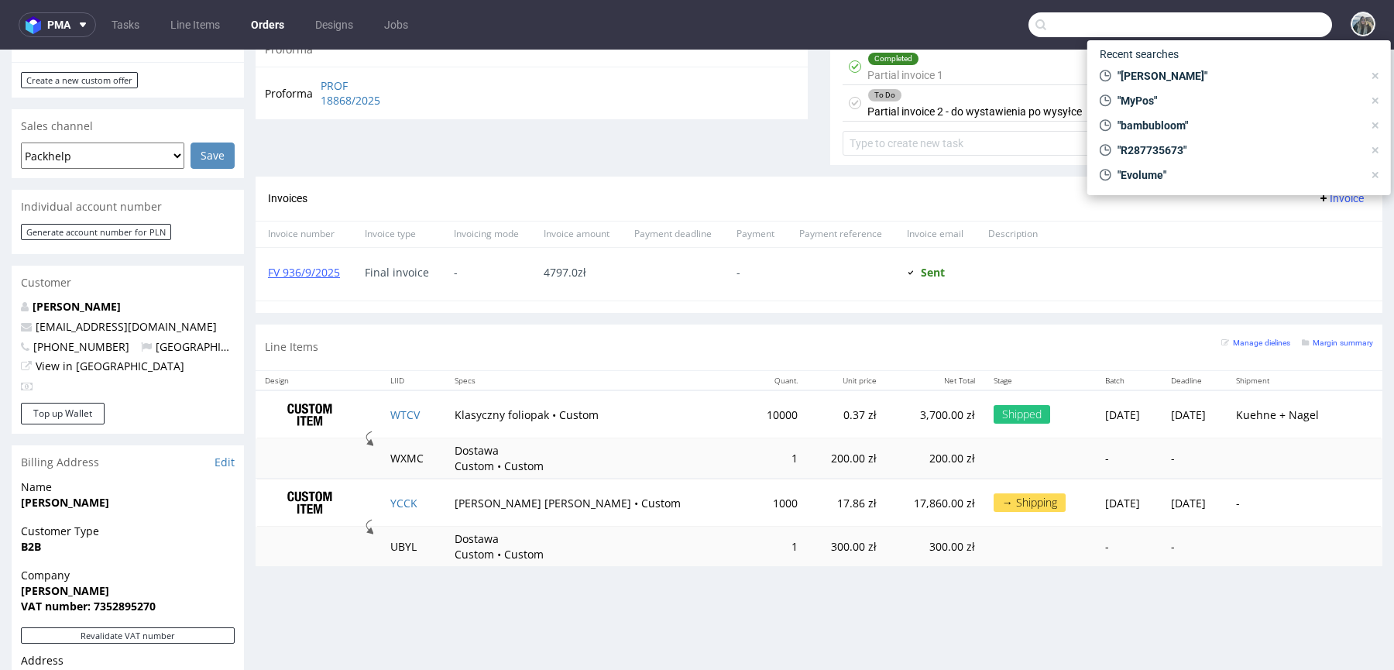
click at [1267, 22] on input "text" at bounding box center [1179, 24] width 303 height 25
paste input "Gecanor"
type input "Gecanor"
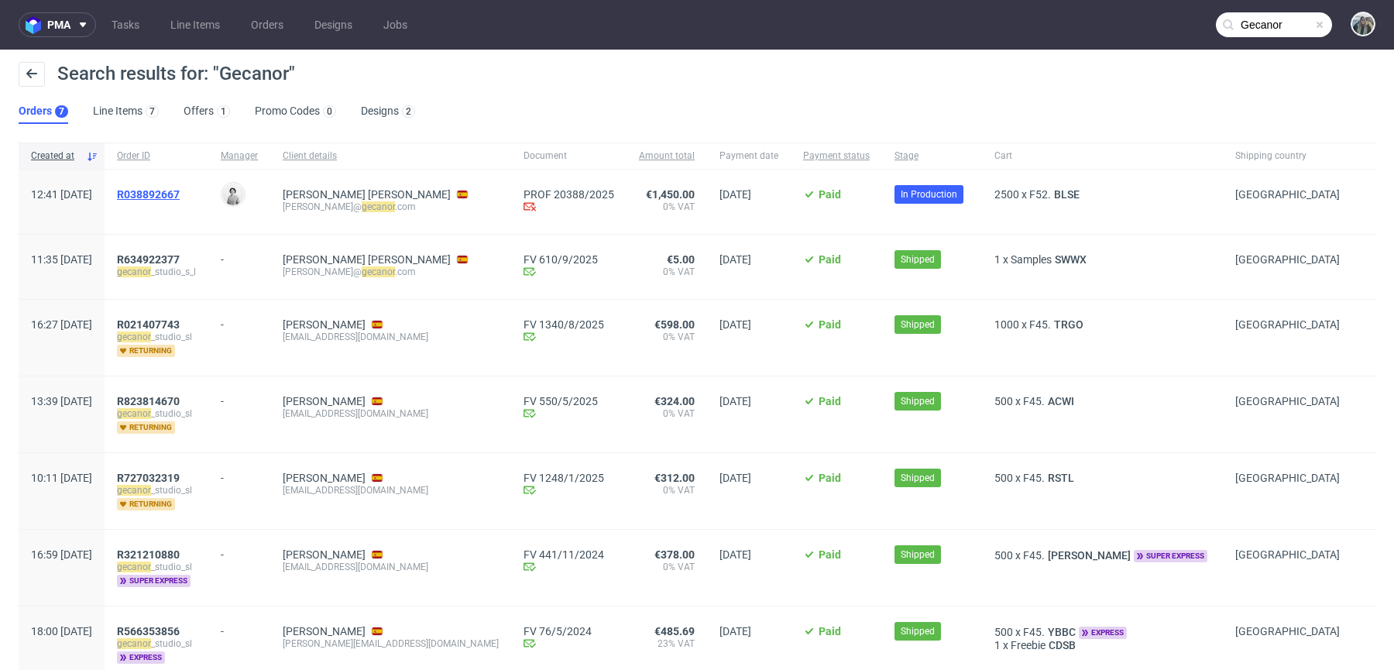
click at [180, 188] on span "R038892667" at bounding box center [148, 194] width 63 height 12
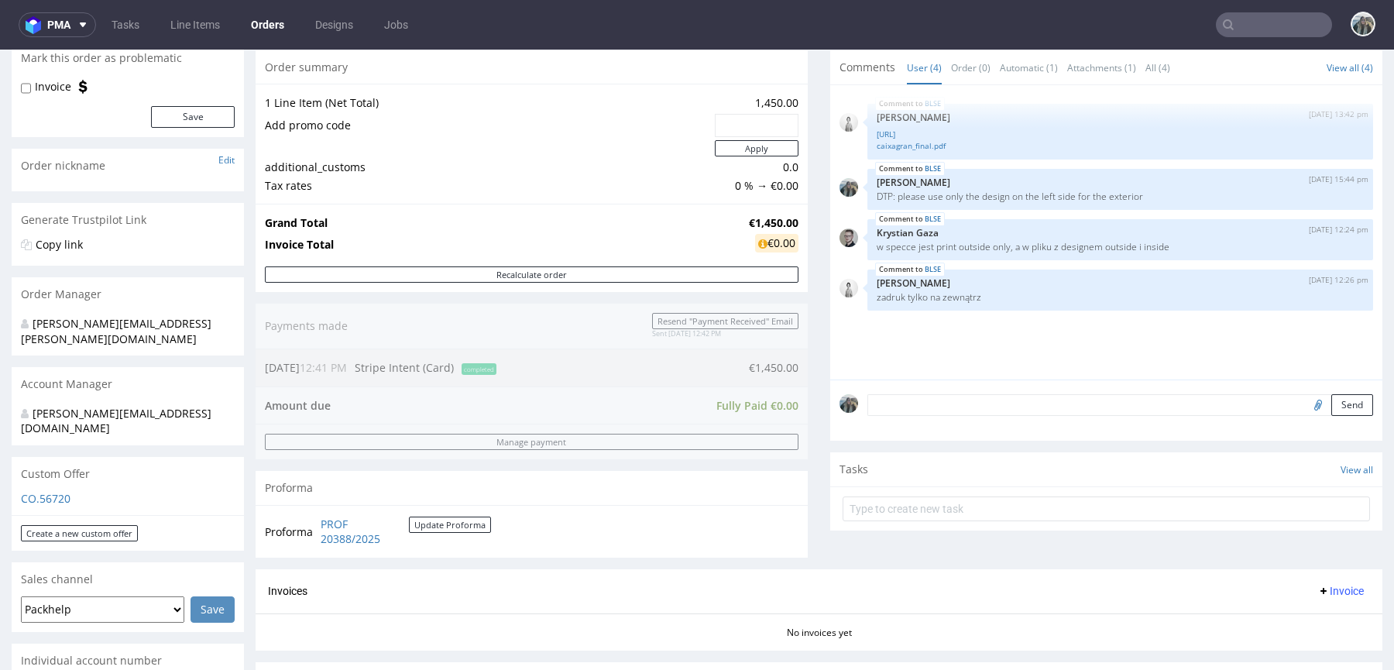
scroll to position [516, 0]
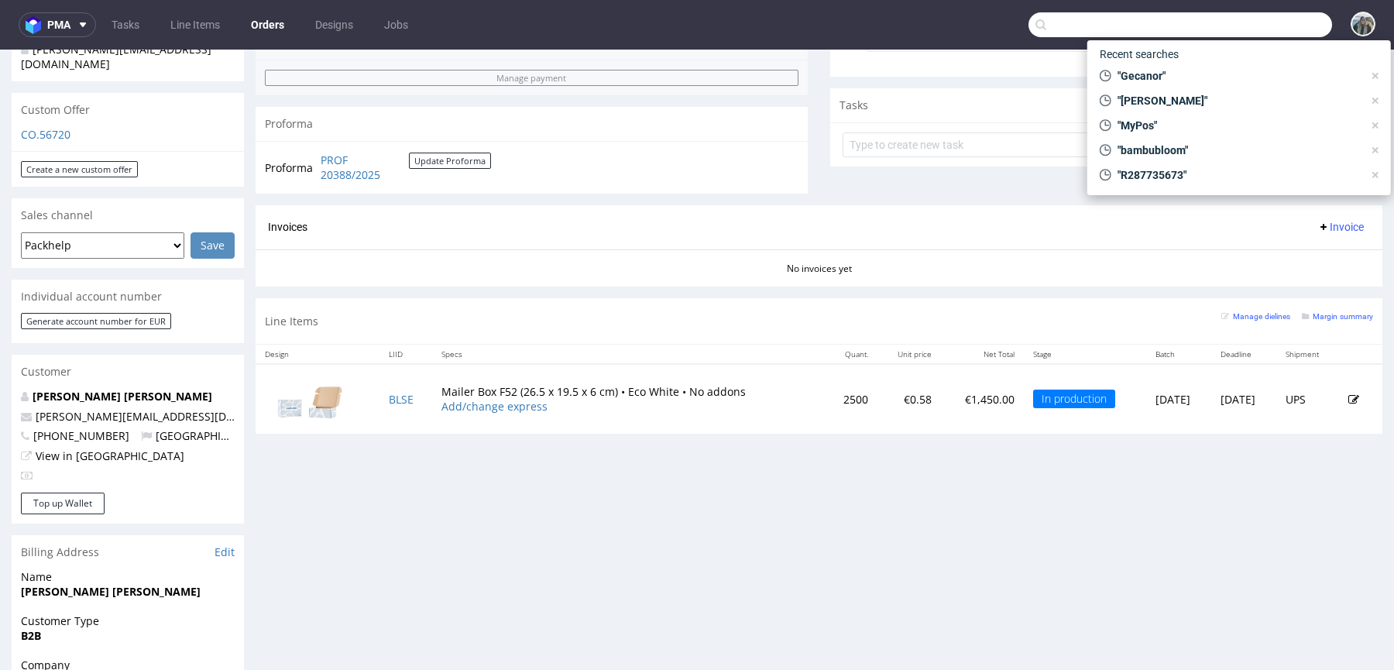
click at [1261, 24] on input "text" at bounding box center [1179, 24] width 303 height 25
paste input "thecaninemenu"
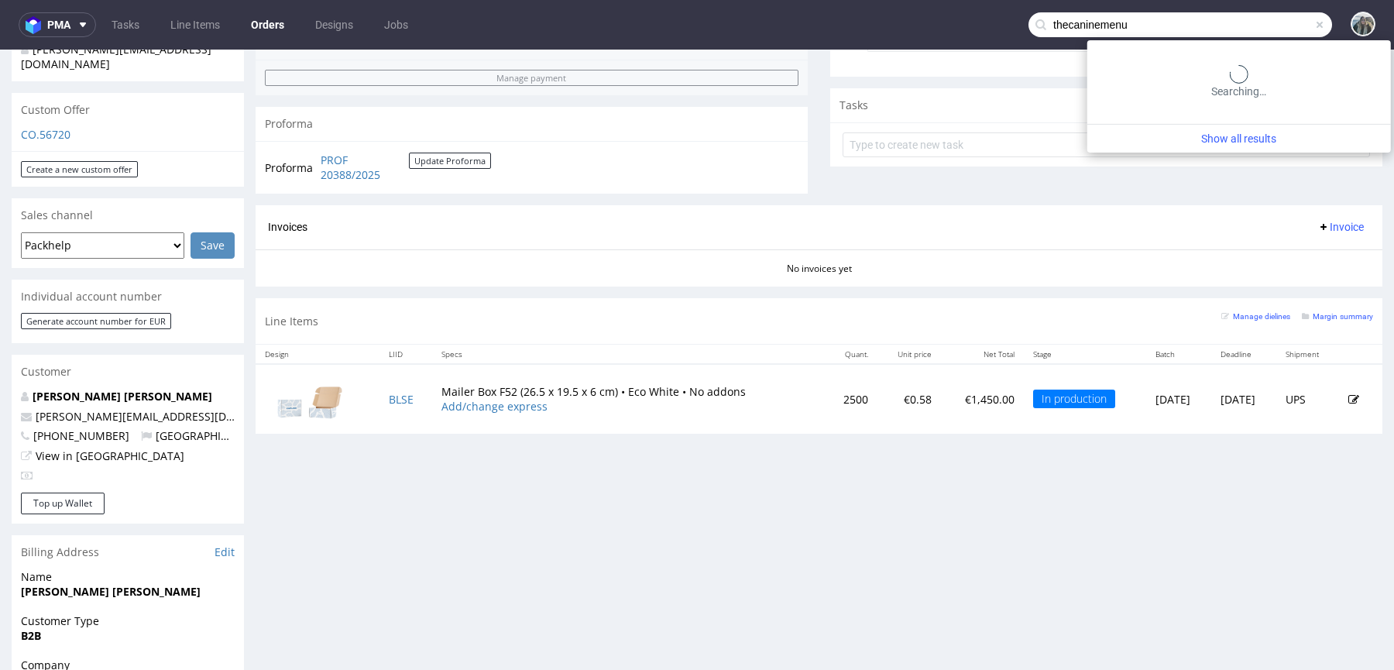
type input "thecaninemenu"
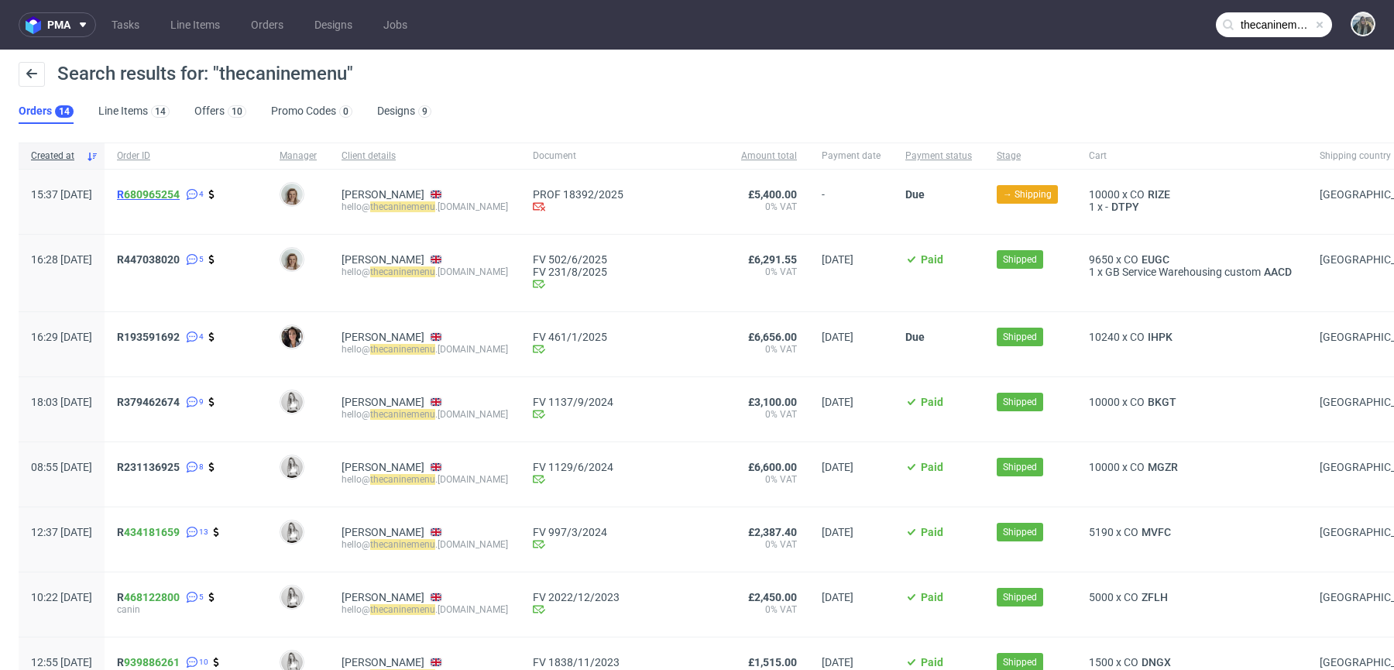
click at [180, 196] on link "680965254" at bounding box center [152, 194] width 56 height 12
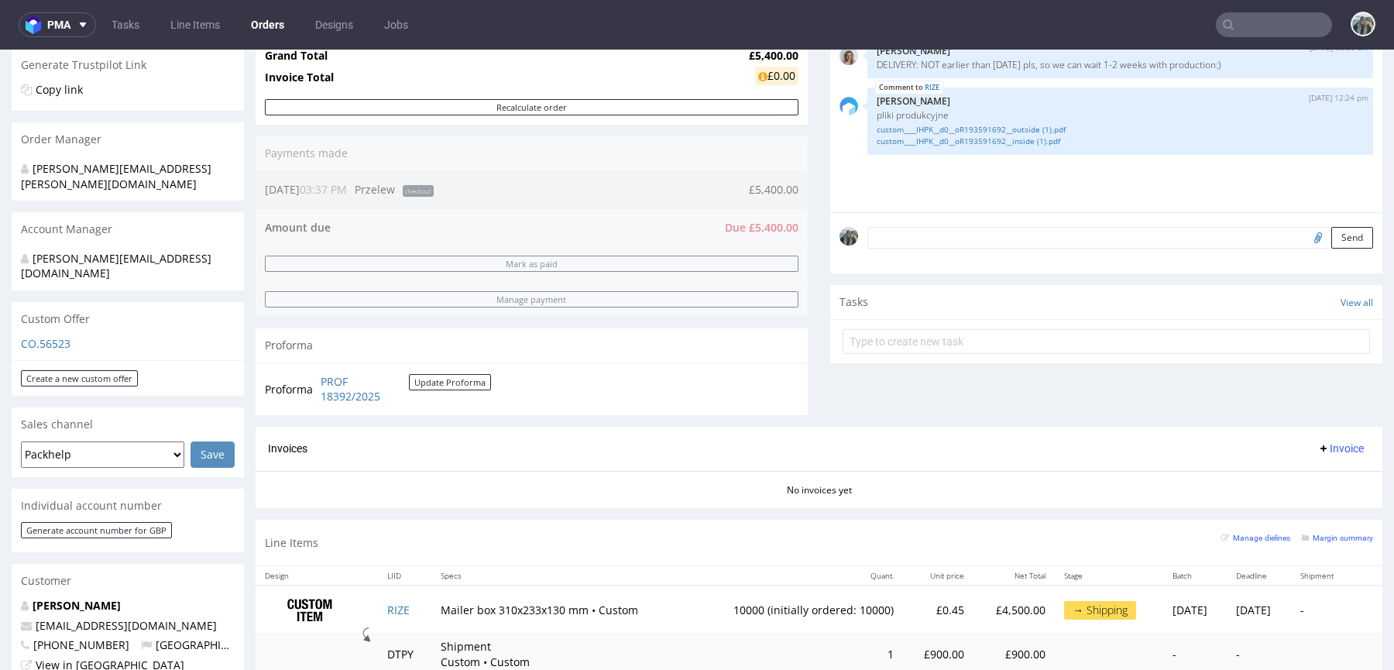
scroll to position [469, 0]
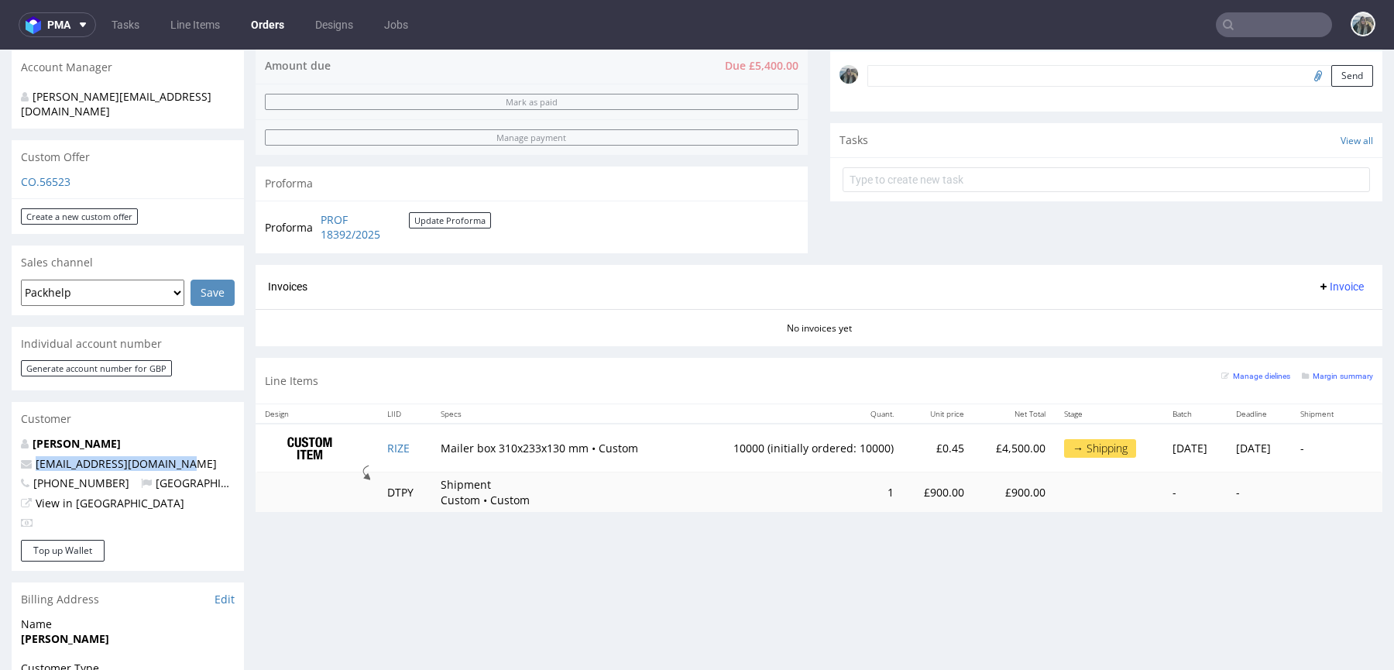
drag, startPoint x: 175, startPoint y: 434, endPoint x: 70, endPoint y: 376, distance: 119.9
click at [0, 434] on div "Order via Offer R680965254 [DATE] 03:37 PM [PERSON_NAME] this order as problema…" at bounding box center [697, 398] width 1394 height 1558
copy span "[EMAIL_ADDRESS][DOMAIN_NAME]"
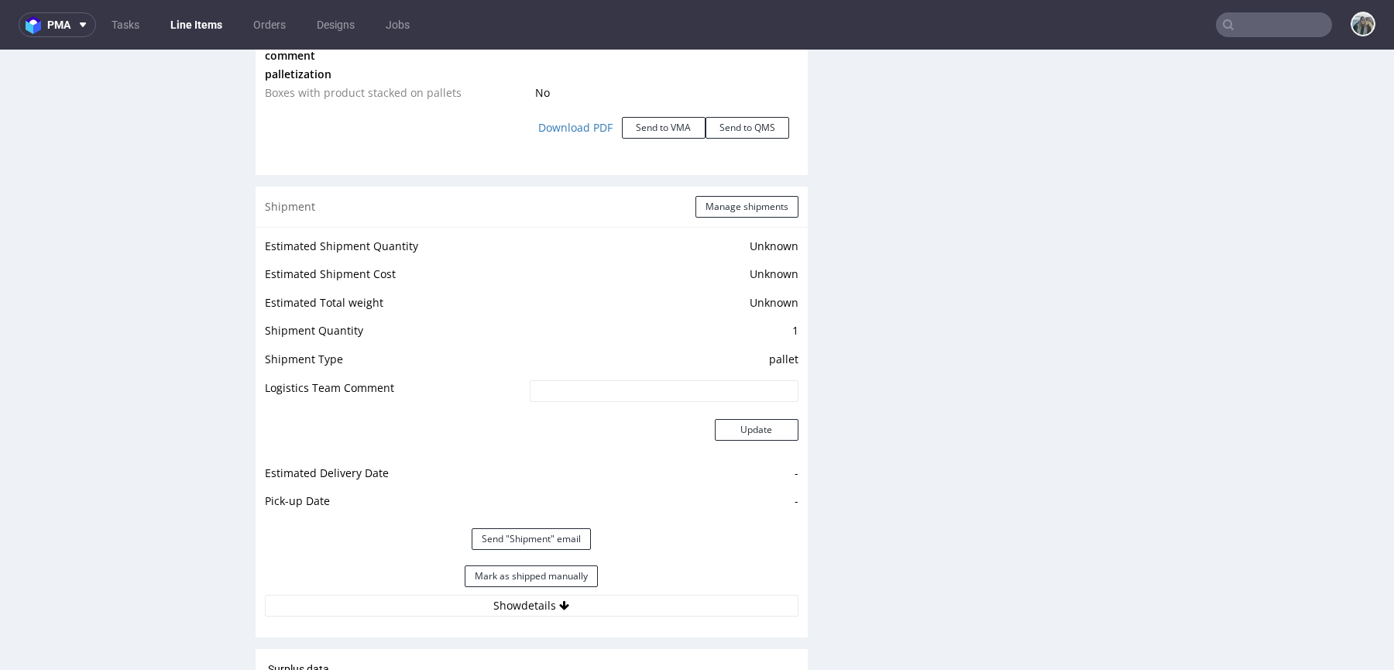
scroll to position [1951, 0]
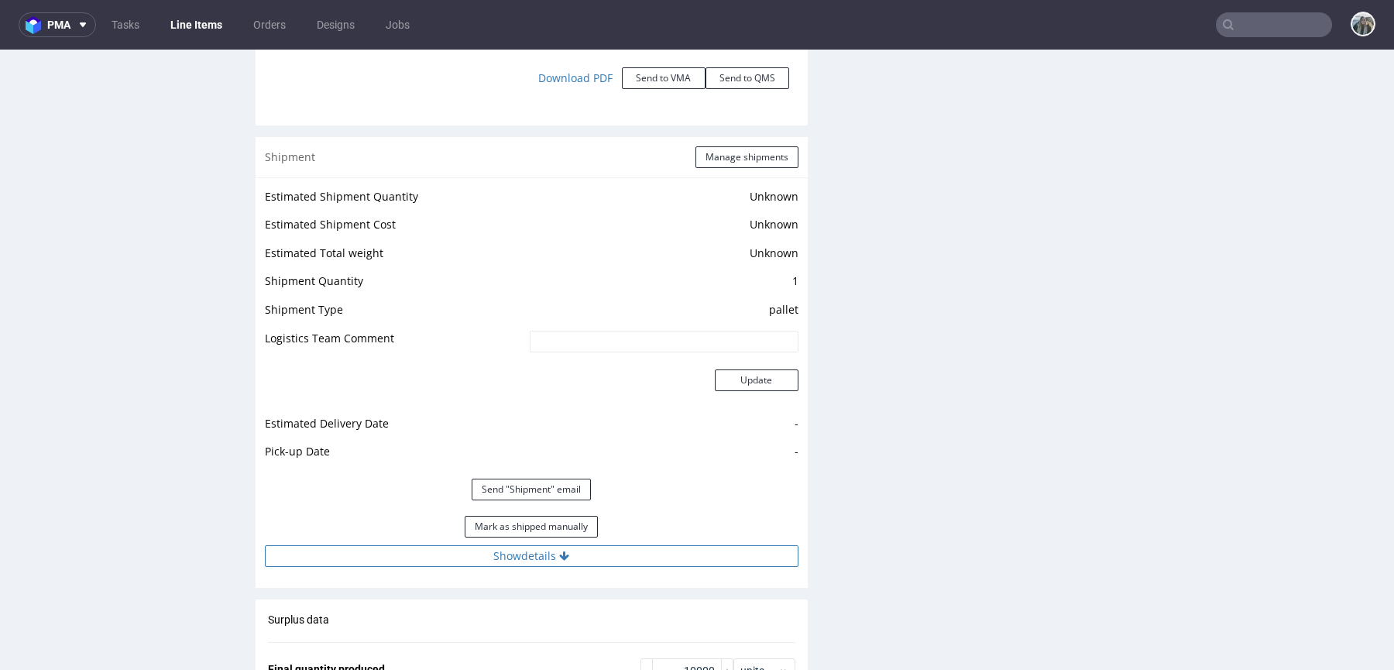
click at [550, 551] on button "Show details" at bounding box center [531, 556] width 533 height 22
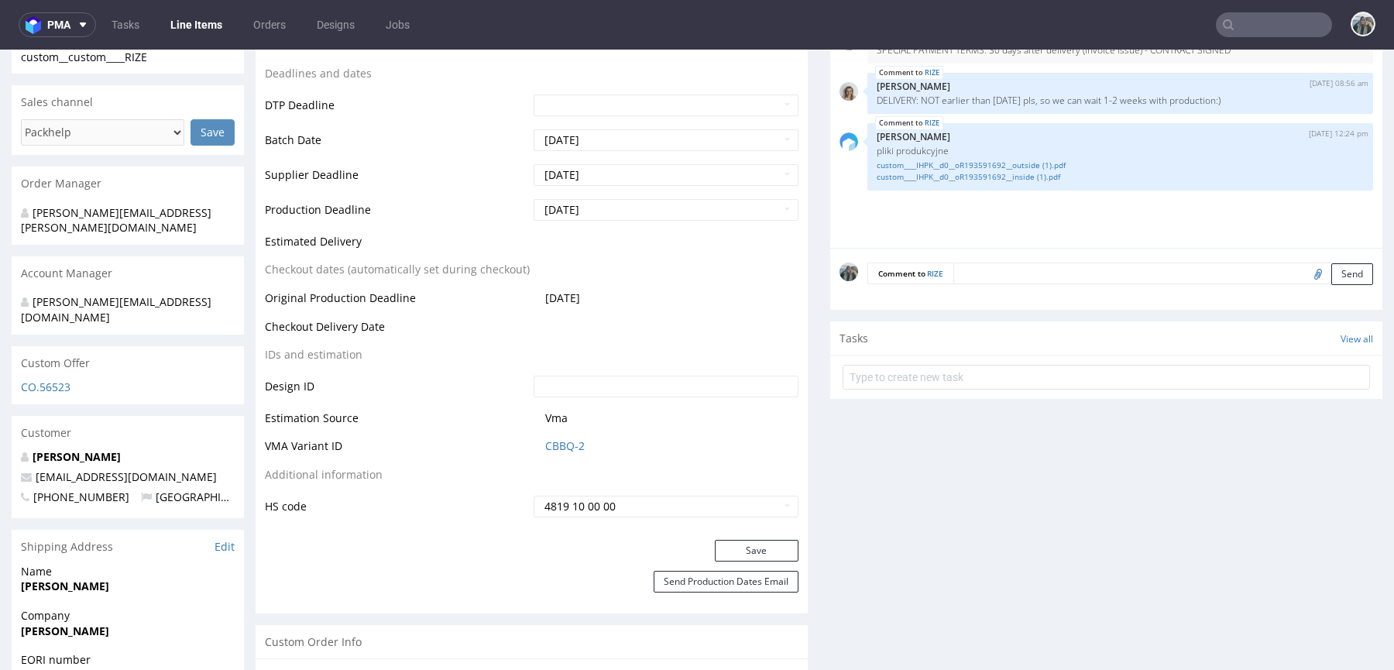
scroll to position [0, 0]
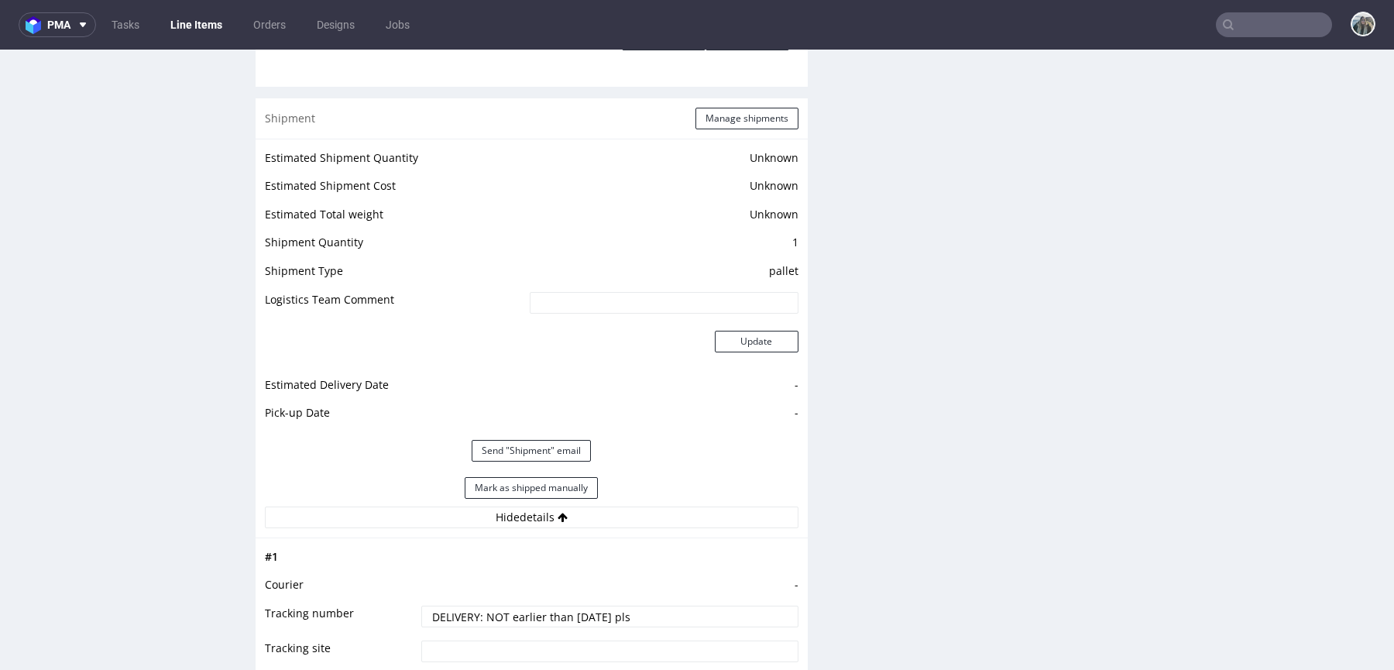
scroll to position [2201, 0]
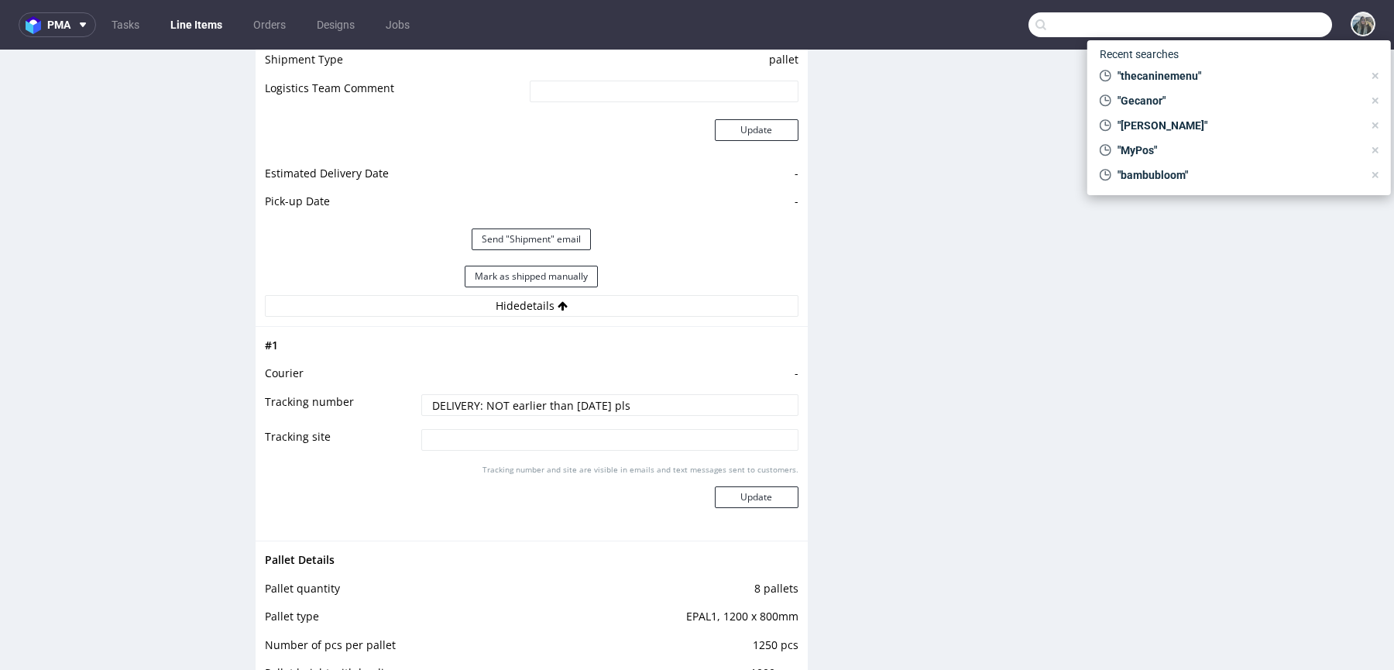
click at [1247, 18] on input "text" at bounding box center [1179, 24] width 303 height 25
paste input "Fanfinders"
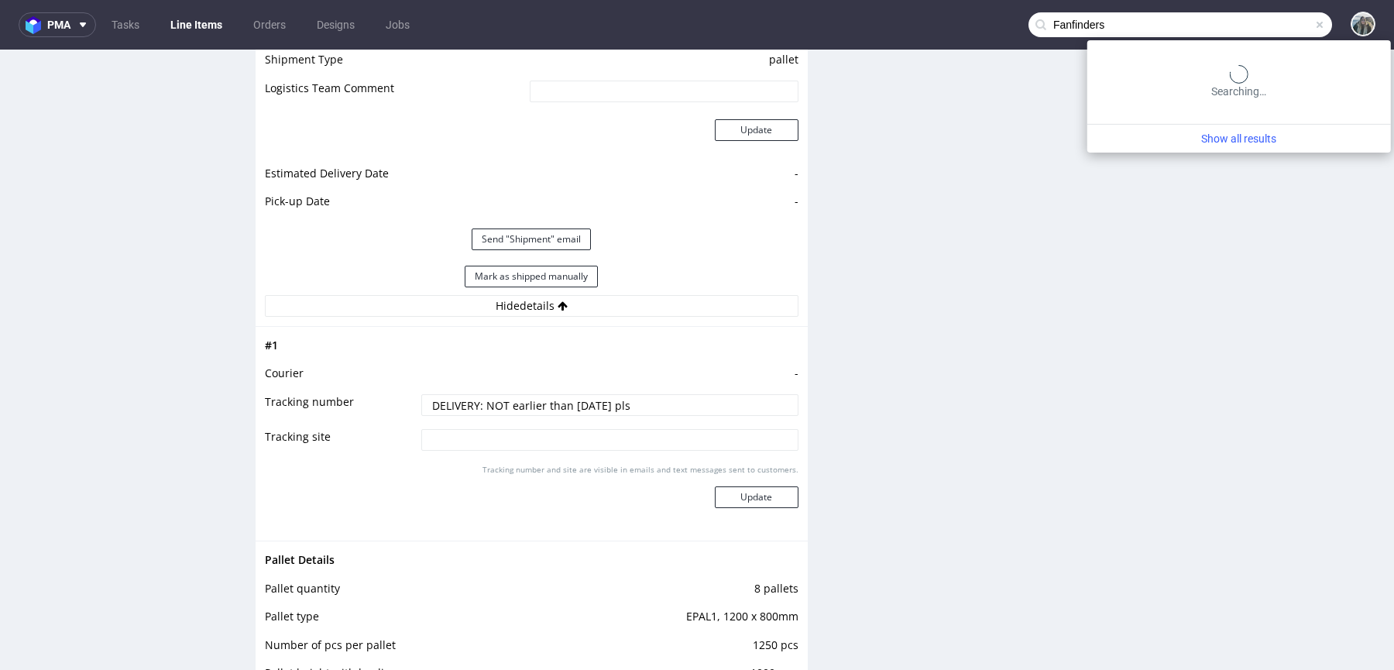
type input "Fanfinders"
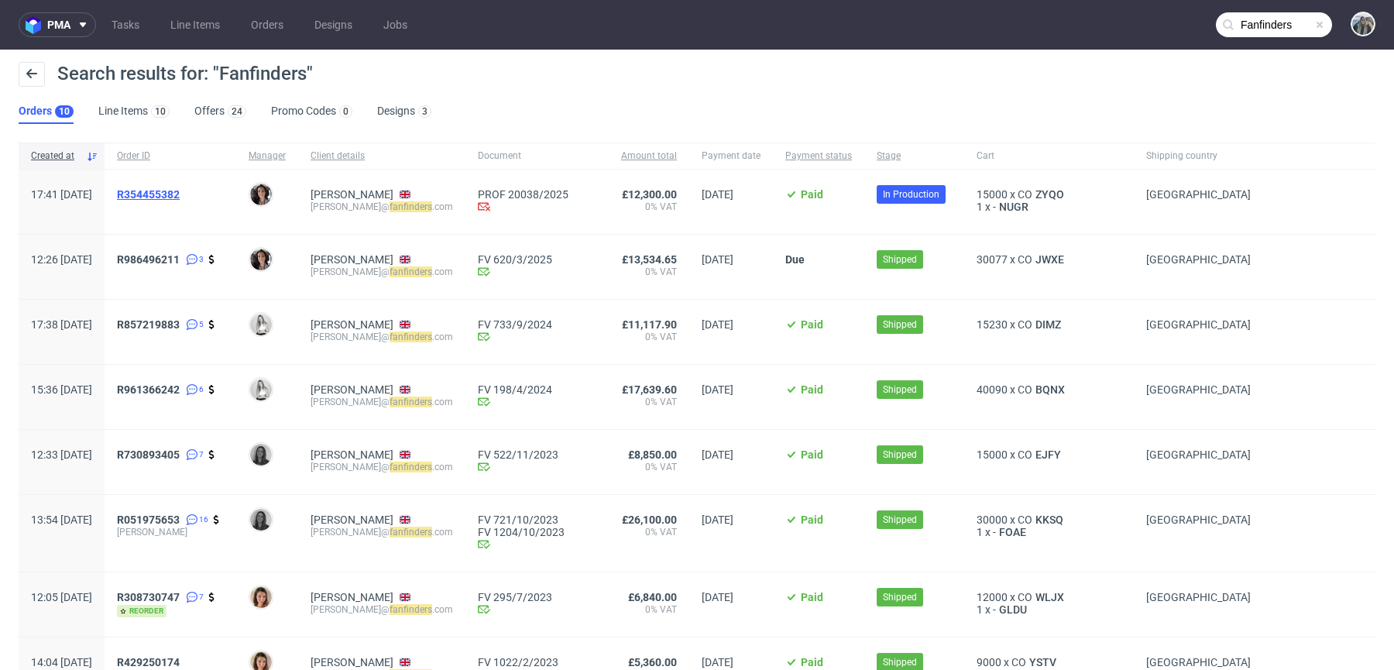
click at [173, 199] on span "R354455382" at bounding box center [148, 194] width 63 height 12
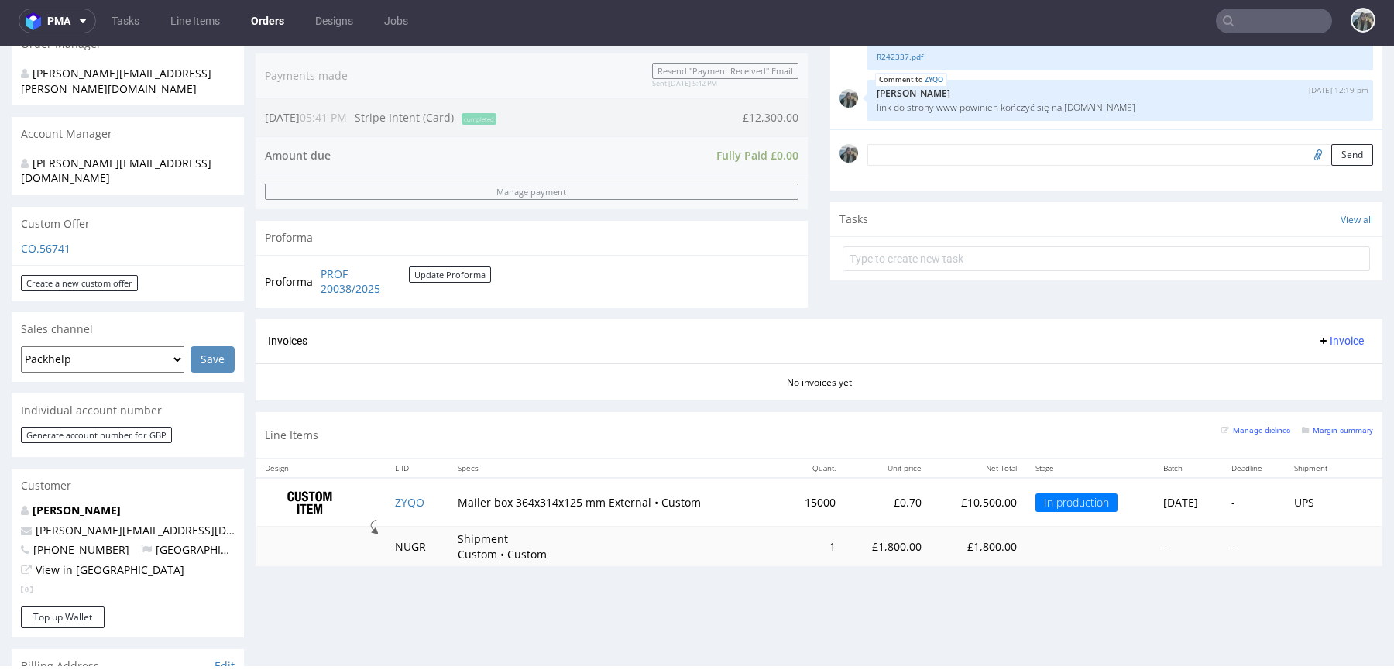
scroll to position [389, 0]
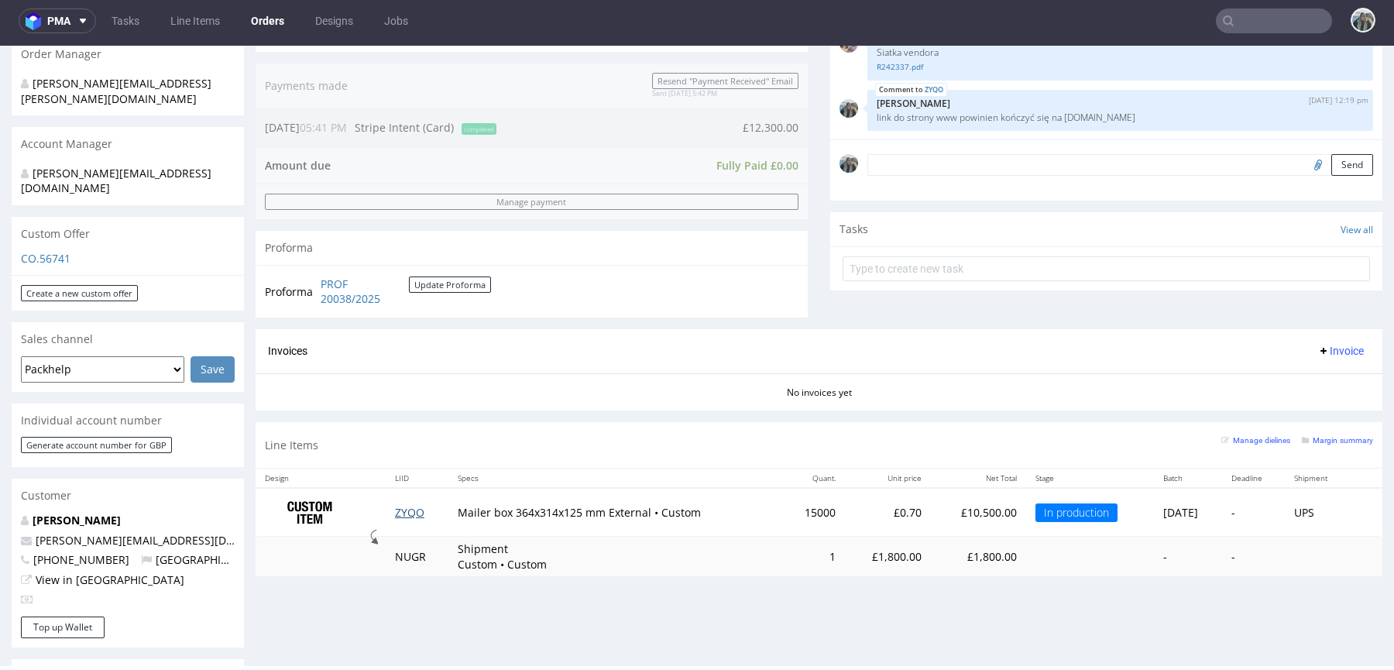
drag, startPoint x: 426, startPoint y: 499, endPoint x: 404, endPoint y: 506, distance: 22.5
click at [426, 499] on td "ZYQO" at bounding box center [417, 512] width 63 height 49
drag, startPoint x: 425, startPoint y: 512, endPoint x: 393, endPoint y: 511, distance: 32.5
click at [425, 513] on td "ZYQO" at bounding box center [417, 512] width 63 height 49
copy link "ZYQO"
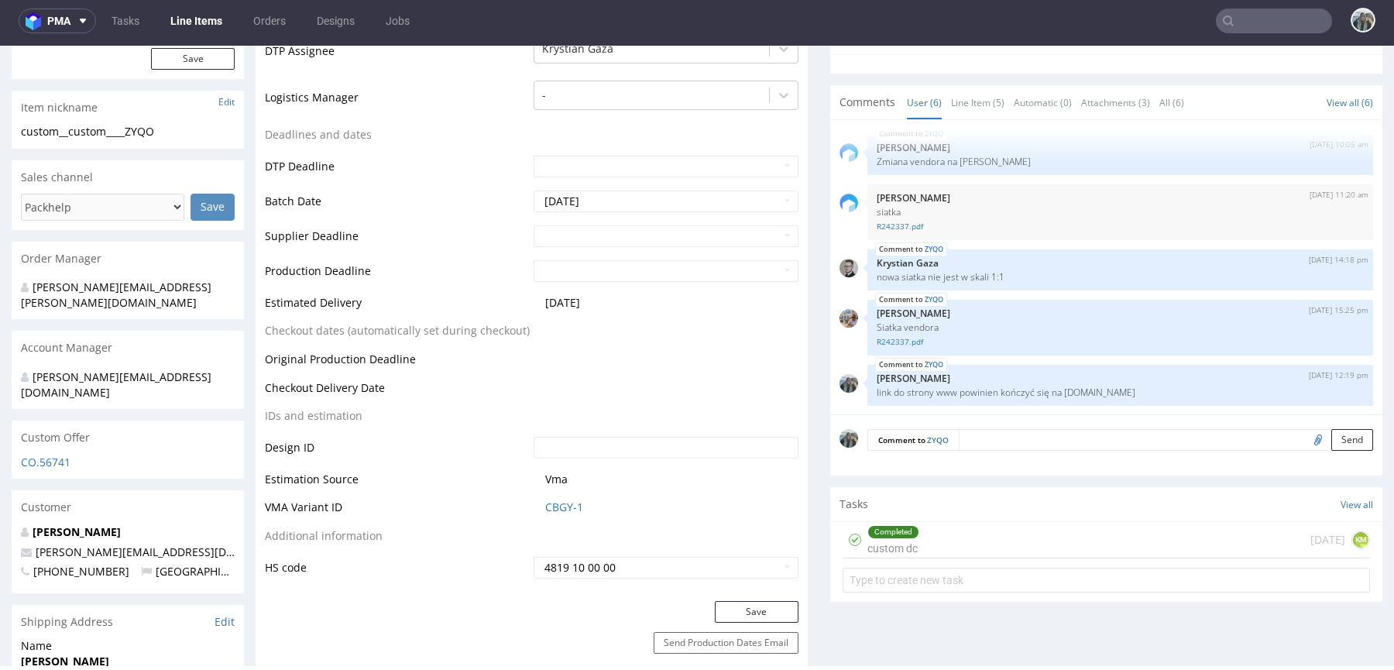
scroll to position [403, 0]
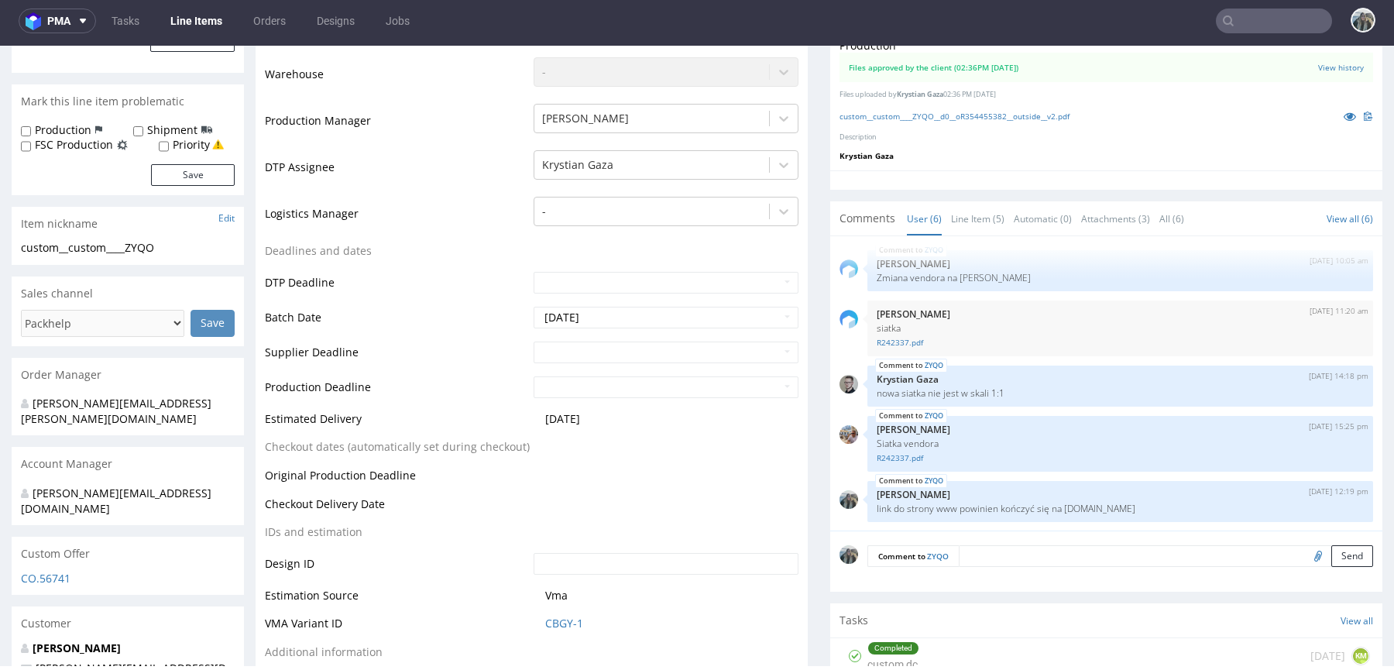
click at [1239, 13] on input "text" at bounding box center [1273, 21] width 116 height 25
paste input "Nære"
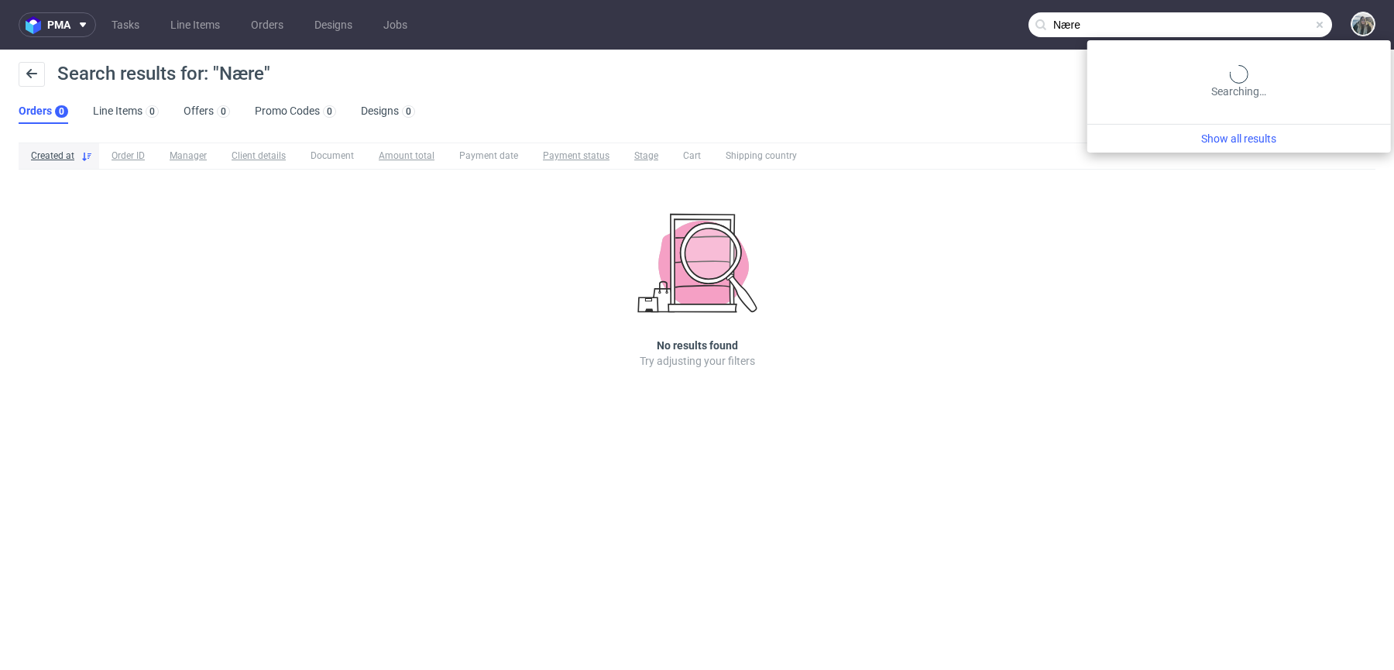
click at [1260, 29] on input "Nære" at bounding box center [1179, 24] width 303 height 25
type input "naere skin"
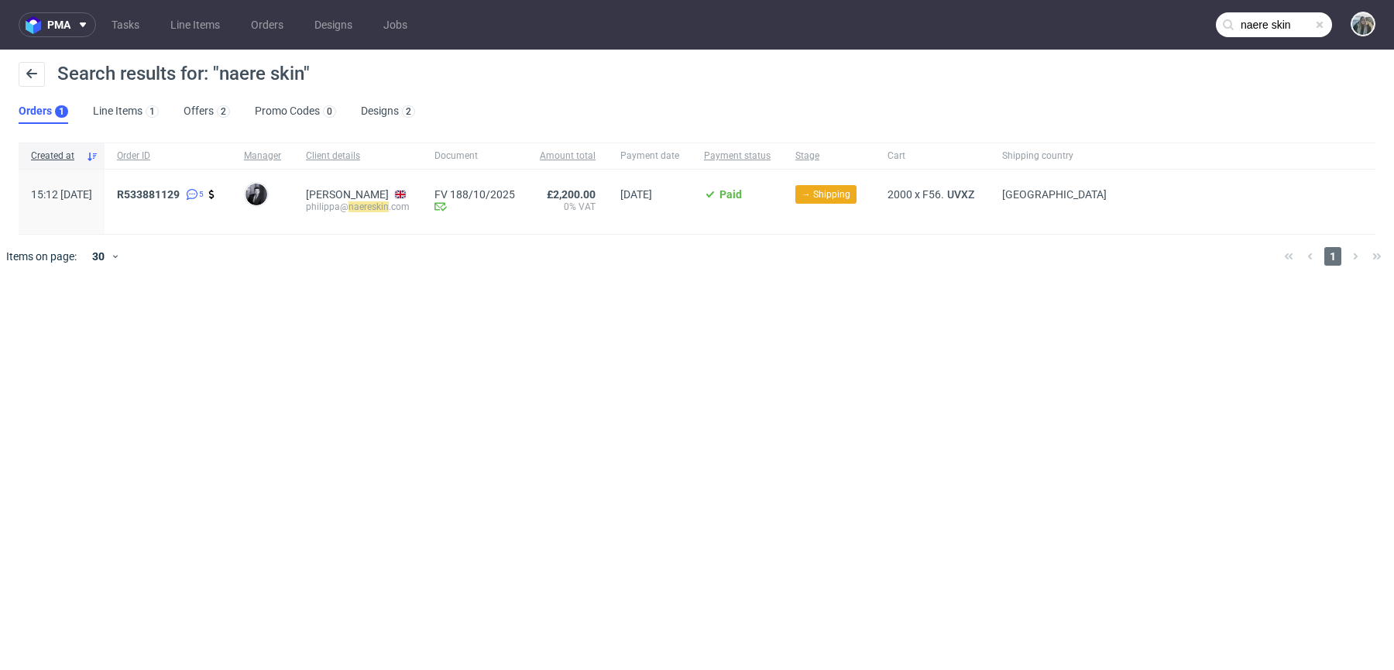
click at [179, 204] on span "R533881129 5" at bounding box center [168, 201] width 102 height 27
click at [179, 197] on link "533881129" at bounding box center [152, 194] width 56 height 12
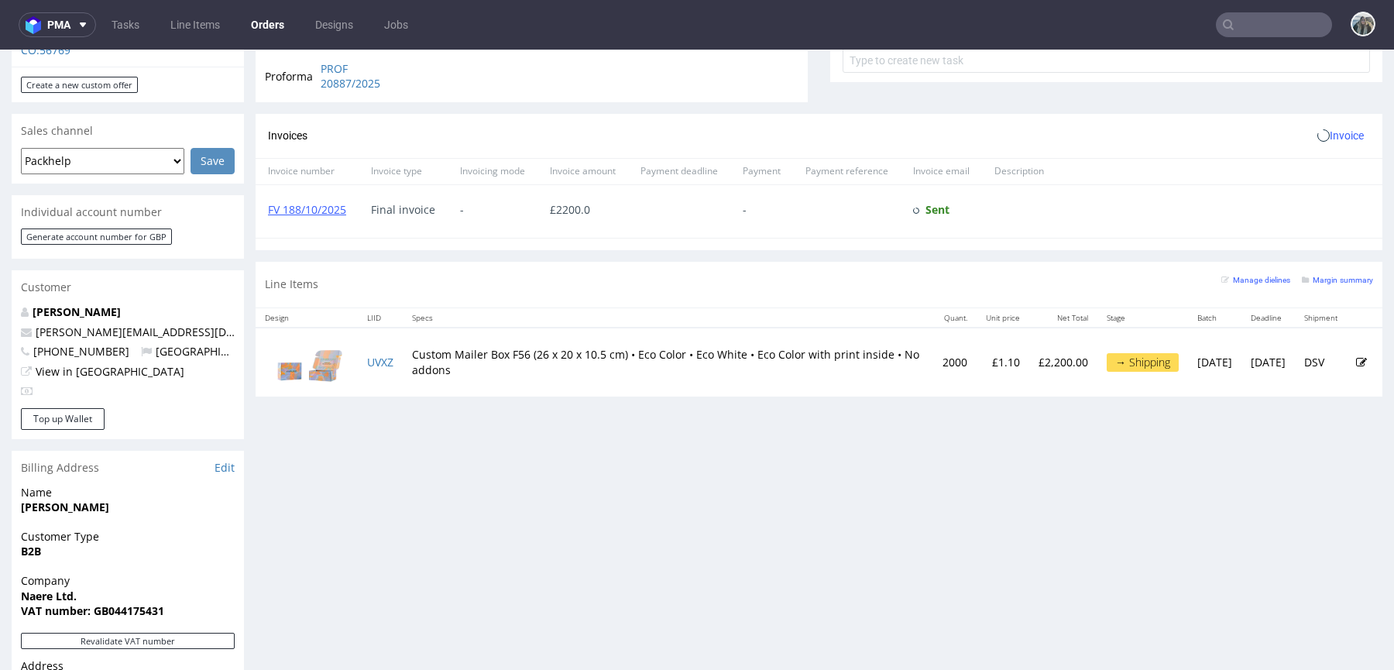
scroll to position [643, 0]
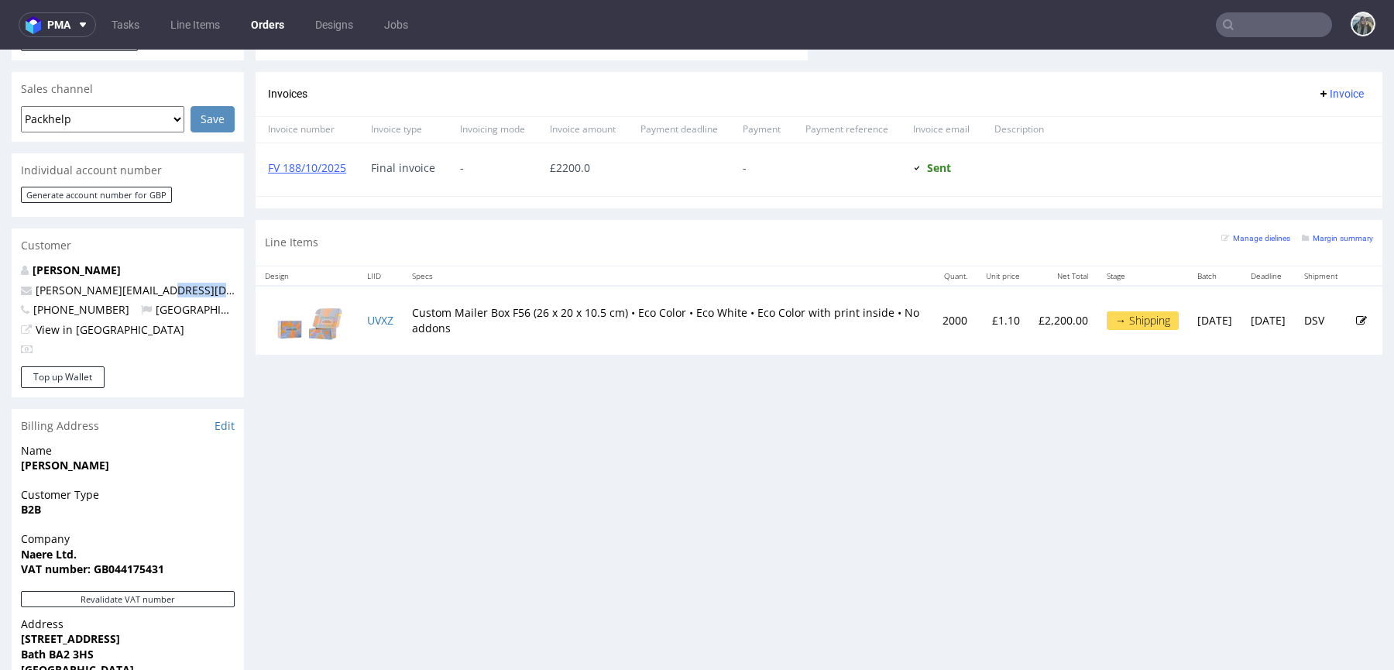
drag, startPoint x: 171, startPoint y: 260, endPoint x: 74, endPoint y: 268, distance: 97.9
click at [0, 268] on div "Order via Offer R533881129 [DATE] 03:12 PM Mark this order as problematic Invoi…" at bounding box center [697, 187] width 1394 height 1483
copy link
drag, startPoint x: 171, startPoint y: 263, endPoint x: 172, endPoint y: 255, distance: 7.8
drag, startPoint x: 172, startPoint y: 262, endPoint x: 8, endPoint y: 262, distance: 164.1
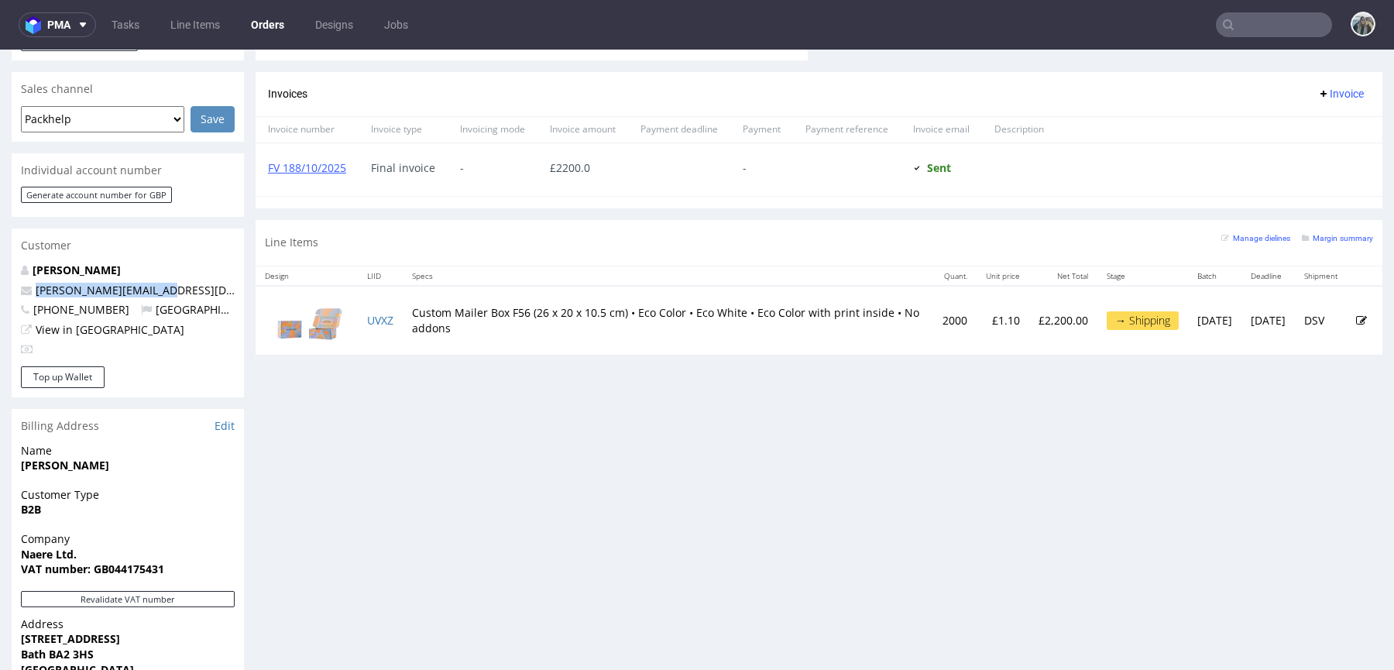
click at [8, 262] on div "Order via Offer R533881129 [DATE] 03:12 PM Mark this order as problematic Invoi…" at bounding box center [697, 187] width 1394 height 1483
copy span "[PERSON_NAME][EMAIL_ADDRESS][DOMAIN_NAME]"
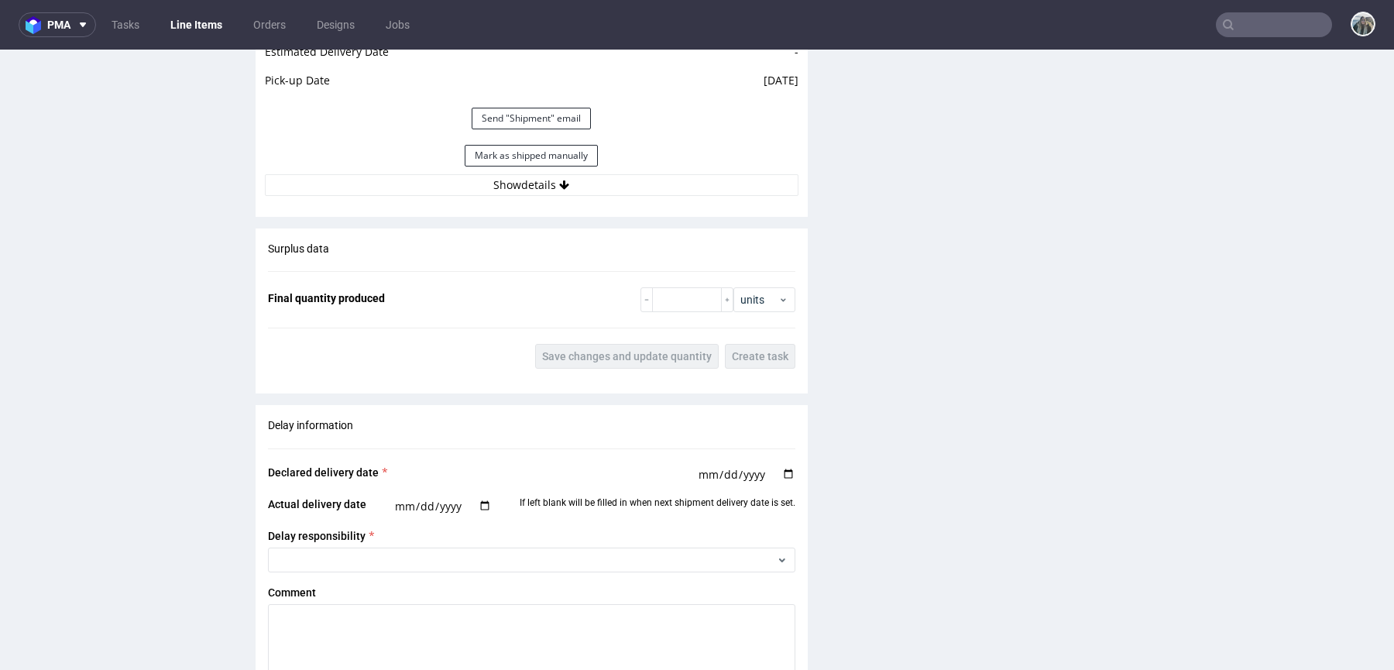
scroll to position [2232, 0]
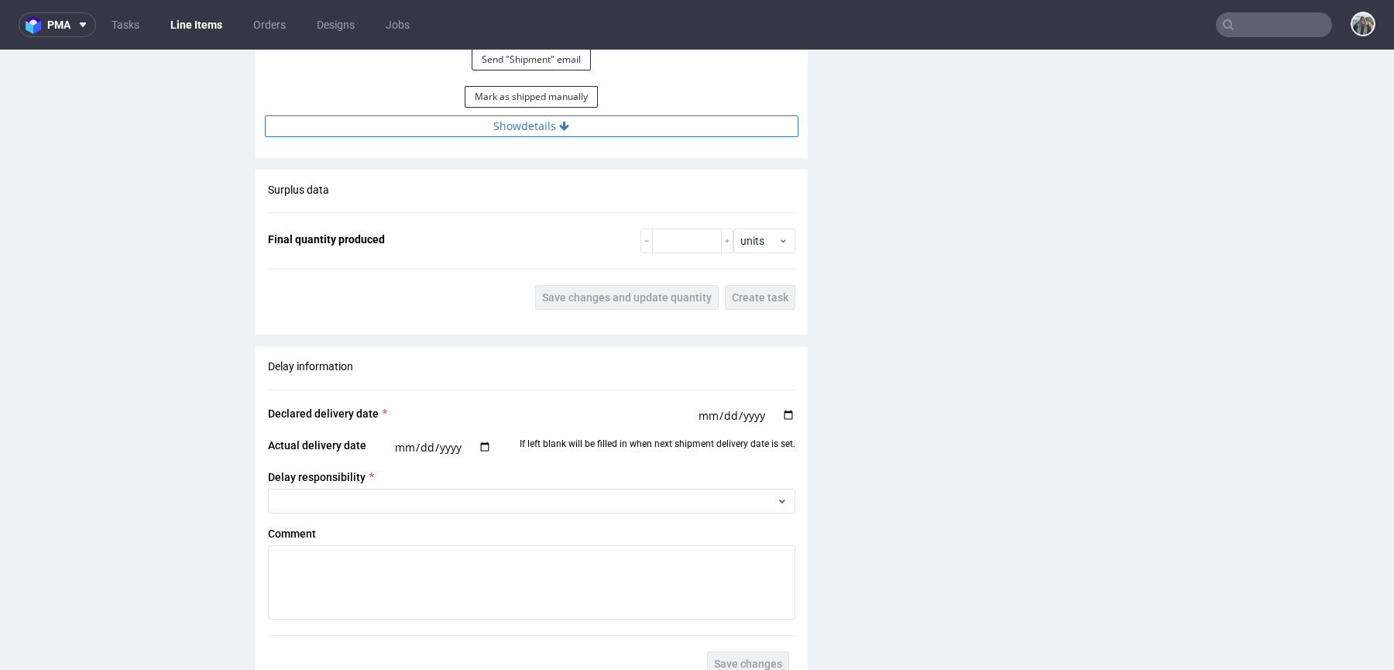
click at [632, 122] on button "Show details" at bounding box center [531, 126] width 533 height 22
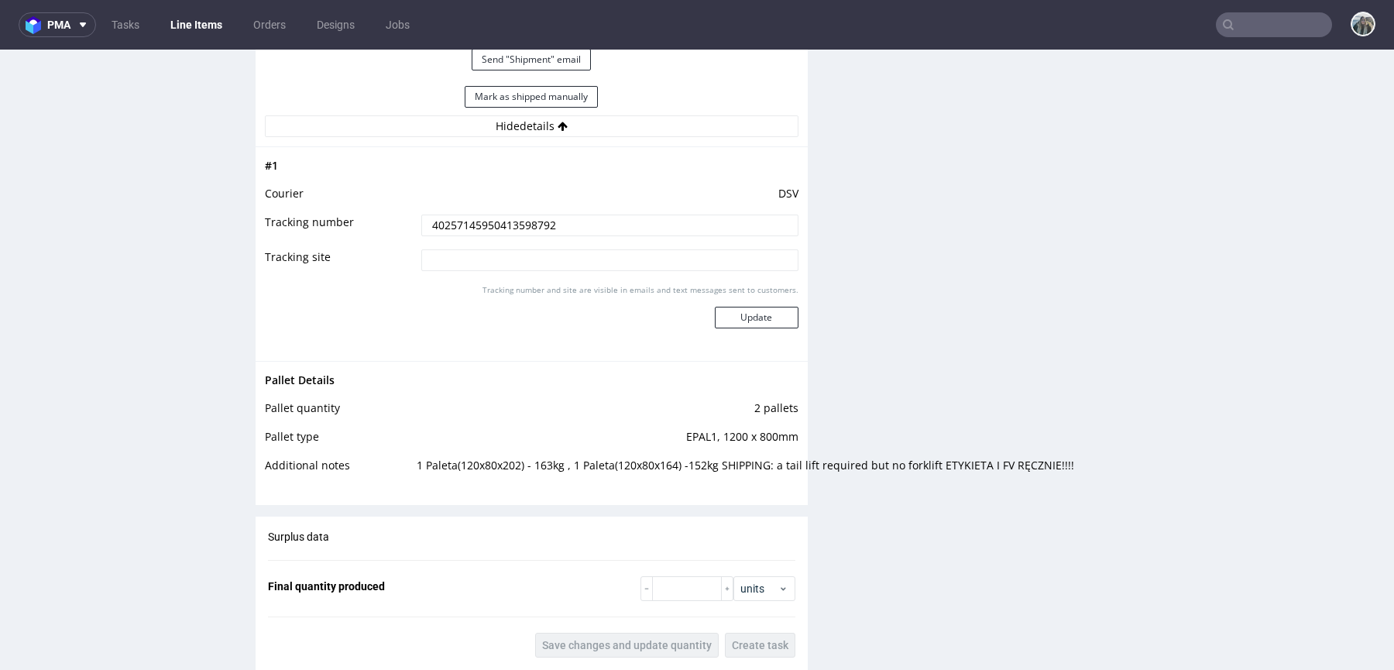
click at [554, 225] on input "40257145950413598792" at bounding box center [609, 225] width 377 height 22
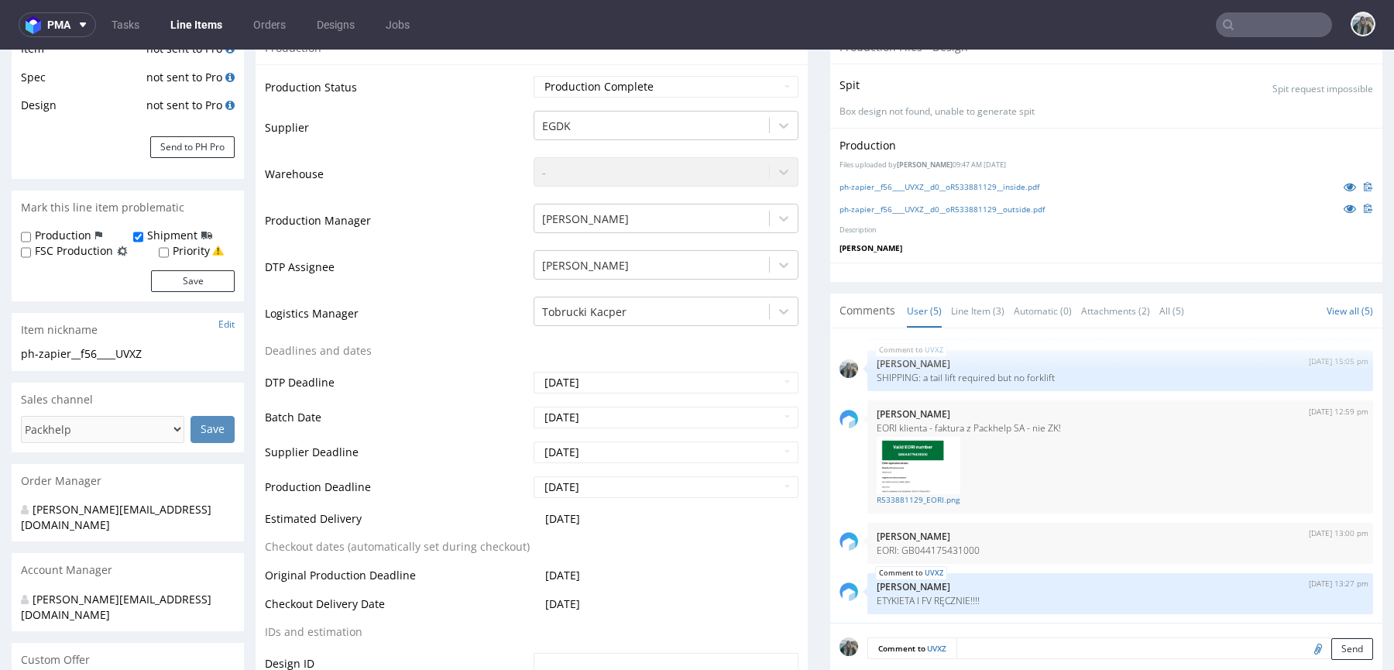
scroll to position [0, 0]
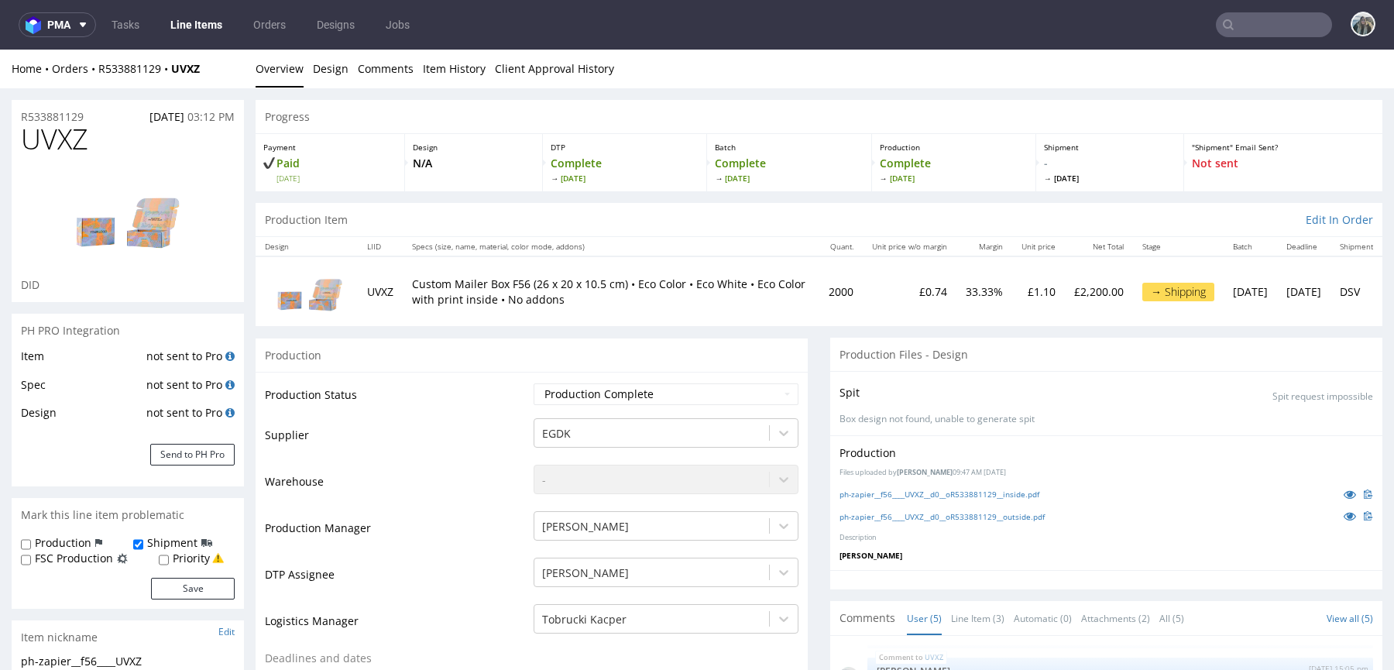
click at [56, 149] on span "UVXZ" at bounding box center [54, 139] width 67 height 31
copy span "UVXZ"
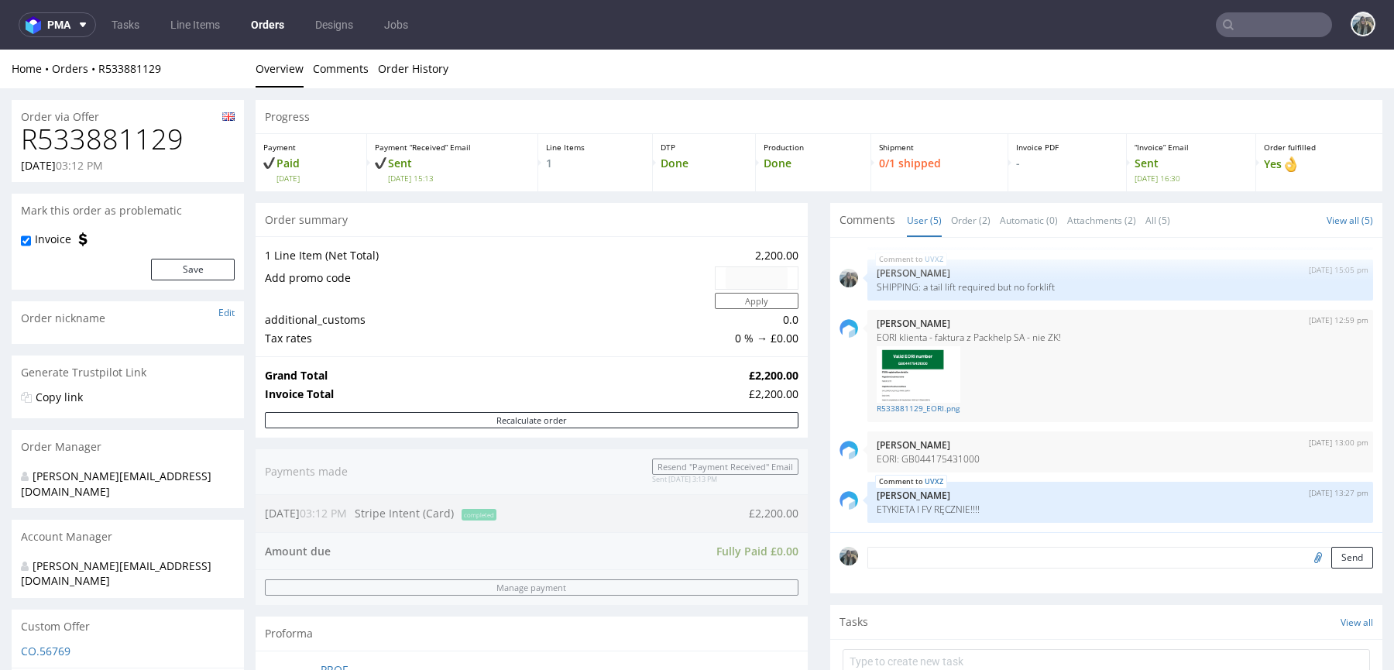
click at [110, 136] on h1 "R533881129" at bounding box center [128, 139] width 214 height 31
copy h1 "R533881129"
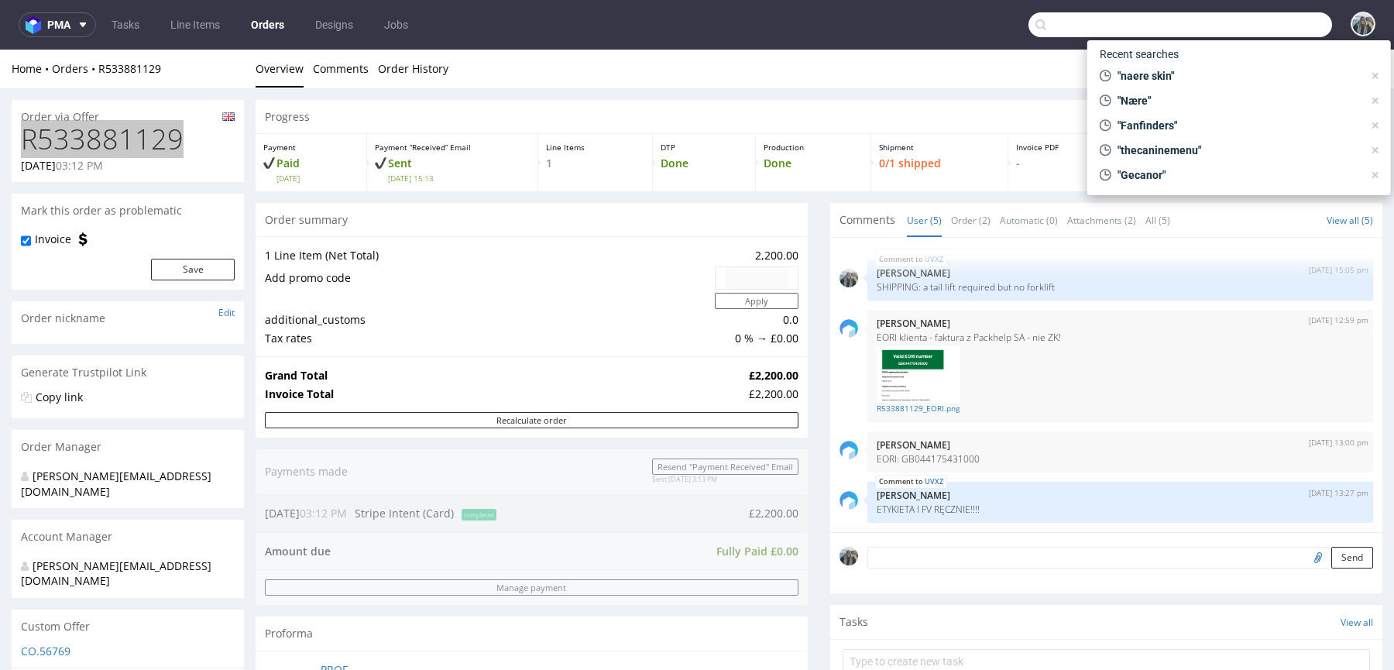
click at [1233, 28] on input "text" at bounding box center [1179, 24] width 303 height 25
paste input "rebottled"
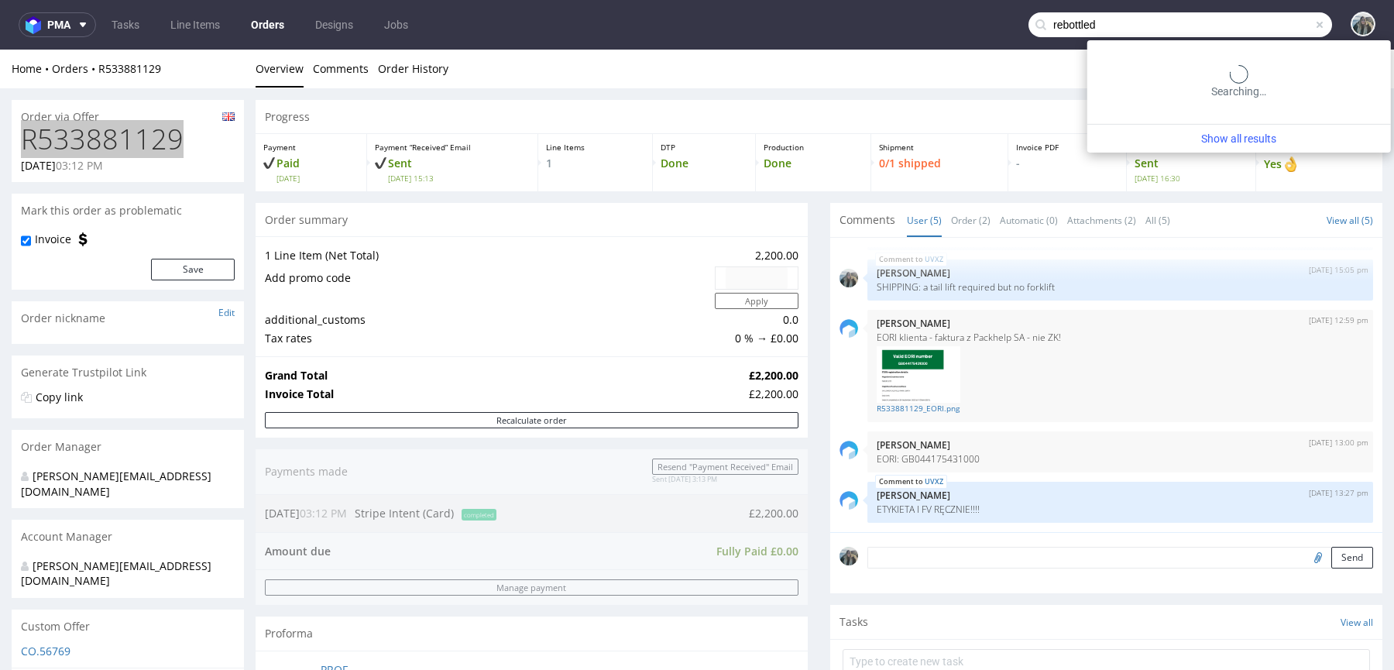
type input "rebottled"
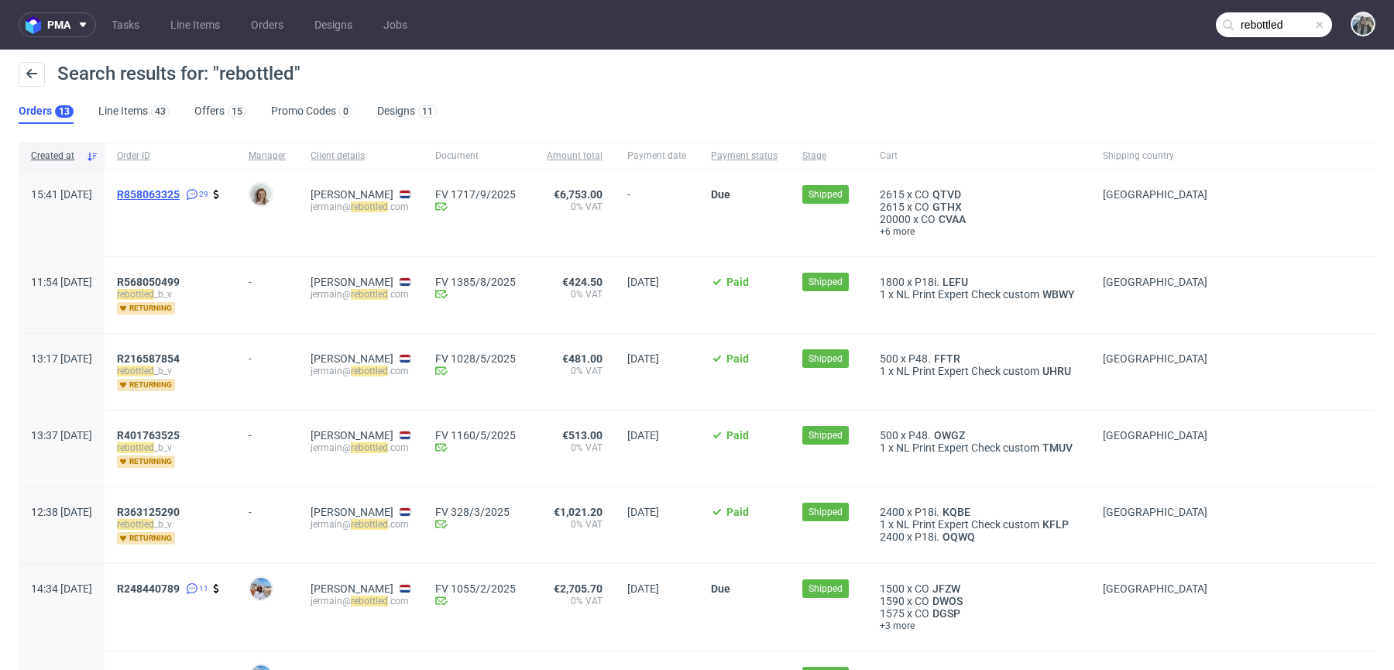
click at [177, 191] on span "R858063325" at bounding box center [148, 194] width 63 height 12
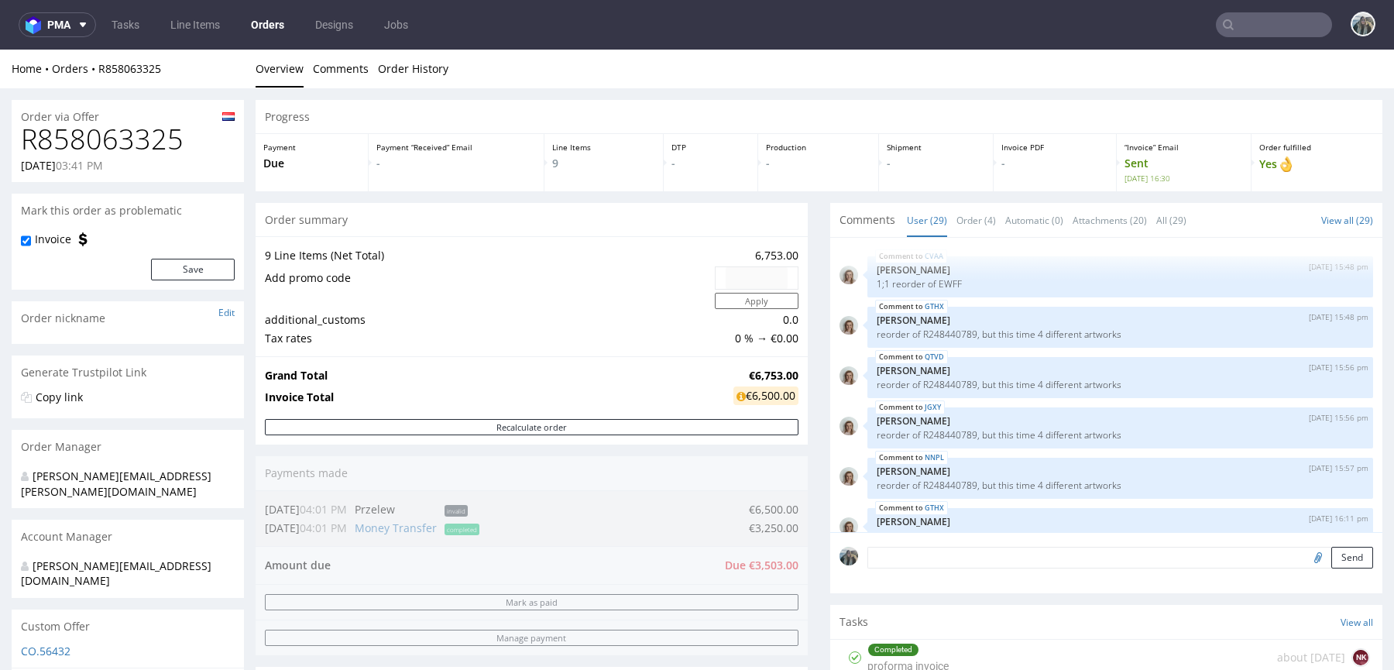
scroll to position [1477, 0]
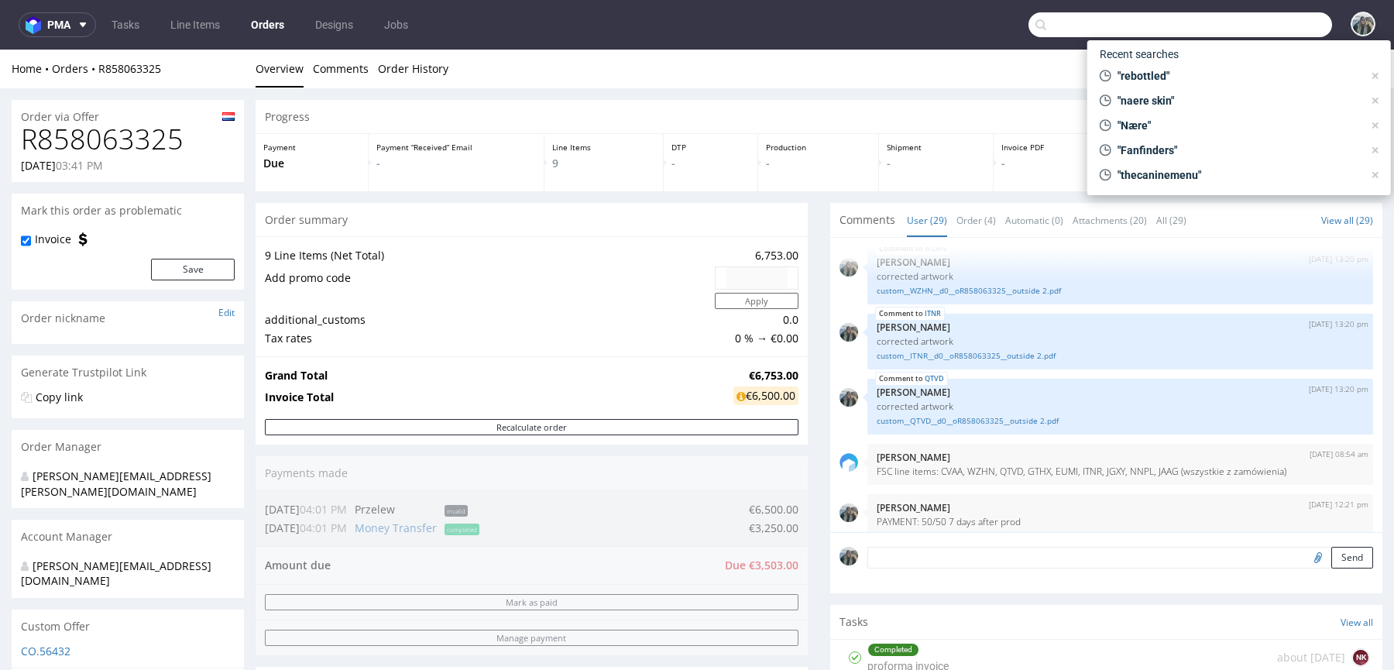
click at [1271, 17] on input "text" at bounding box center [1179, 24] width 303 height 25
paste input "BEMYCRAZY"
type input "BEMYCRAZY"
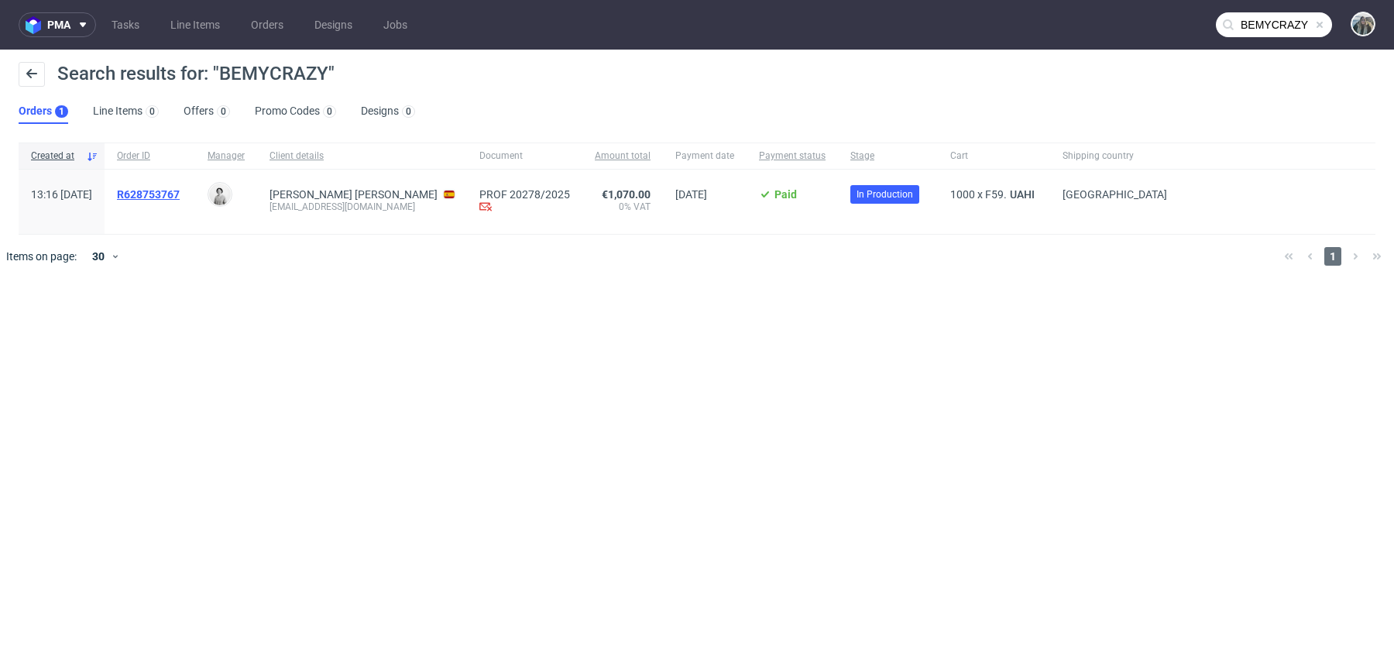
click at [178, 196] on span "R628753767" at bounding box center [148, 194] width 63 height 12
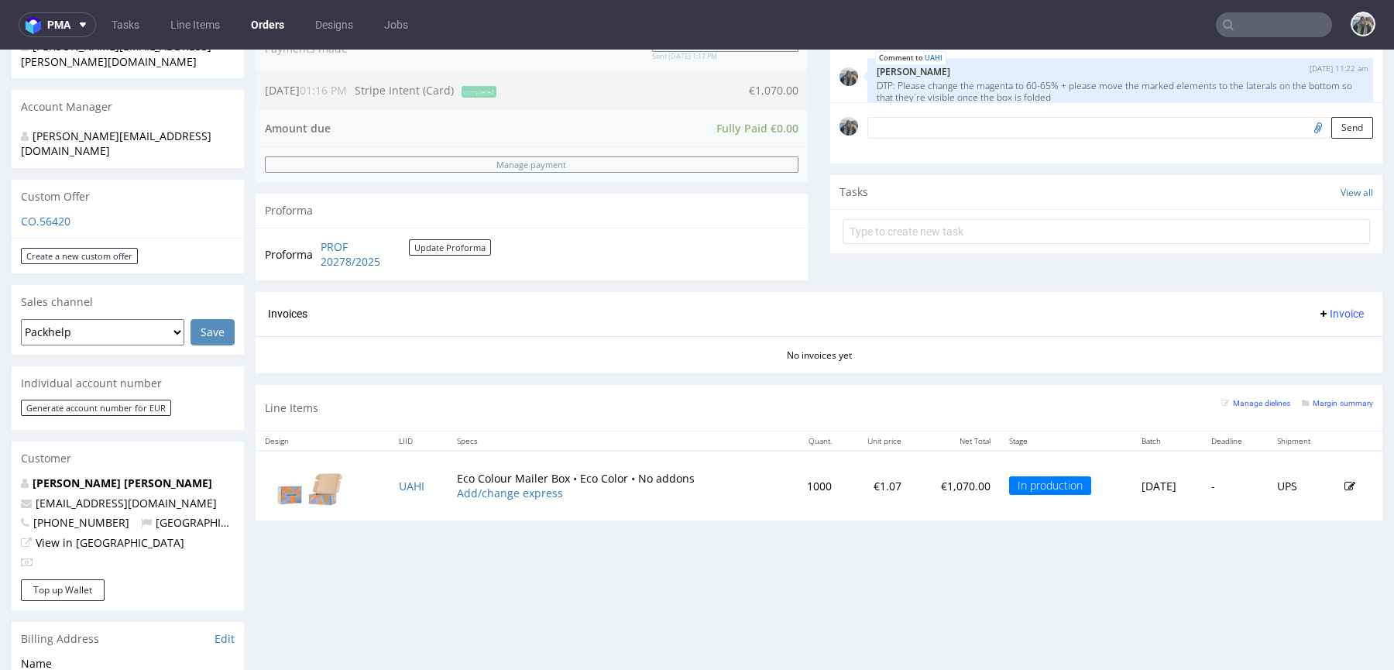
scroll to position [430, 0]
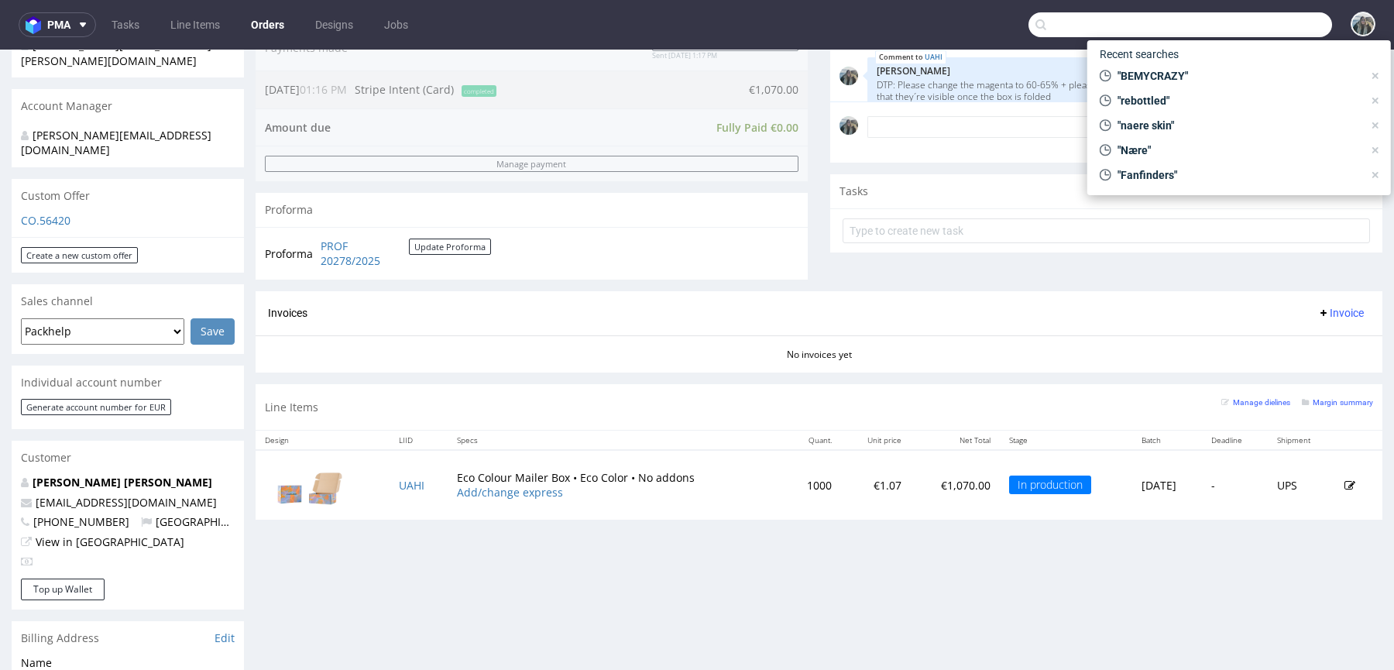
click at [1263, 26] on input "text" at bounding box center [1179, 24] width 303 height 25
paste input "[DATE][EMAIL_ADDRESS][DOMAIN_NAME]"
type input "[DATE][EMAIL_ADDRESS][DOMAIN_NAME]"
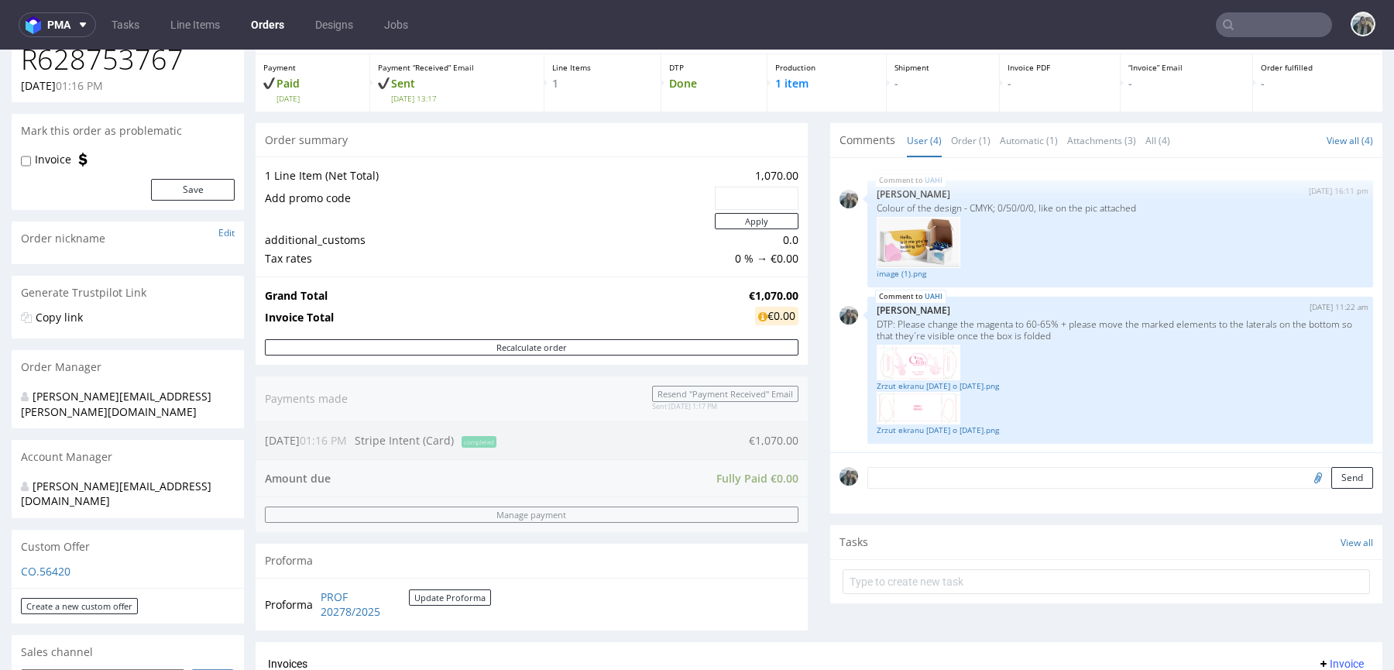
scroll to position [372, 0]
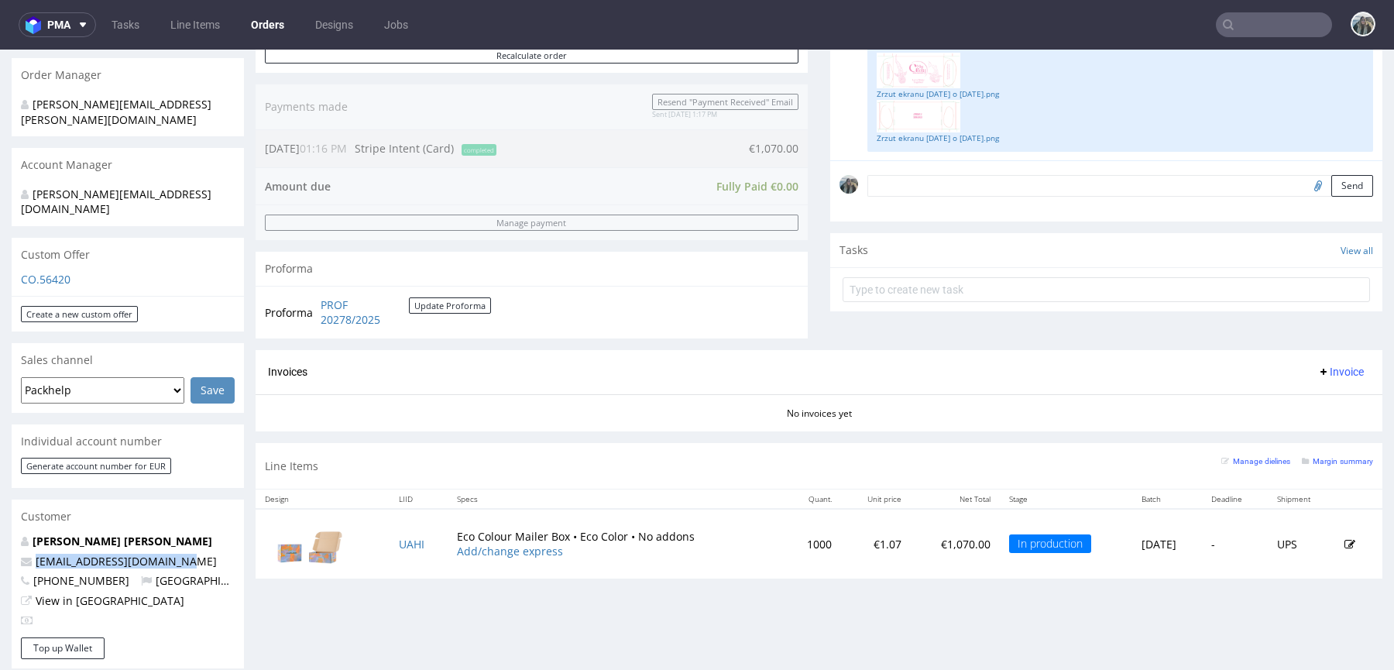
drag, startPoint x: 194, startPoint y: 534, endPoint x: 0, endPoint y: 534, distance: 194.3
click at [0, 534] on div "Order via Offer R628753767 [DATE] 01:16 PM [PERSON_NAME] this order as problema…" at bounding box center [697, 458] width 1394 height 1483
copy span "[EMAIL_ADDRESS][DOMAIN_NAME]"
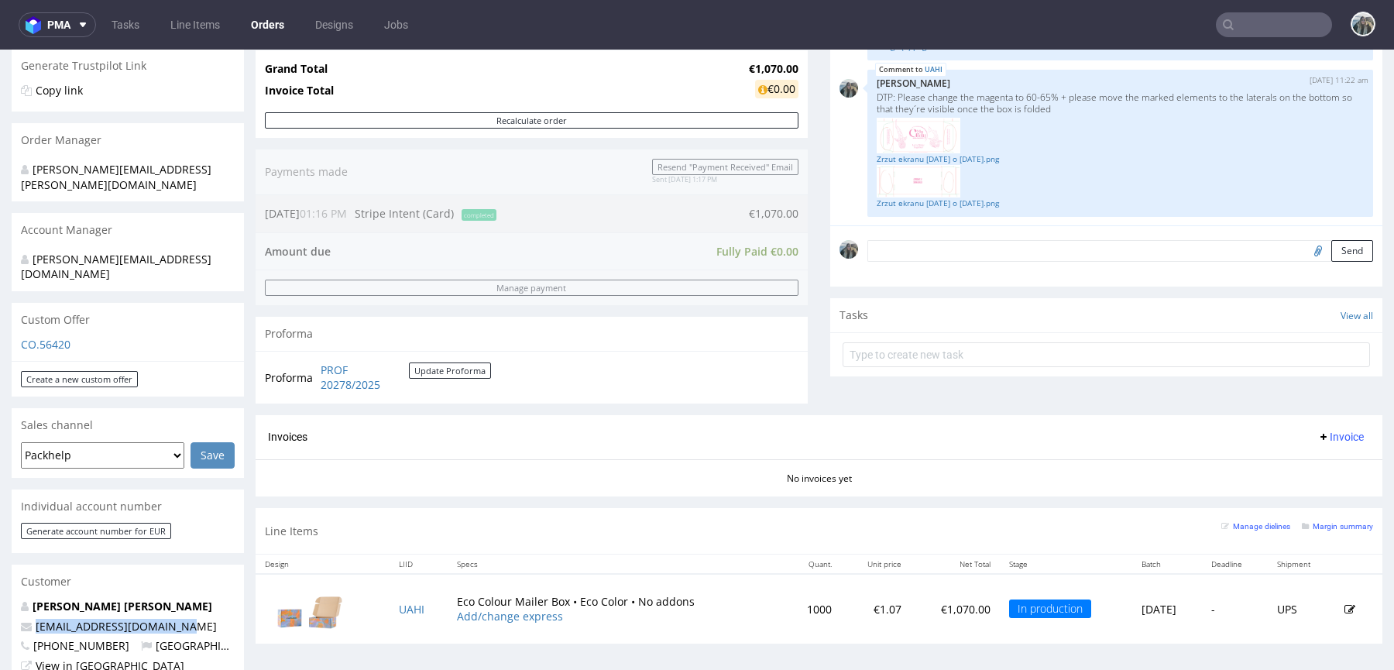
scroll to position [489, 0]
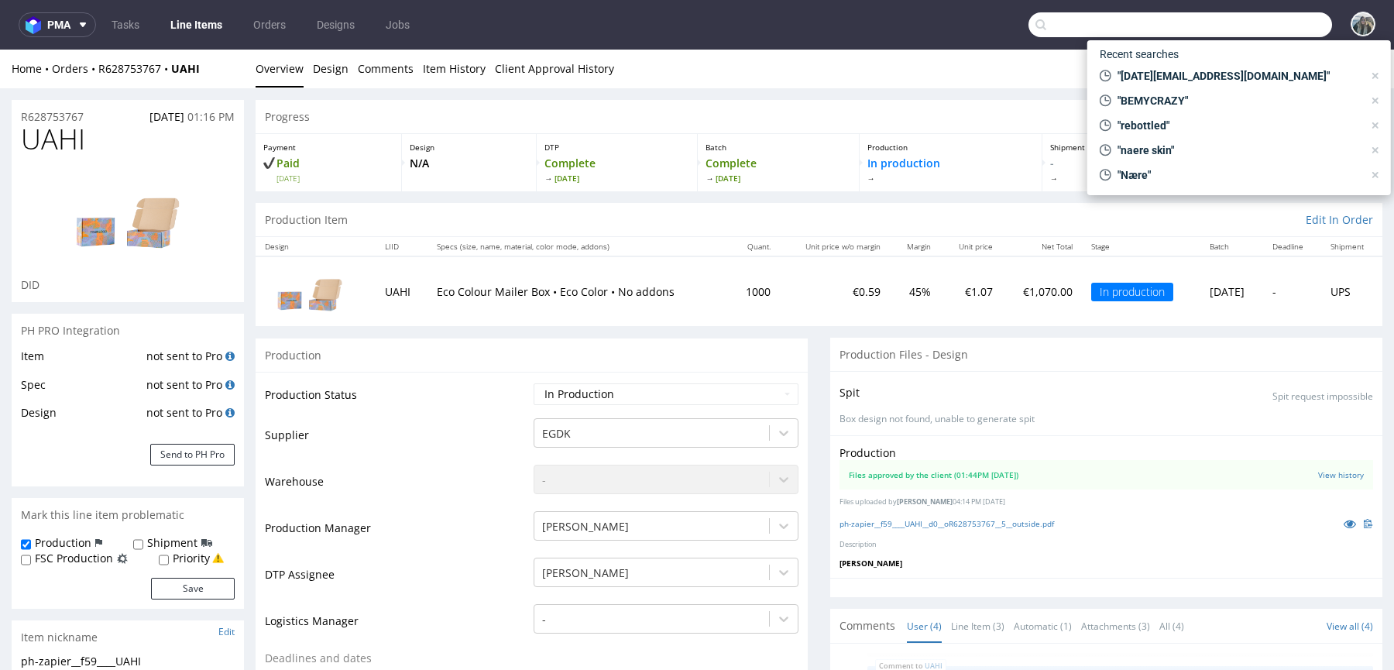
click at [1273, 28] on input "text" at bounding box center [1179, 24] width 303 height 25
paste input "R948052717"
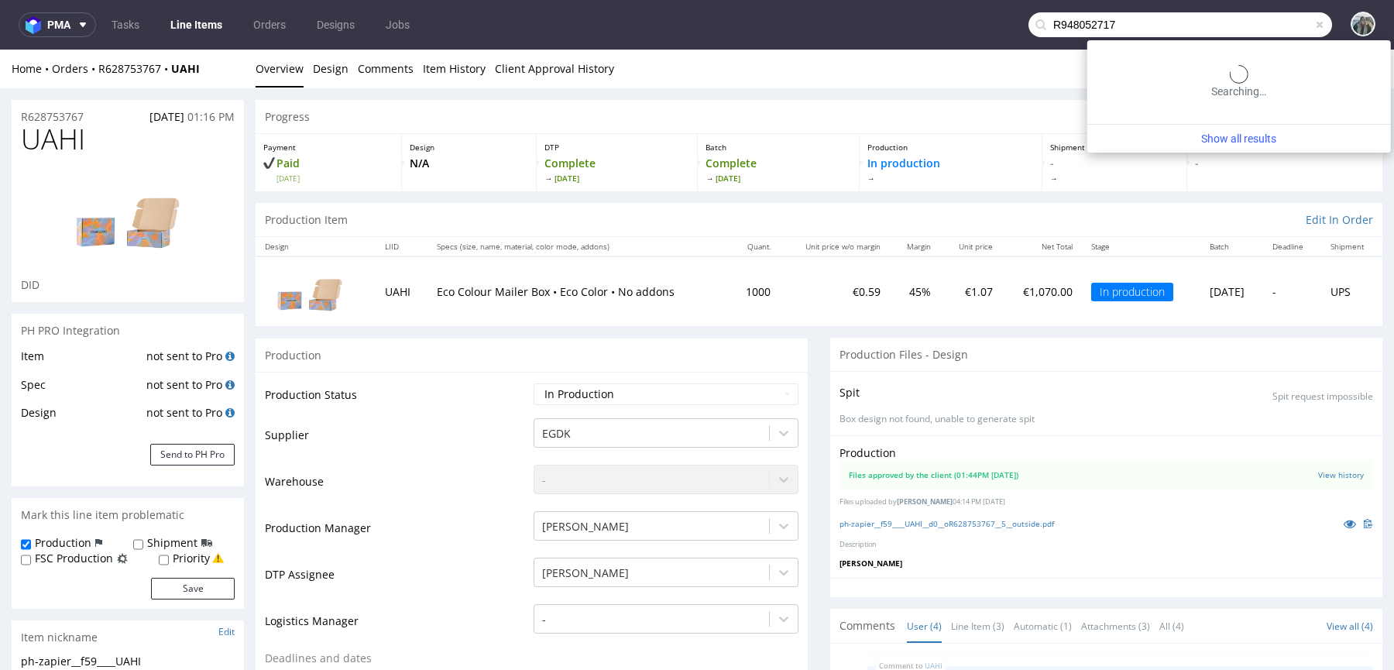
type input "R948052717"
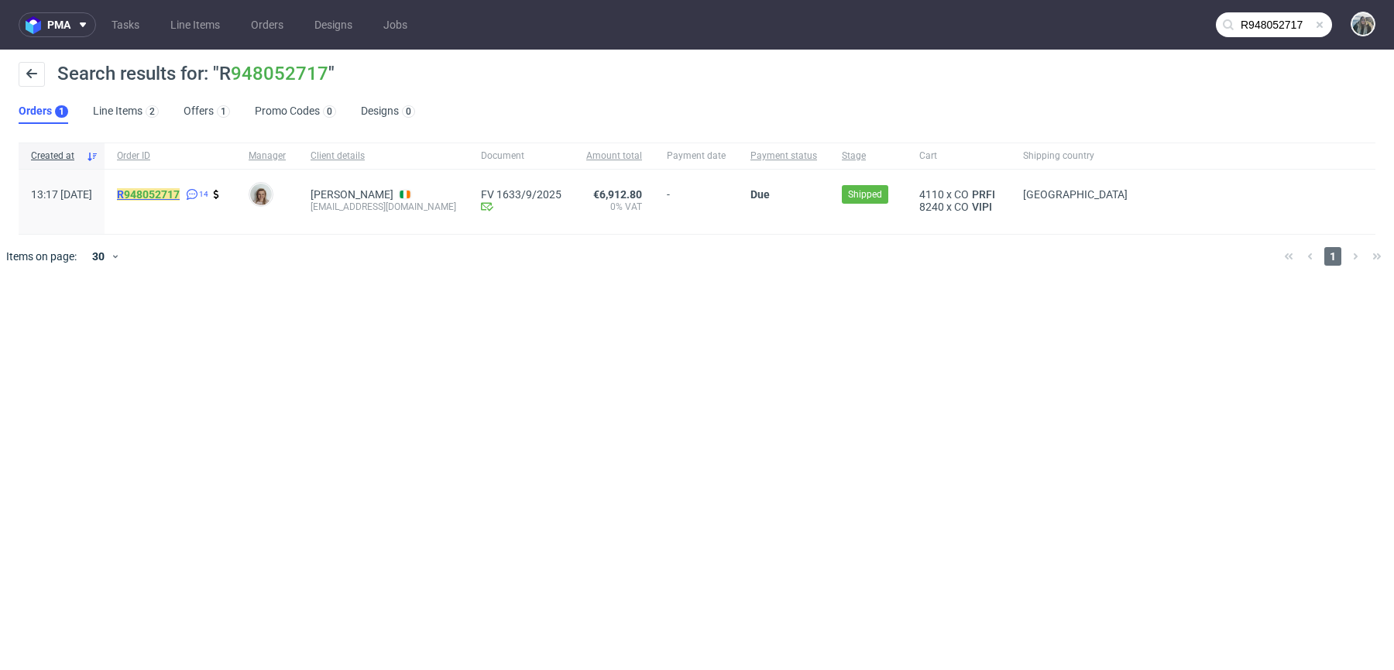
click at [166, 196] on mark "R 948052717" at bounding box center [148, 194] width 63 height 12
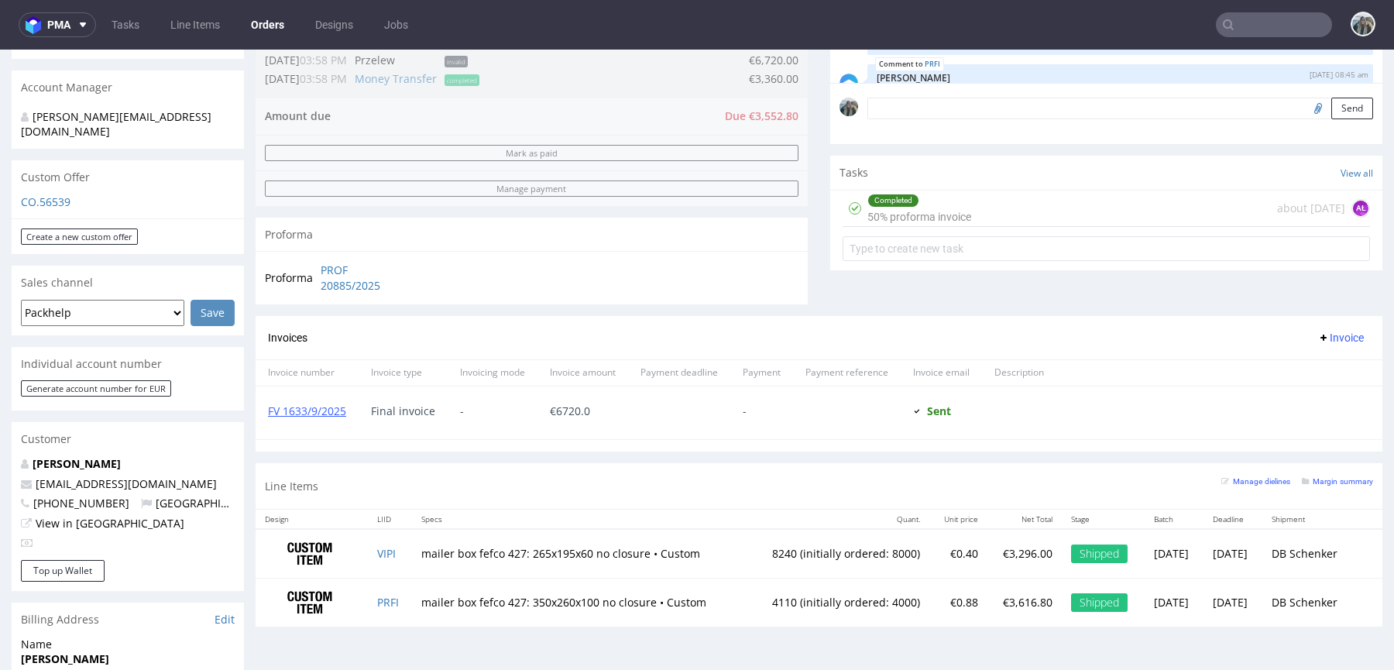
scroll to position [482, 0]
